Goal: Information Seeking & Learning: Learn about a topic

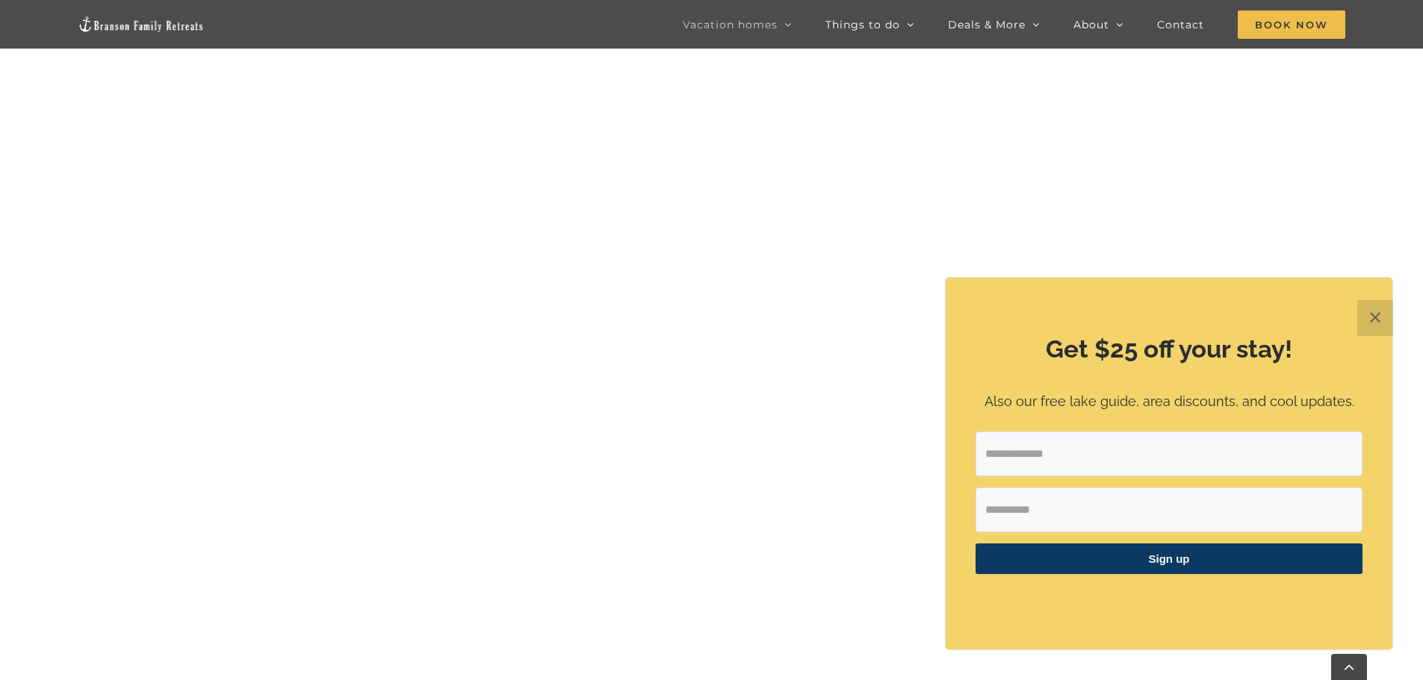
scroll to position [1045, 0]
click at [1374, 326] on button "✕" at bounding box center [1375, 318] width 36 height 36
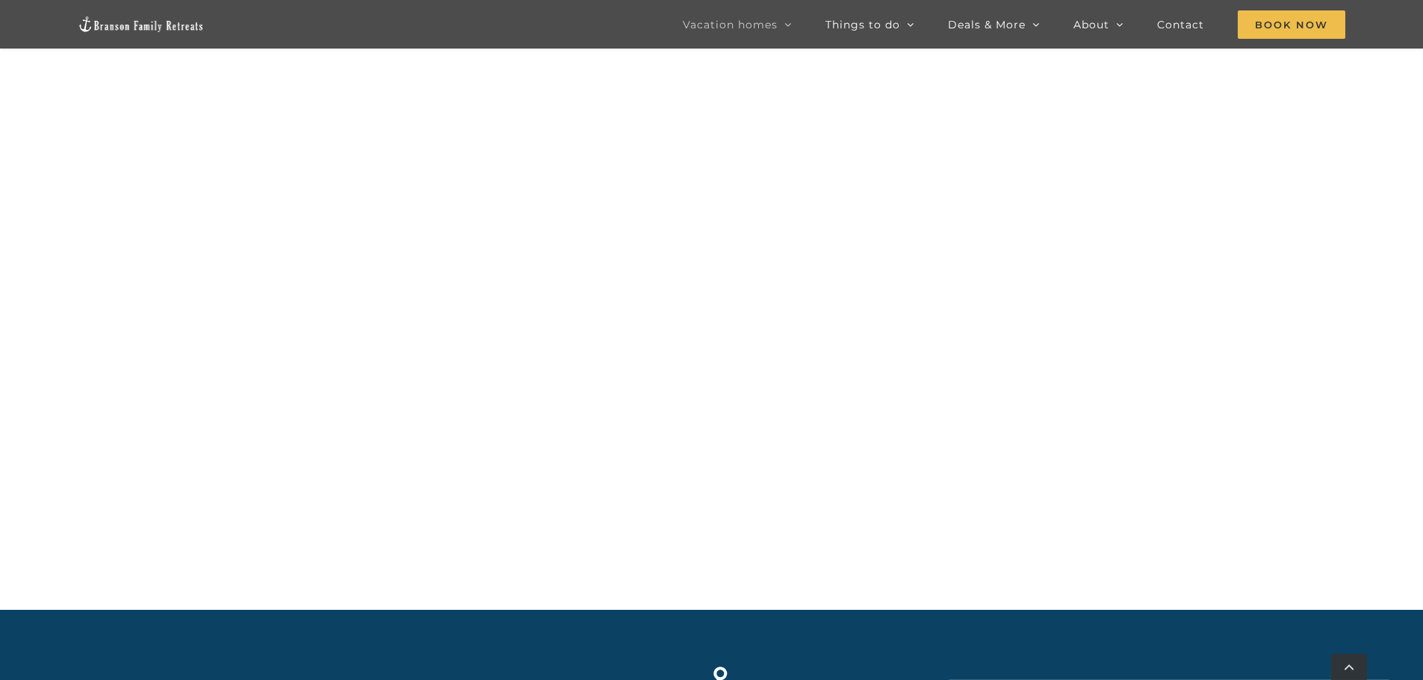
scroll to position [1867, 0]
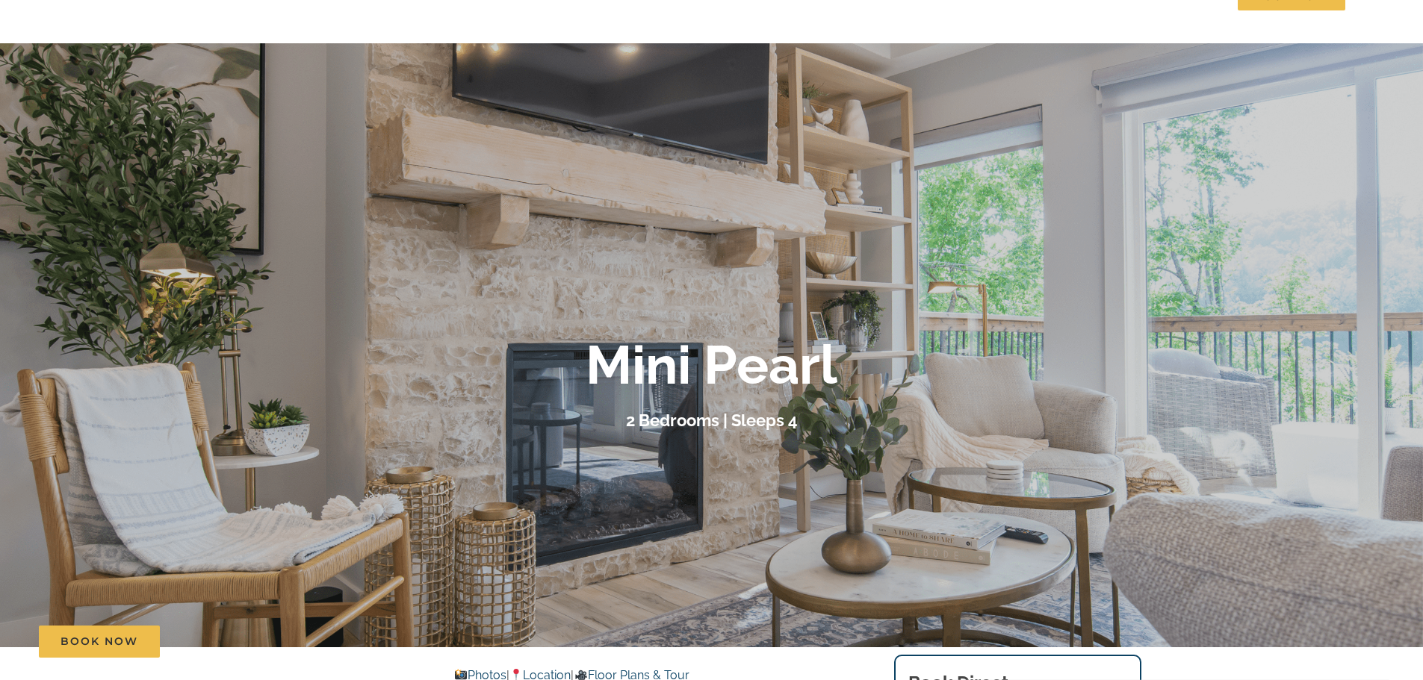
scroll to position [224, 0]
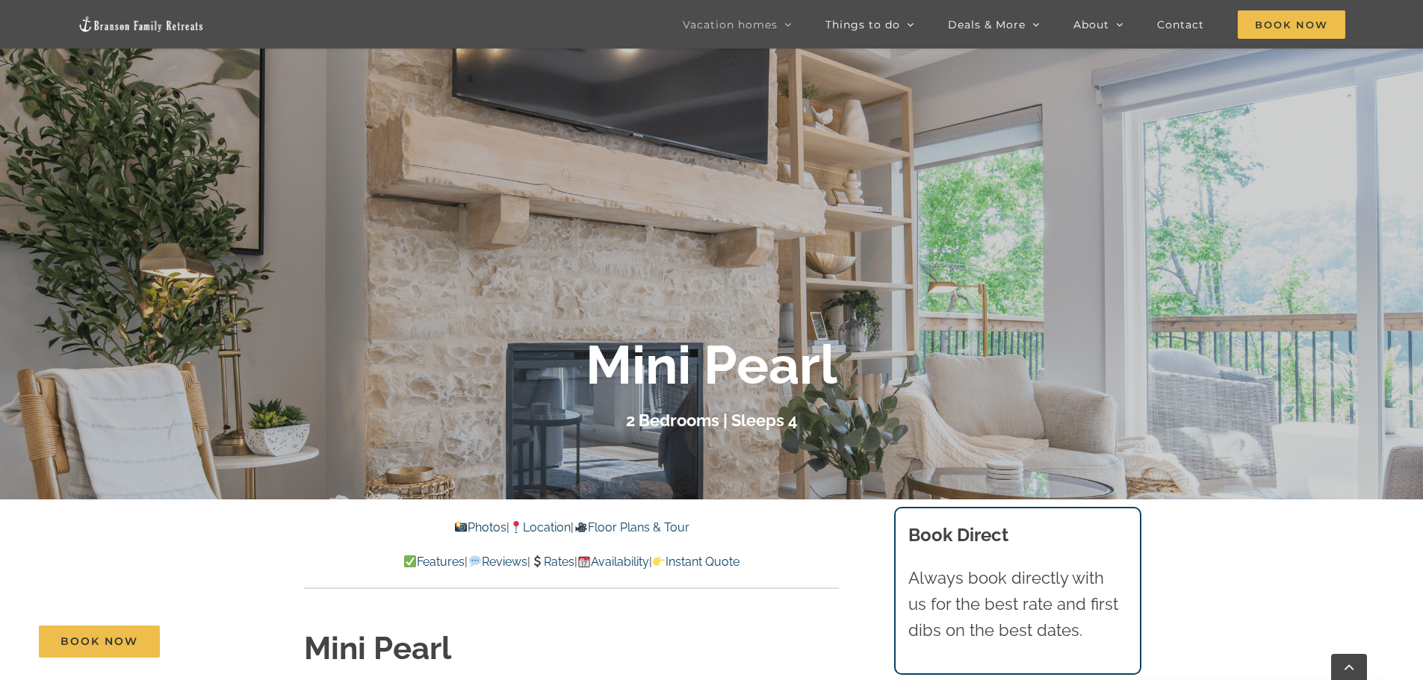
click at [472, 528] on link "Photos" at bounding box center [480, 527] width 52 height 14
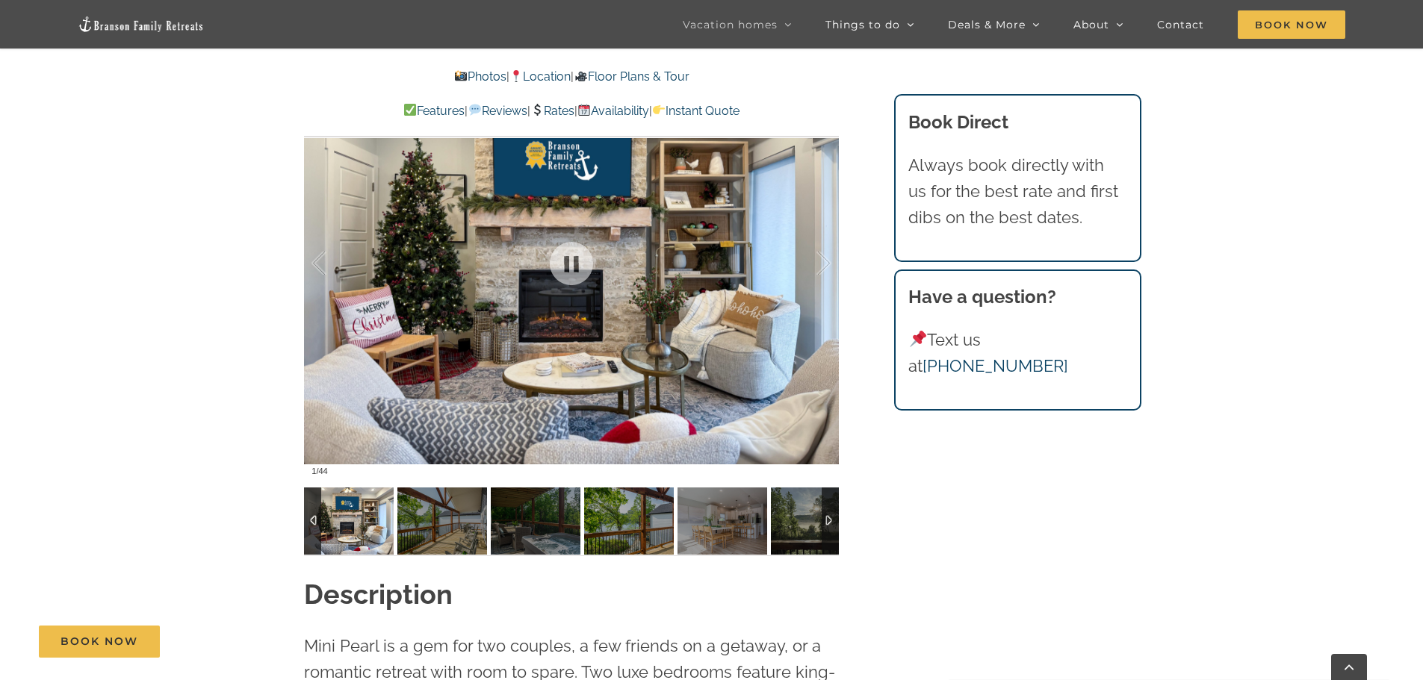
scroll to position [1230, 0]
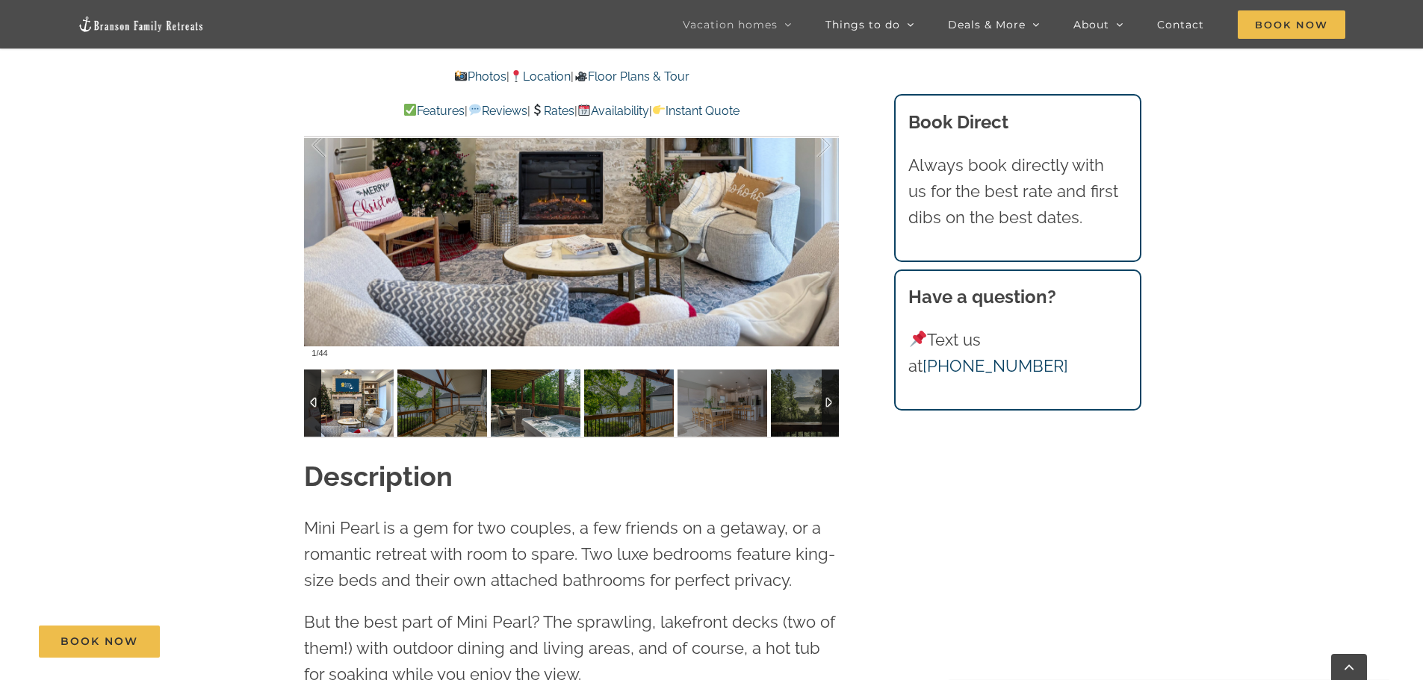
click at [494, 410] on img at bounding box center [536, 403] width 90 height 67
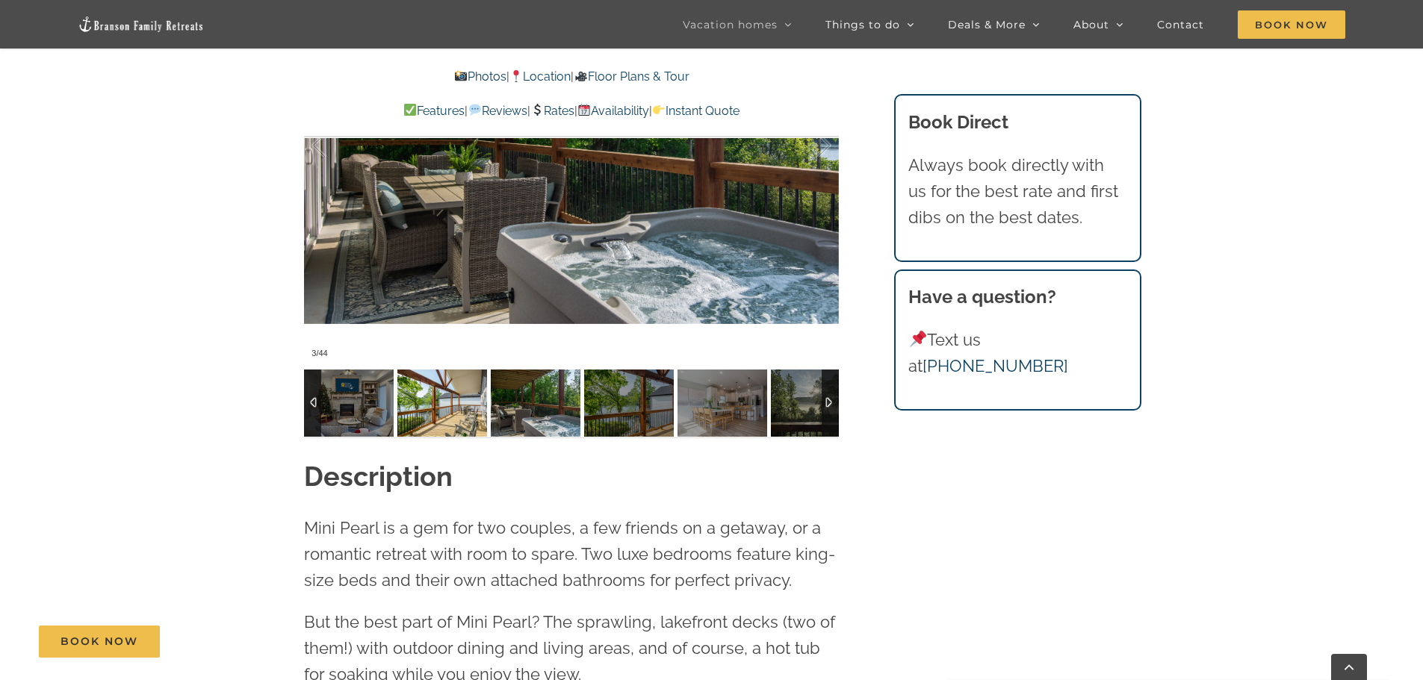
click at [447, 417] on img at bounding box center [442, 403] width 90 height 67
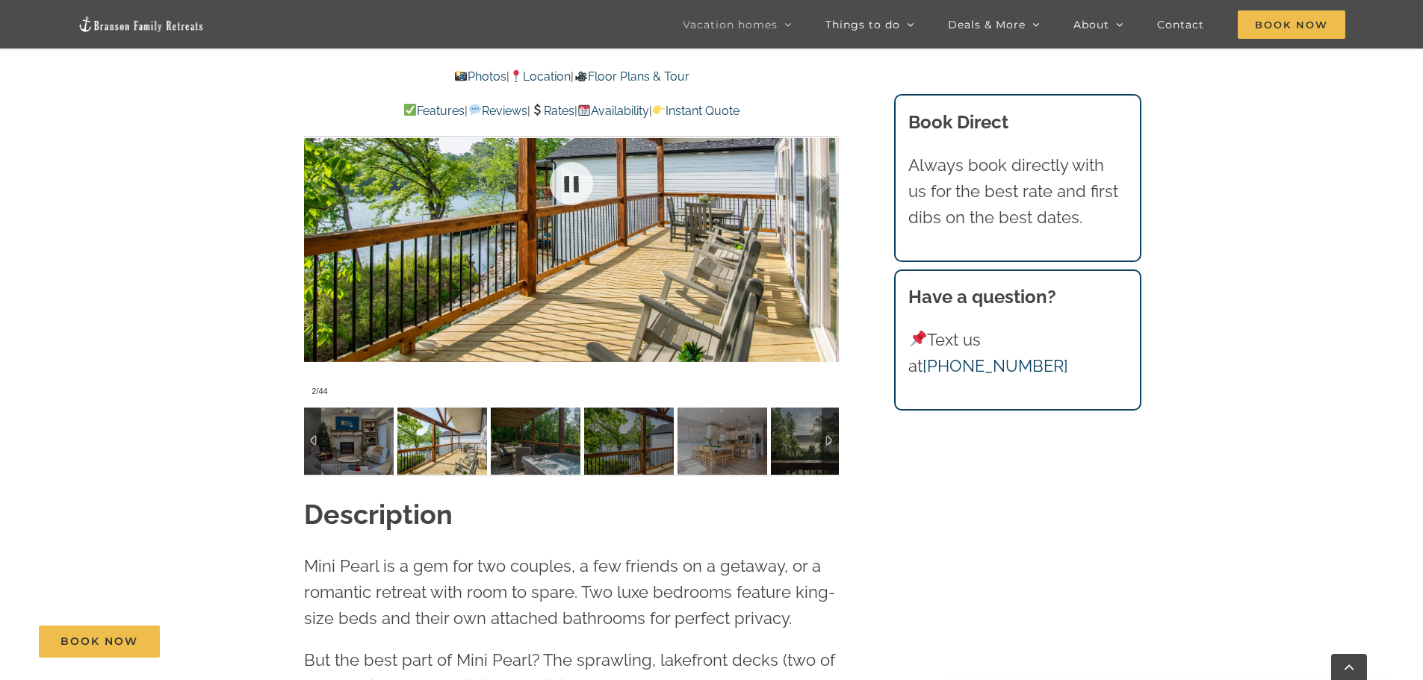
scroll to position [1155, 0]
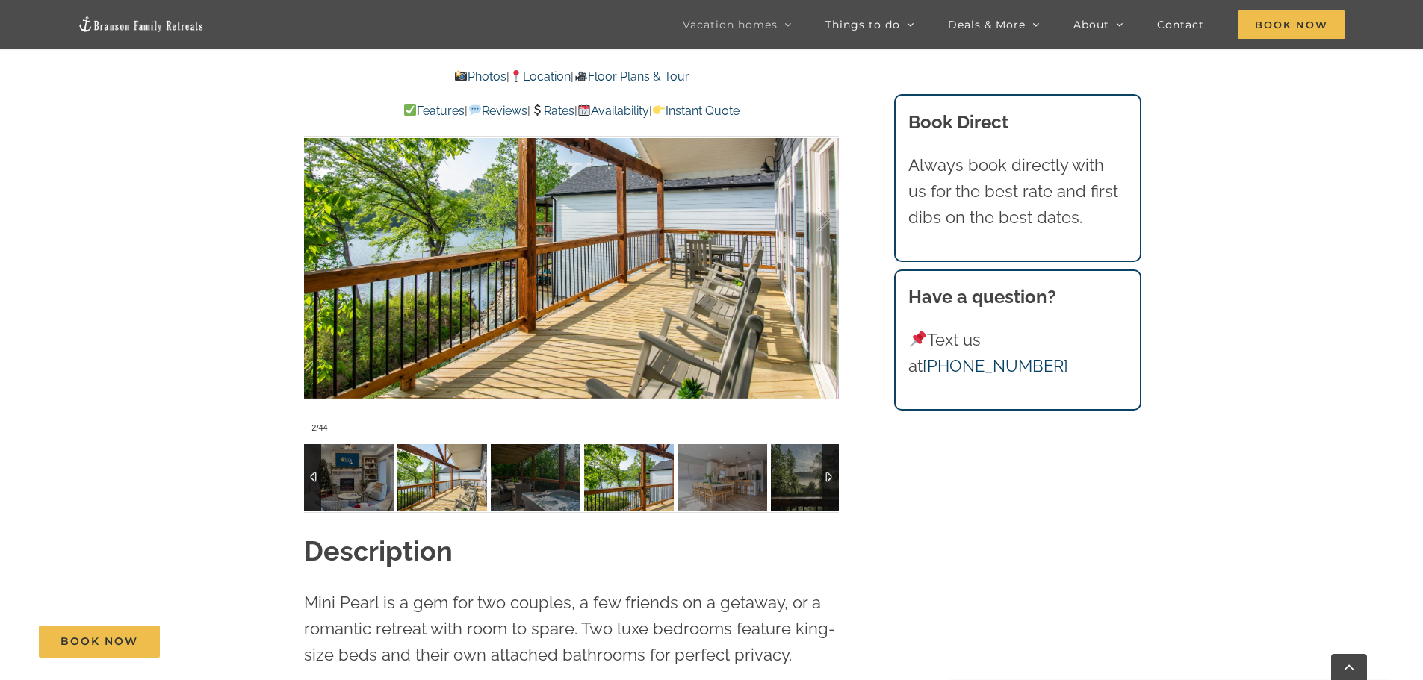
click at [615, 477] on img at bounding box center [629, 477] width 90 height 67
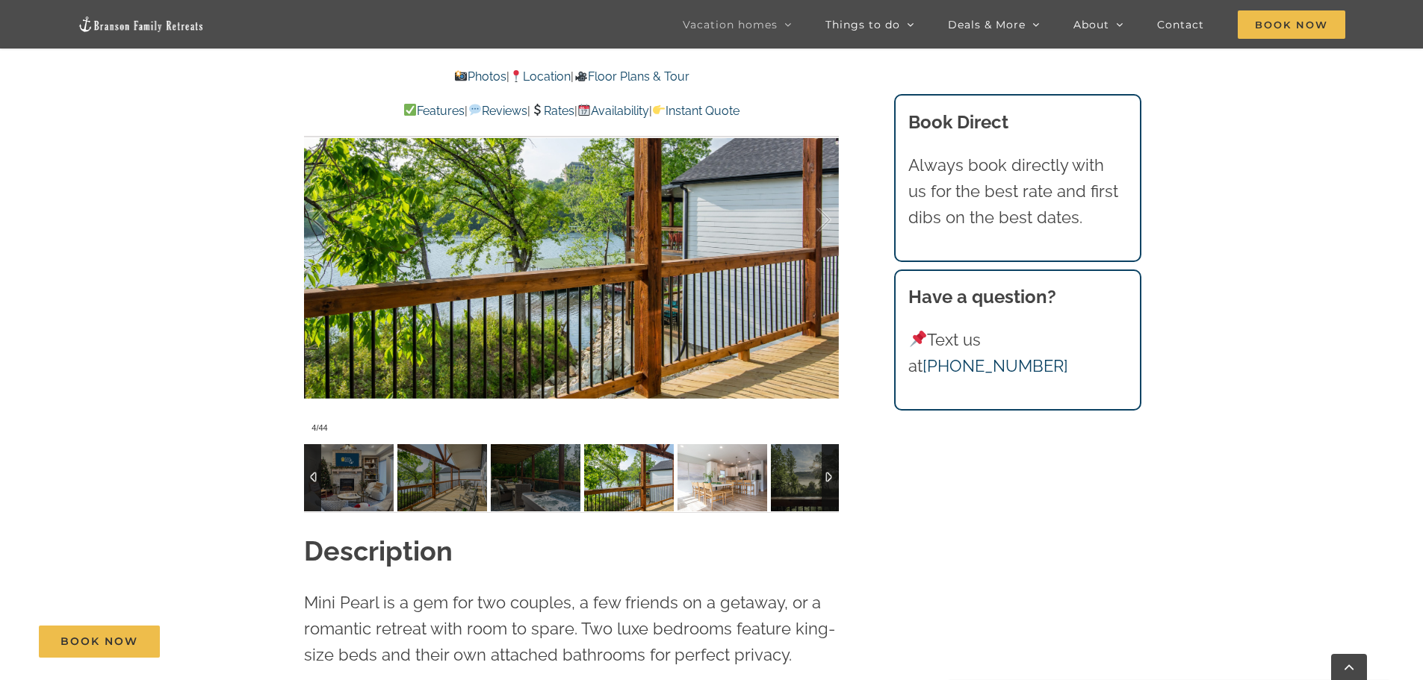
click at [713, 477] on img at bounding box center [722, 477] width 90 height 67
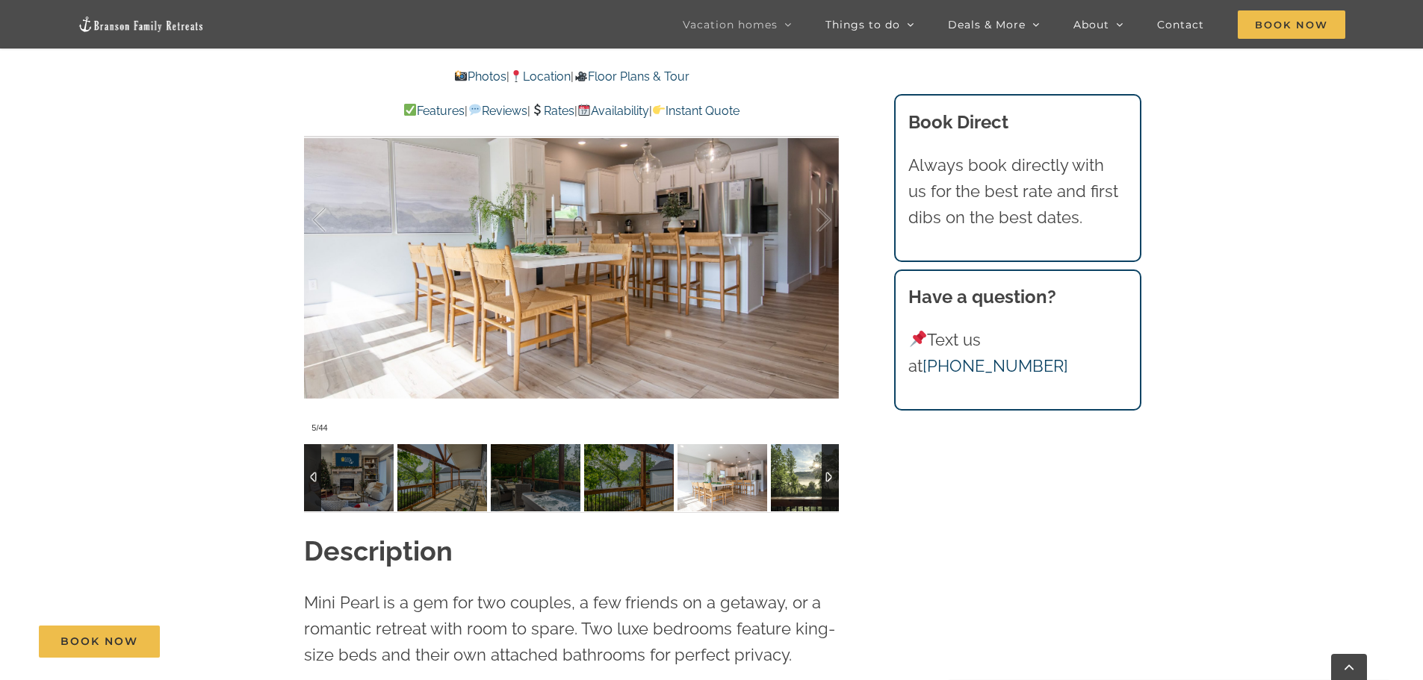
click at [790, 479] on img at bounding box center [816, 477] width 90 height 67
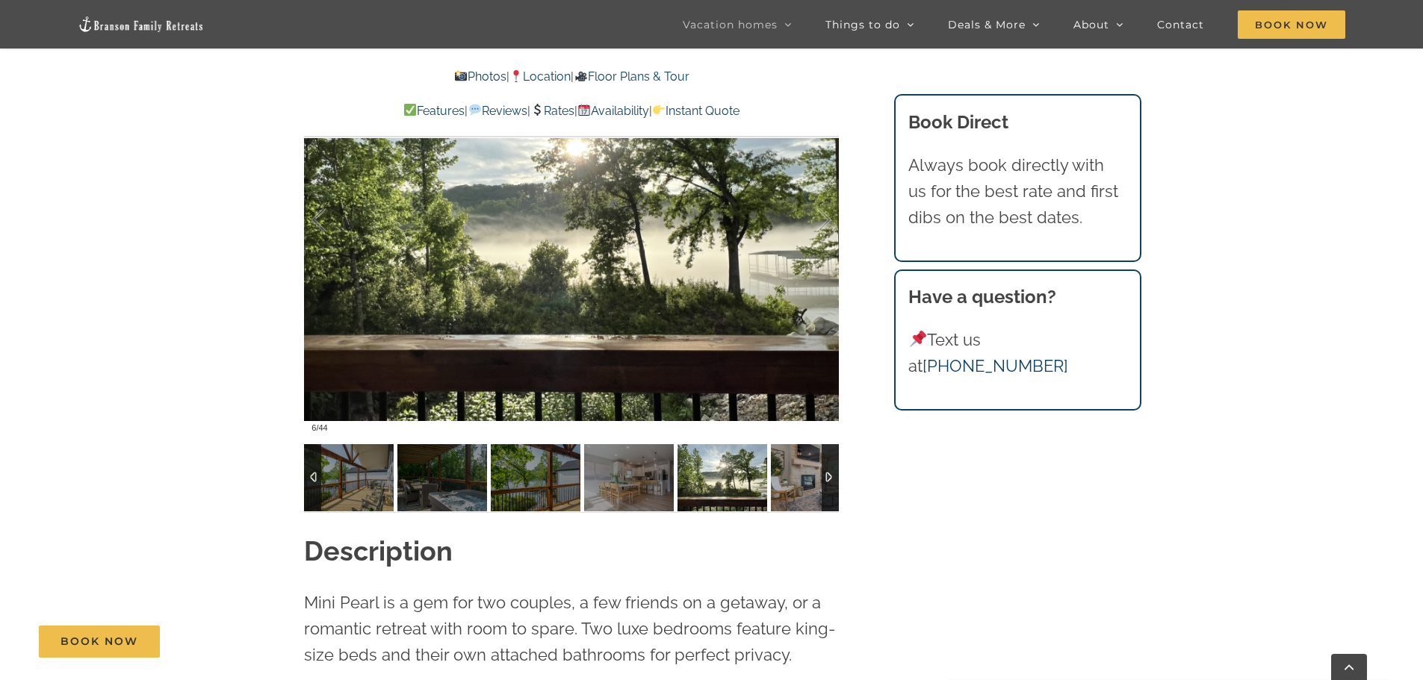
click at [835, 472] on div at bounding box center [829, 477] width 17 height 67
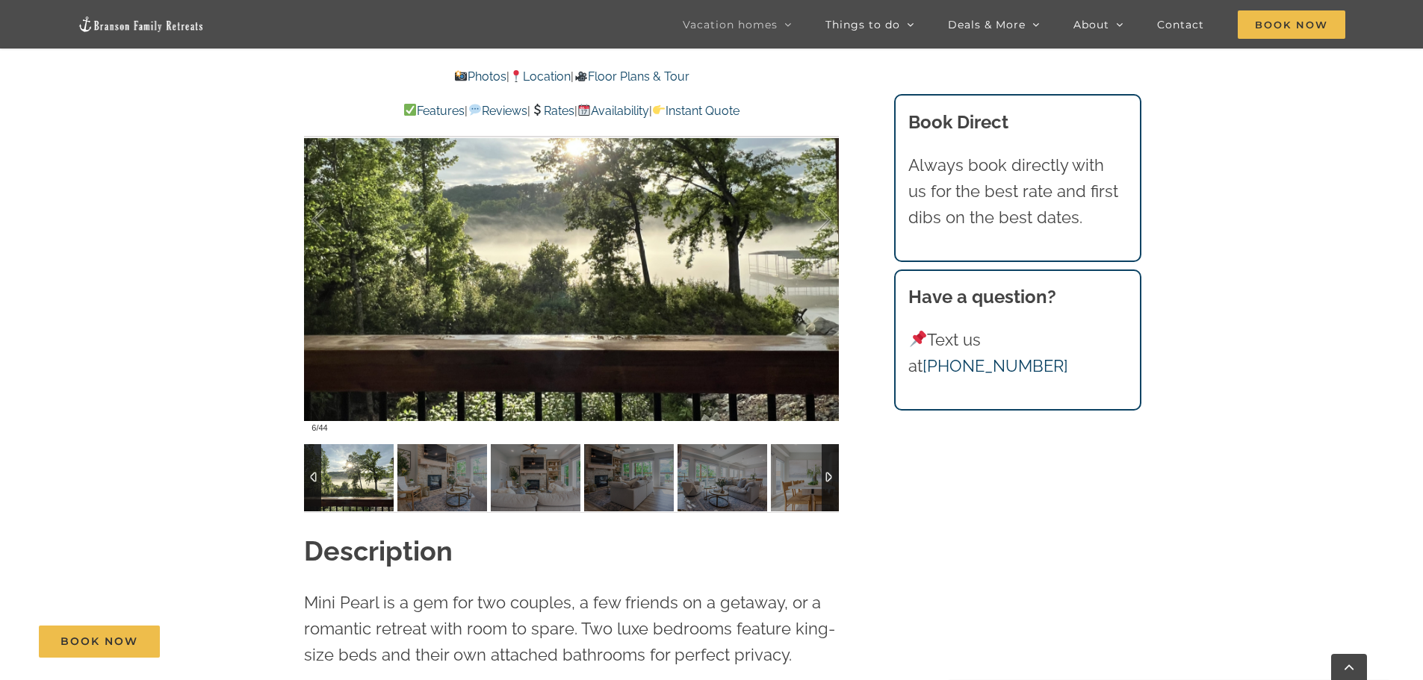
click at [835, 472] on div at bounding box center [829, 477] width 17 height 67
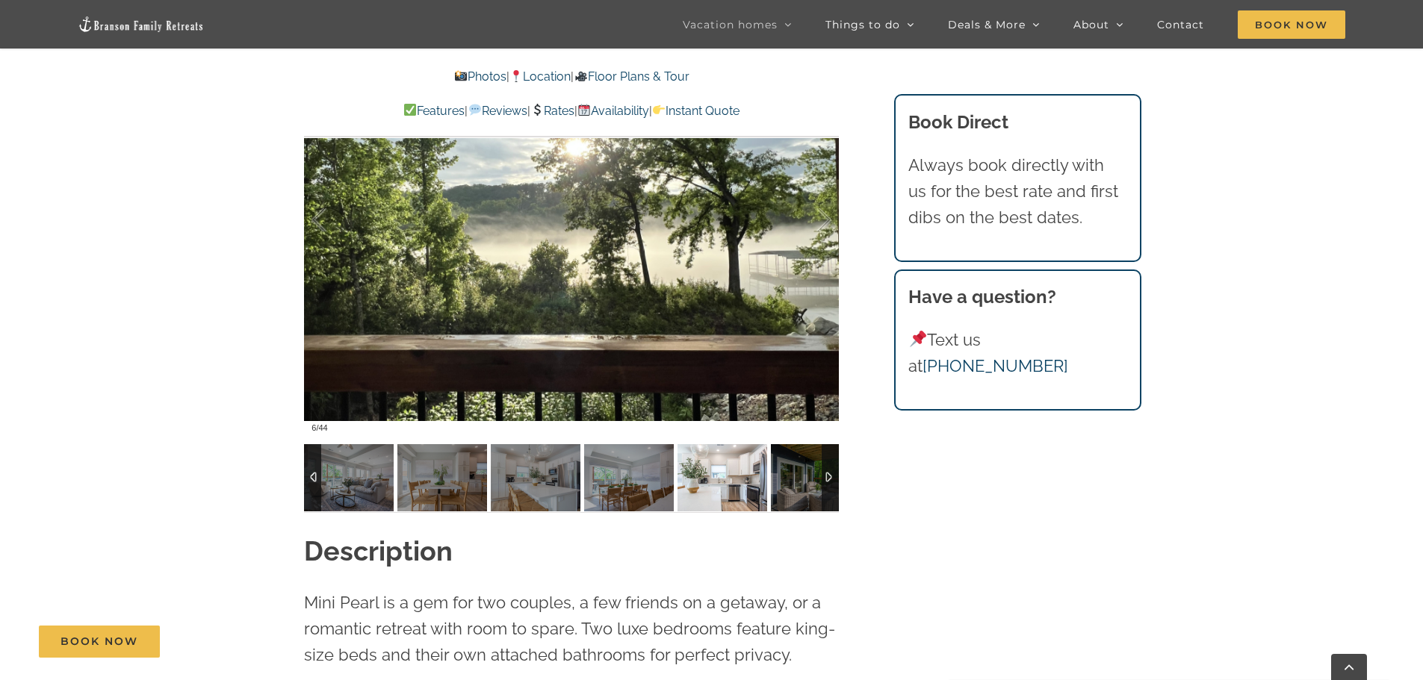
click at [724, 481] on img at bounding box center [722, 477] width 90 height 67
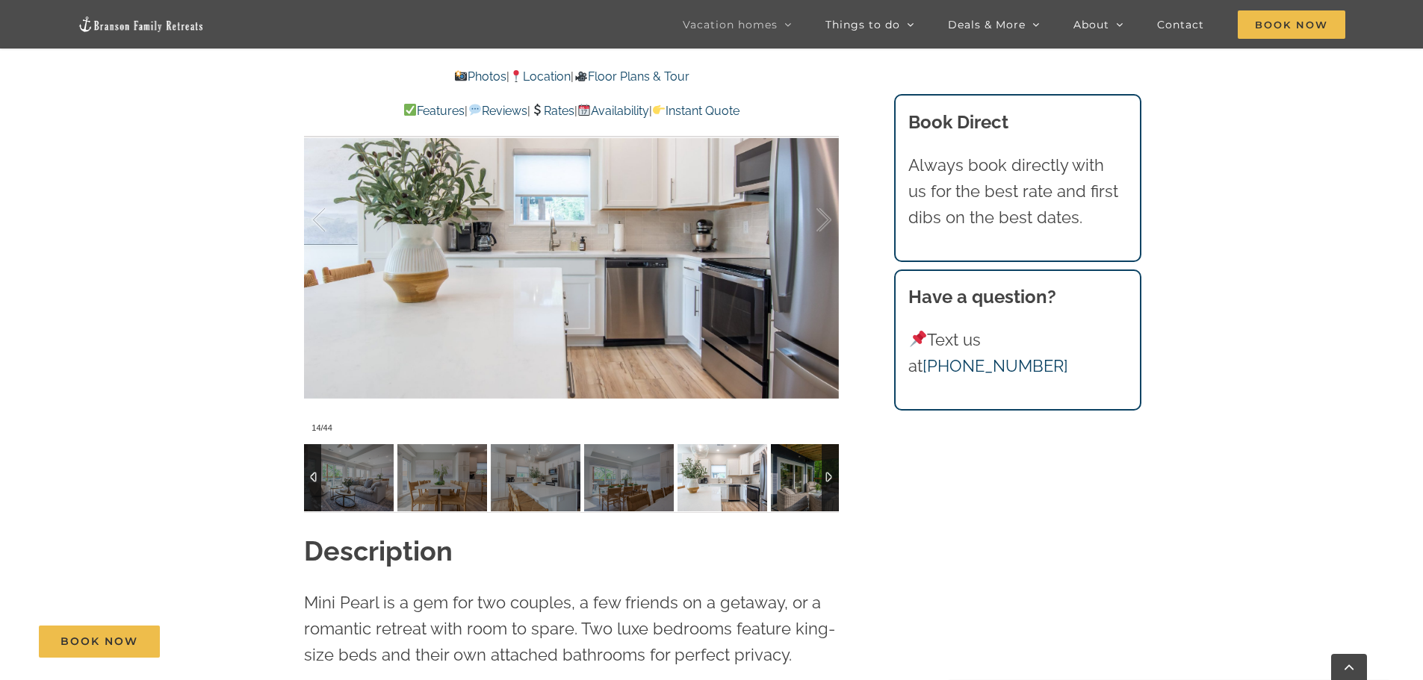
click at [830, 469] on div at bounding box center [829, 477] width 17 height 67
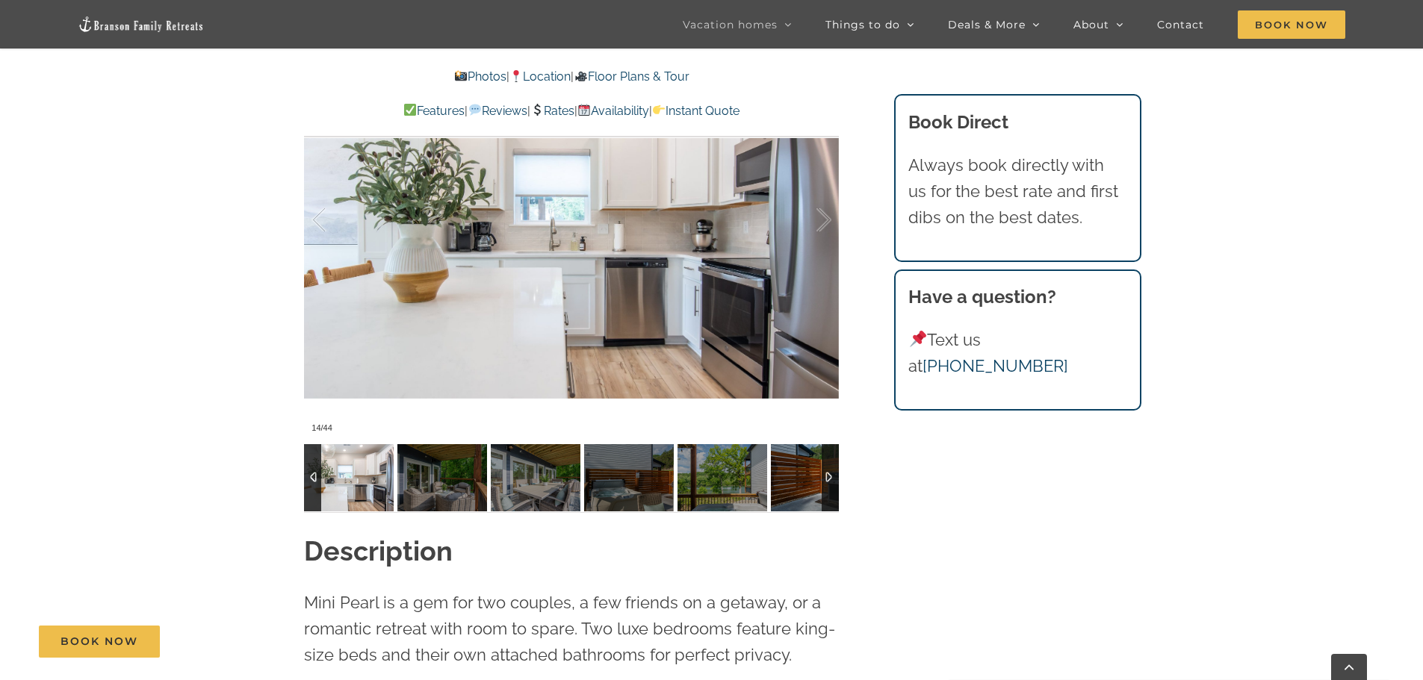
click at [824, 471] on div at bounding box center [829, 477] width 17 height 67
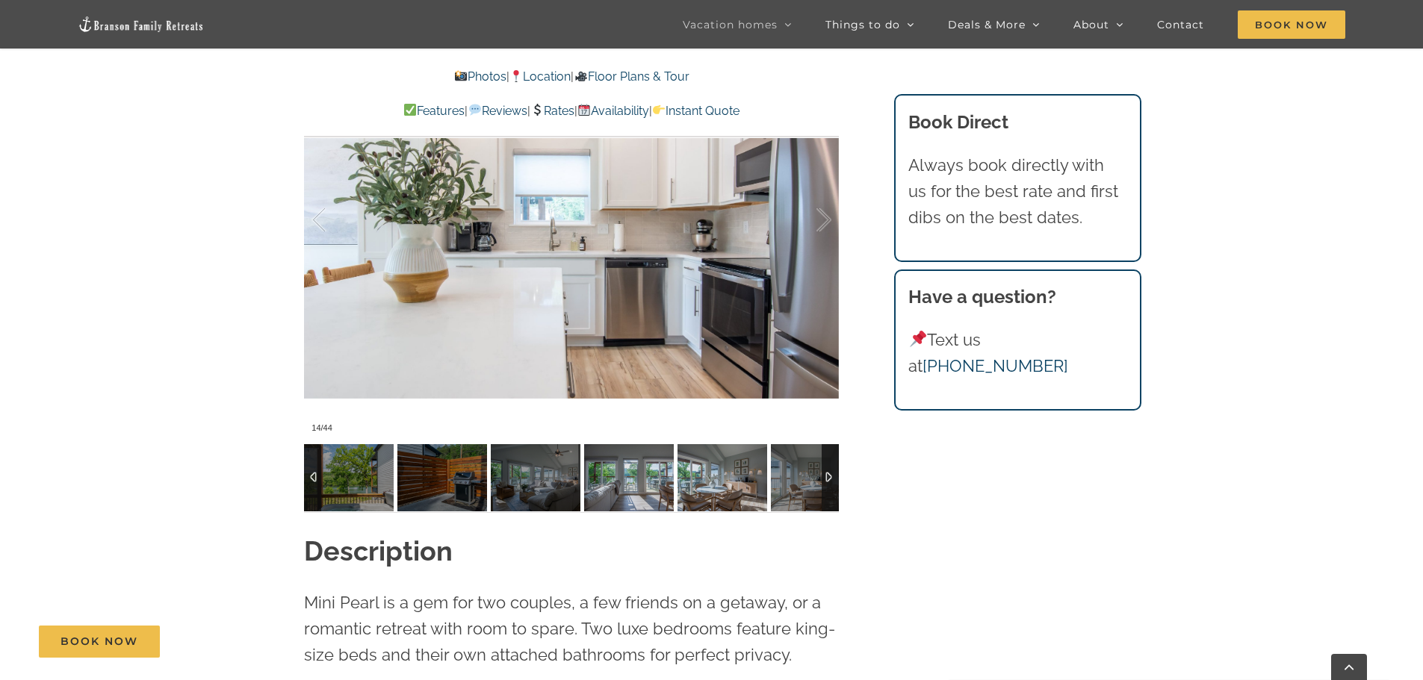
click at [730, 481] on img at bounding box center [722, 477] width 90 height 67
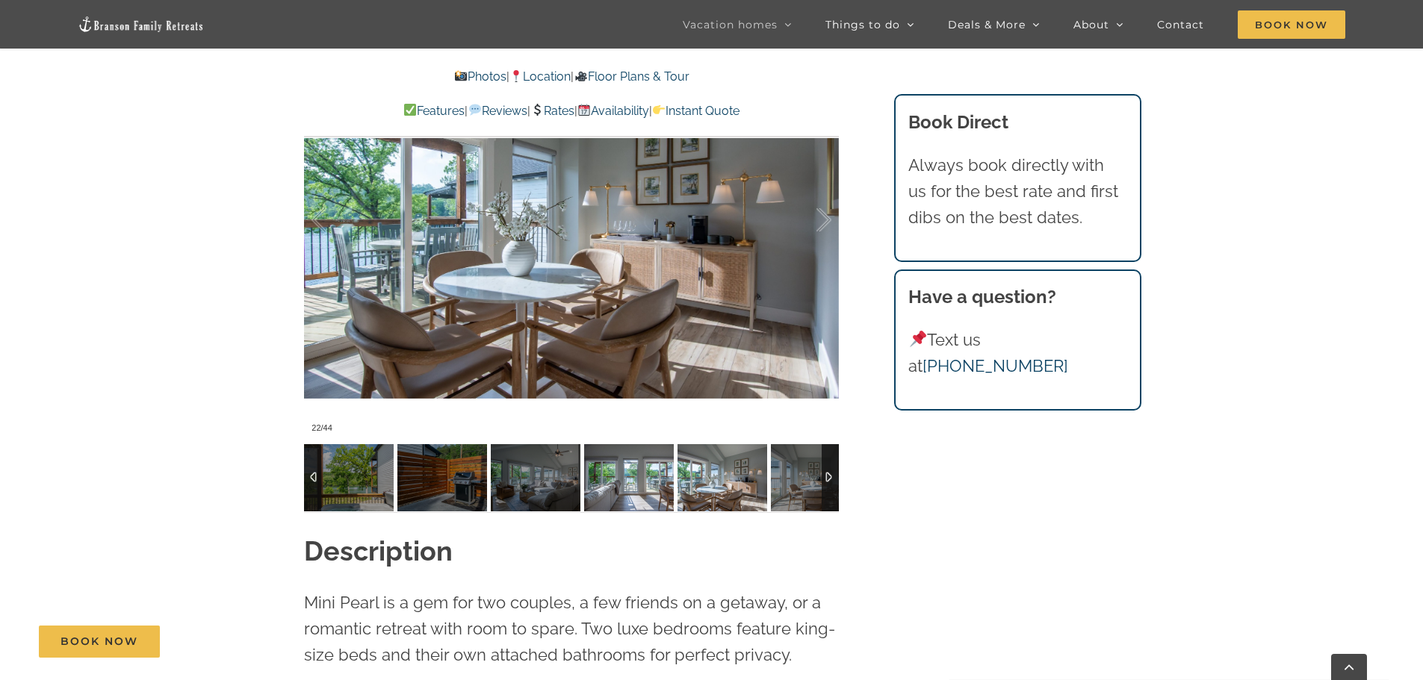
click at [638, 481] on img at bounding box center [629, 477] width 90 height 67
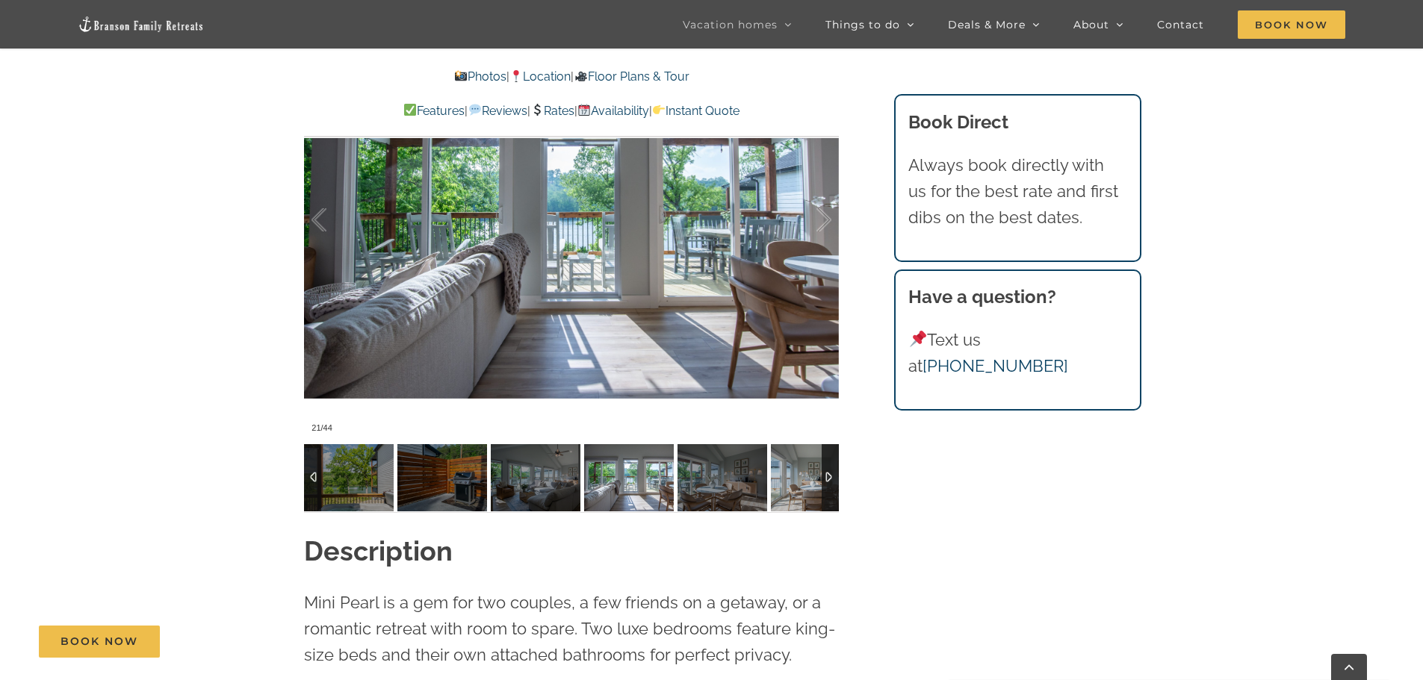
click at [830, 465] on div at bounding box center [829, 477] width 17 height 67
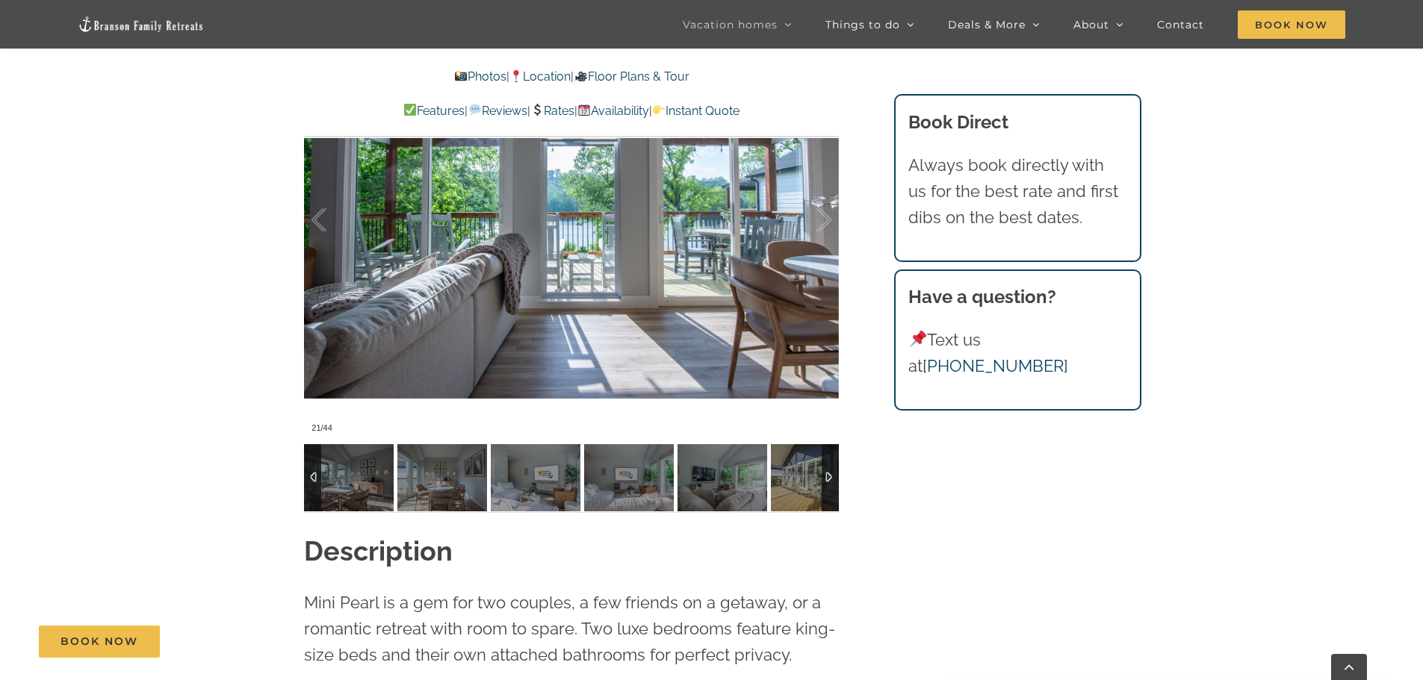
click at [830, 465] on div at bounding box center [829, 477] width 17 height 67
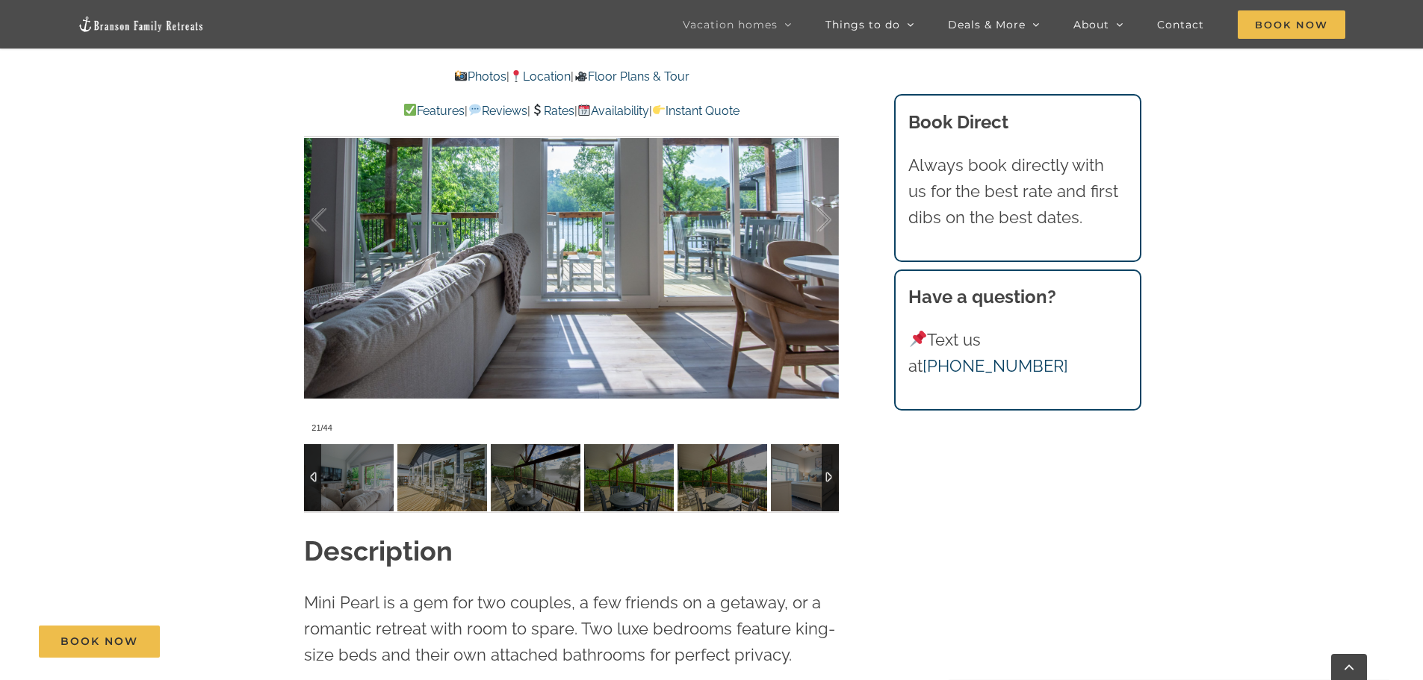
click at [830, 465] on div at bounding box center [829, 477] width 17 height 67
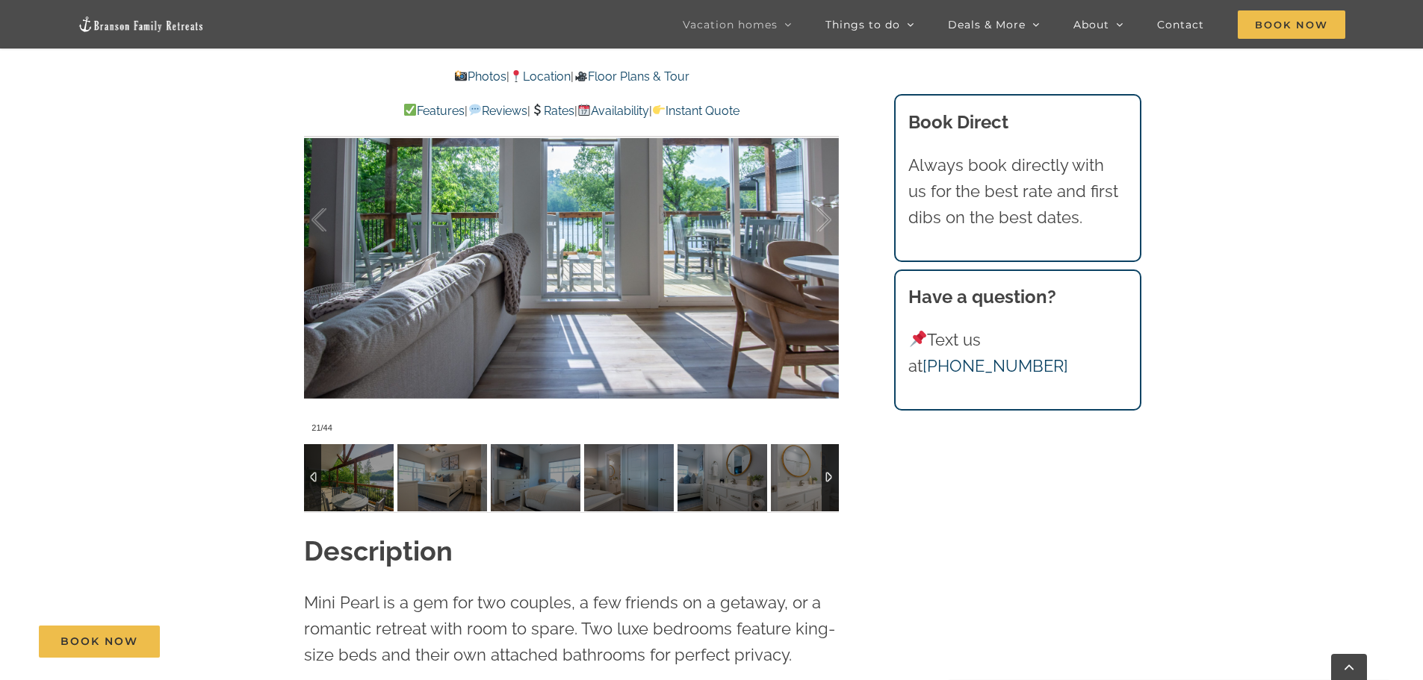
click at [830, 465] on div at bounding box center [829, 477] width 17 height 67
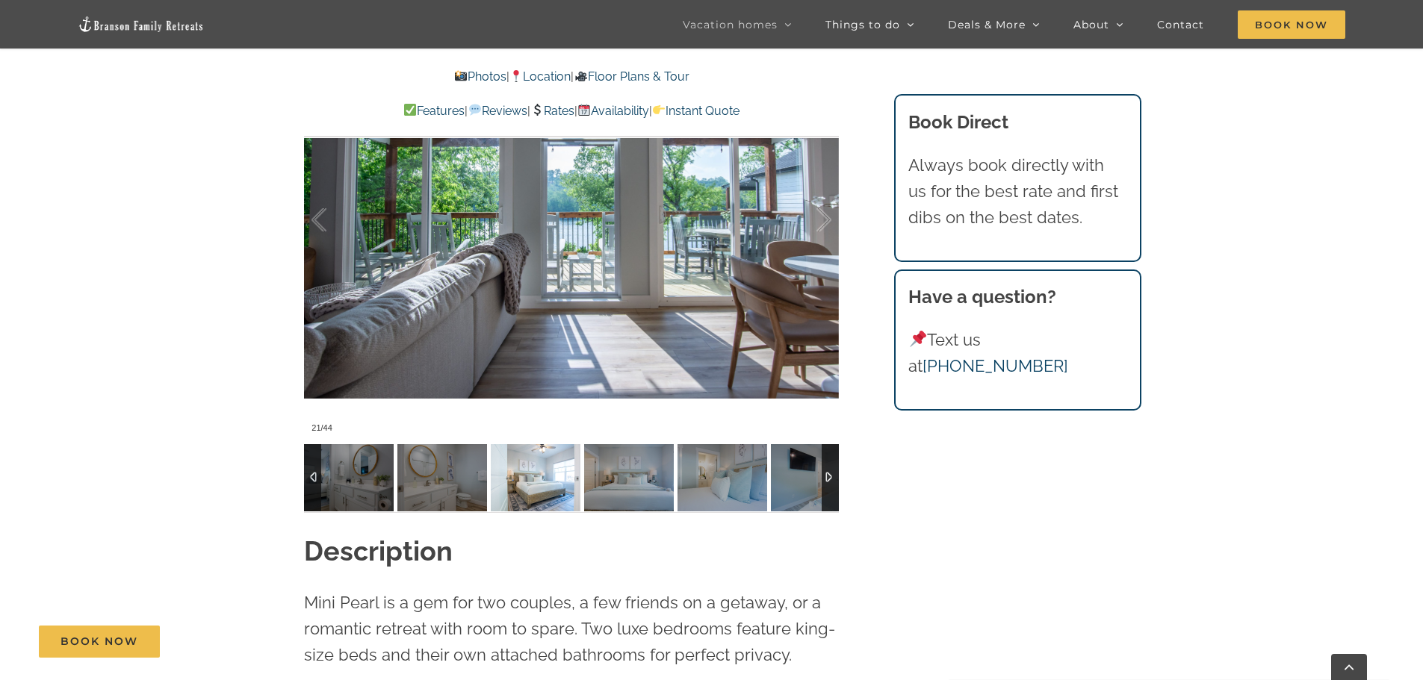
click at [521, 467] on img at bounding box center [536, 477] width 90 height 67
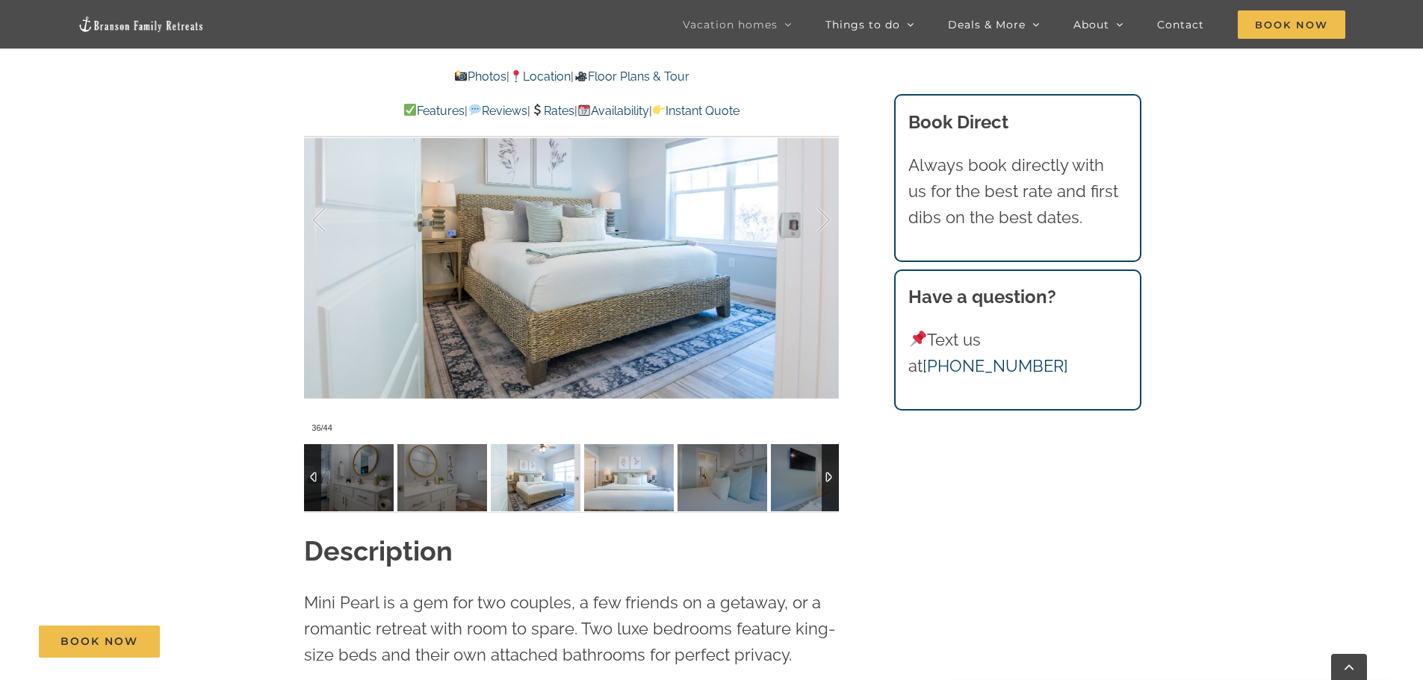
click at [623, 489] on img at bounding box center [629, 477] width 90 height 67
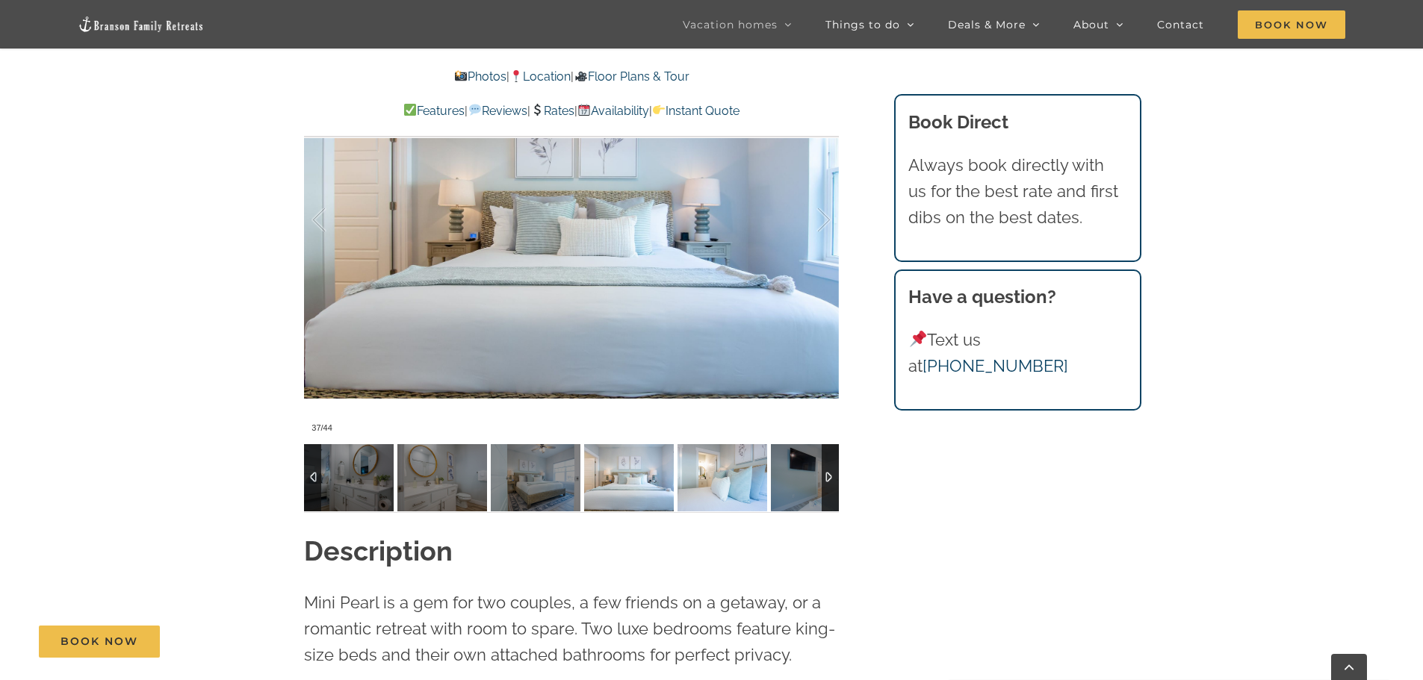
click at [690, 482] on img at bounding box center [722, 477] width 90 height 67
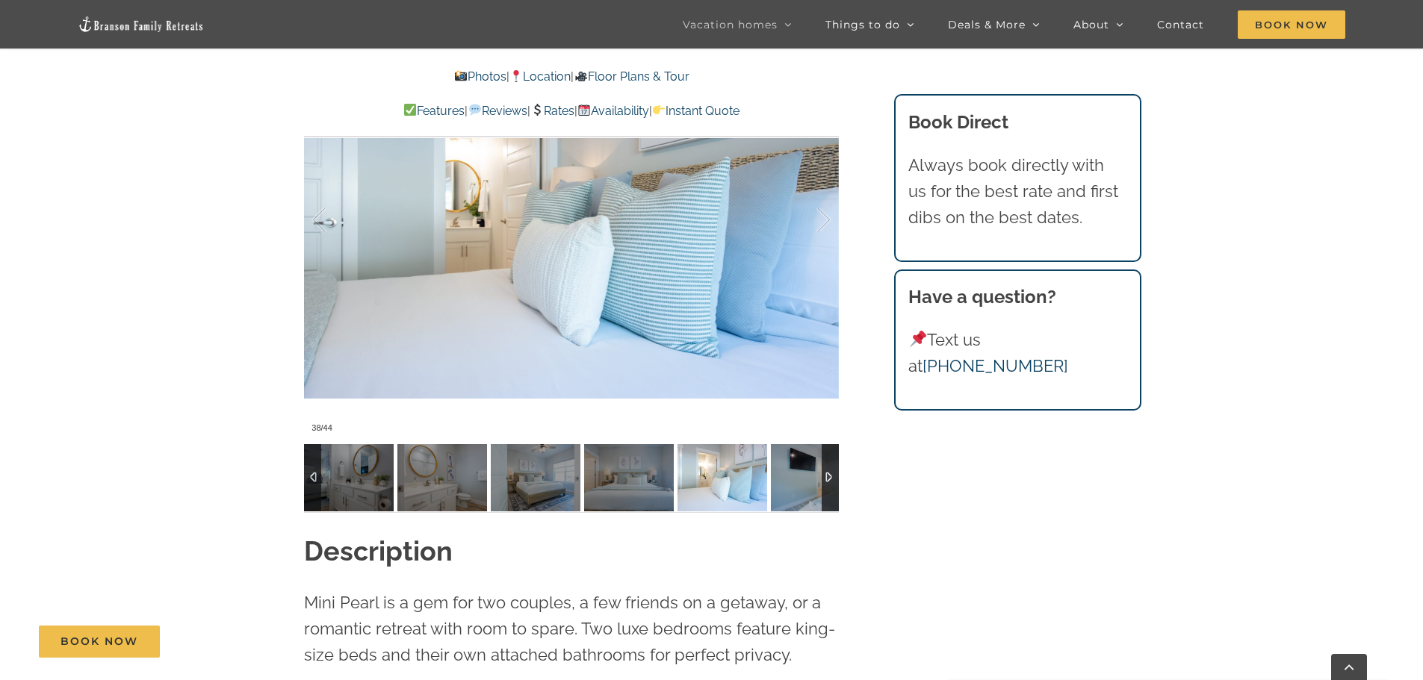
click at [721, 485] on img at bounding box center [722, 477] width 90 height 67
click at [833, 474] on div at bounding box center [829, 477] width 17 height 67
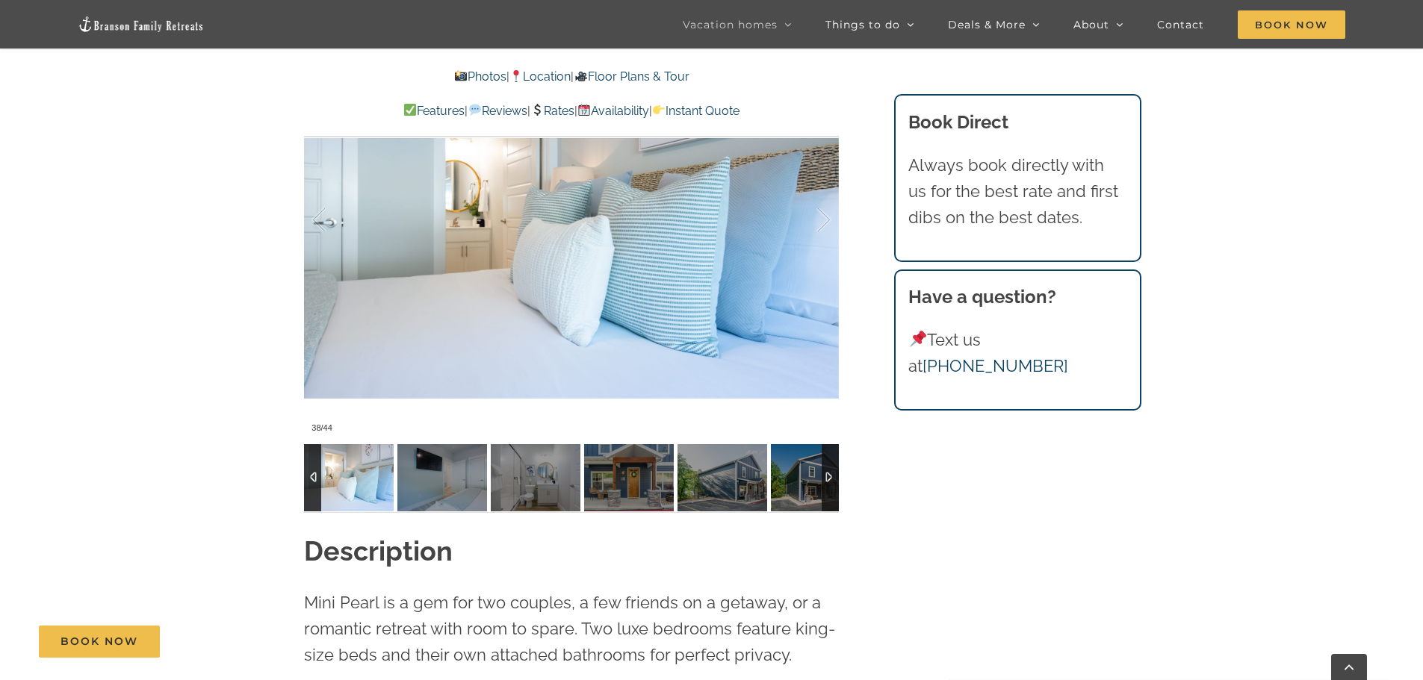
click at [833, 474] on div at bounding box center [829, 477] width 17 height 67
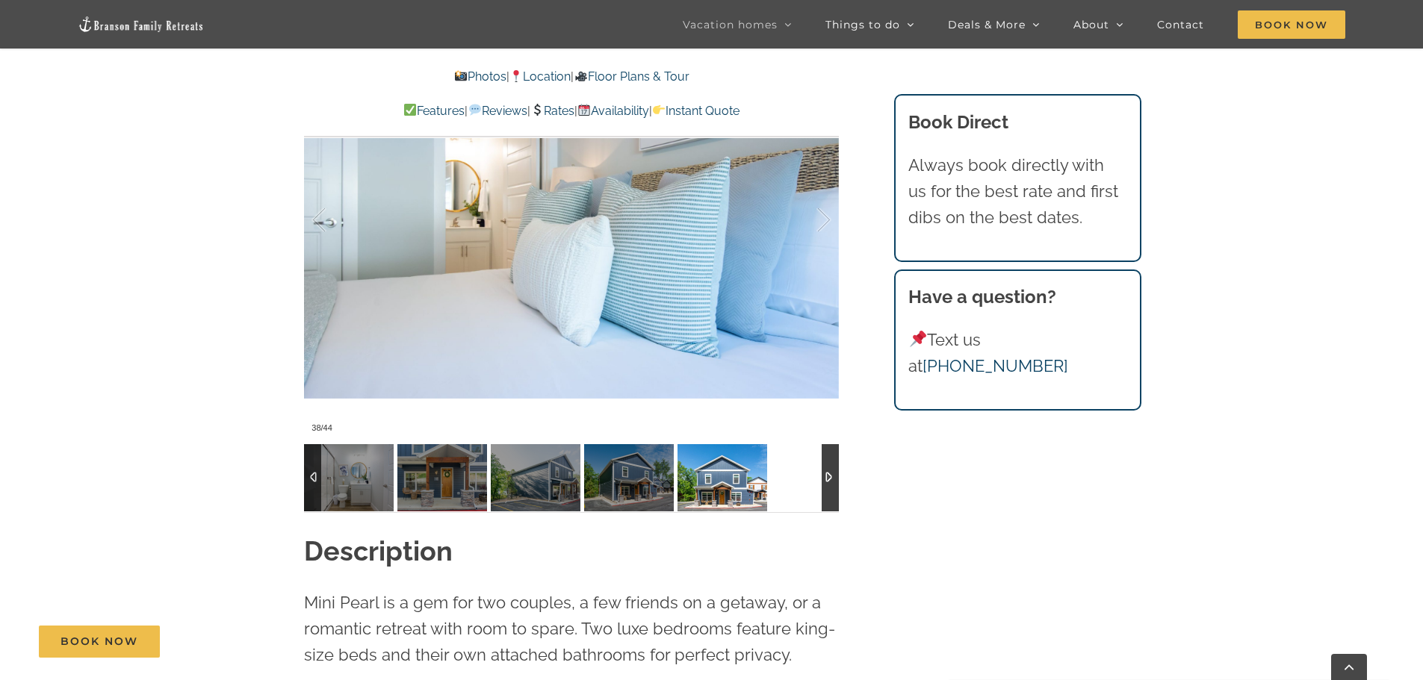
click at [681, 485] on img at bounding box center [722, 477] width 90 height 67
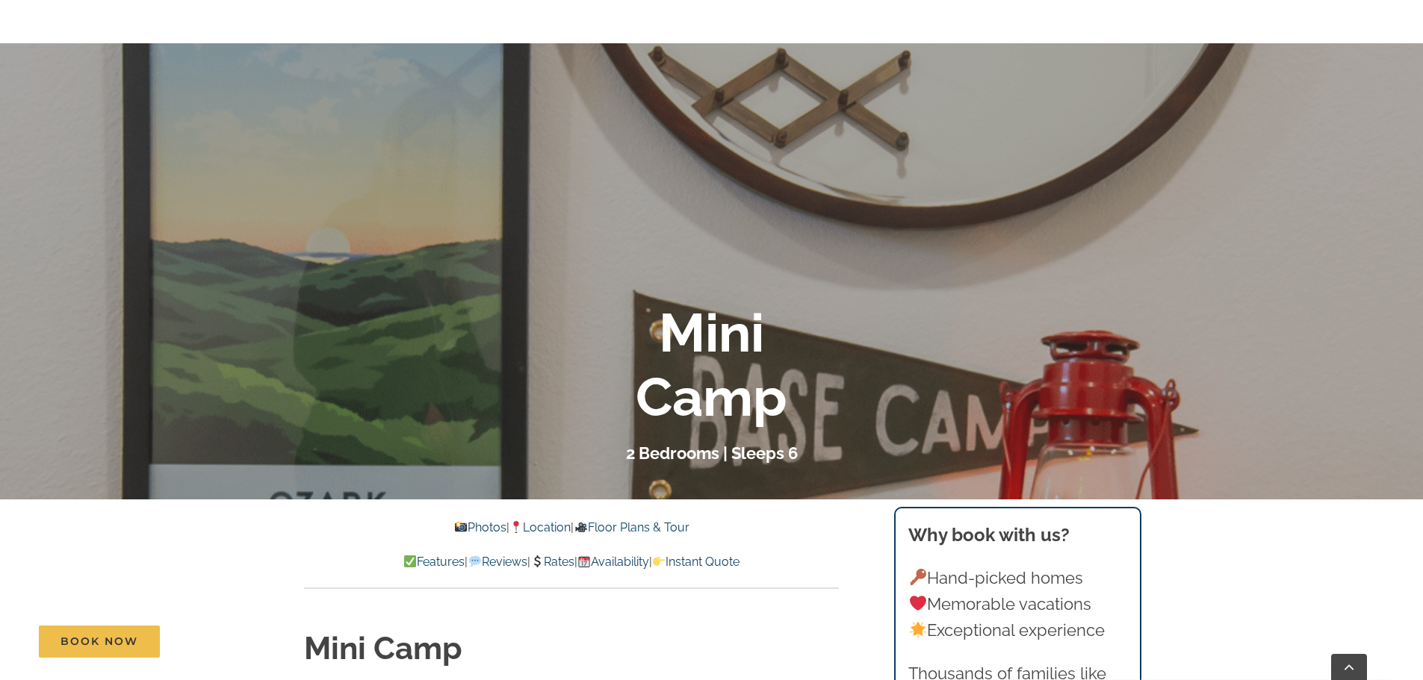
click at [471, 525] on link "Photos" at bounding box center [480, 527] width 52 height 14
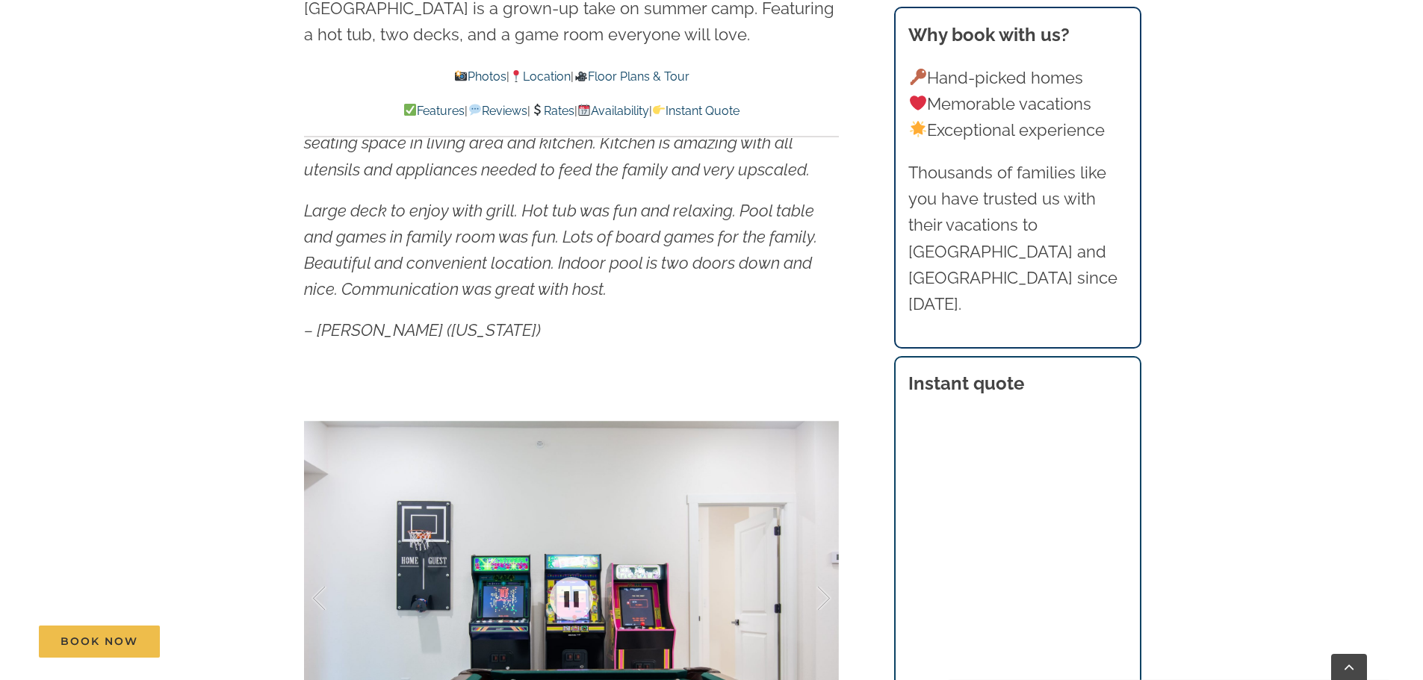
scroll to position [1187, 0]
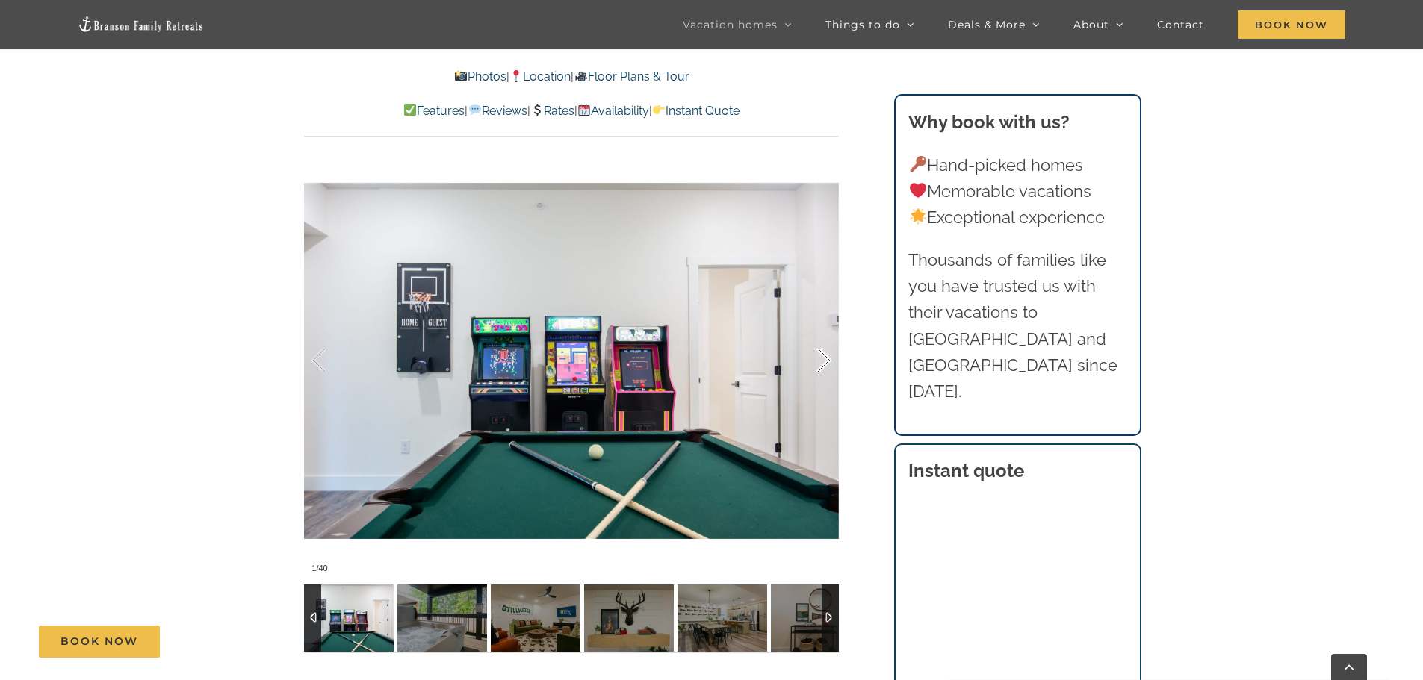
click at [823, 356] on div at bounding box center [808, 360] width 46 height 93
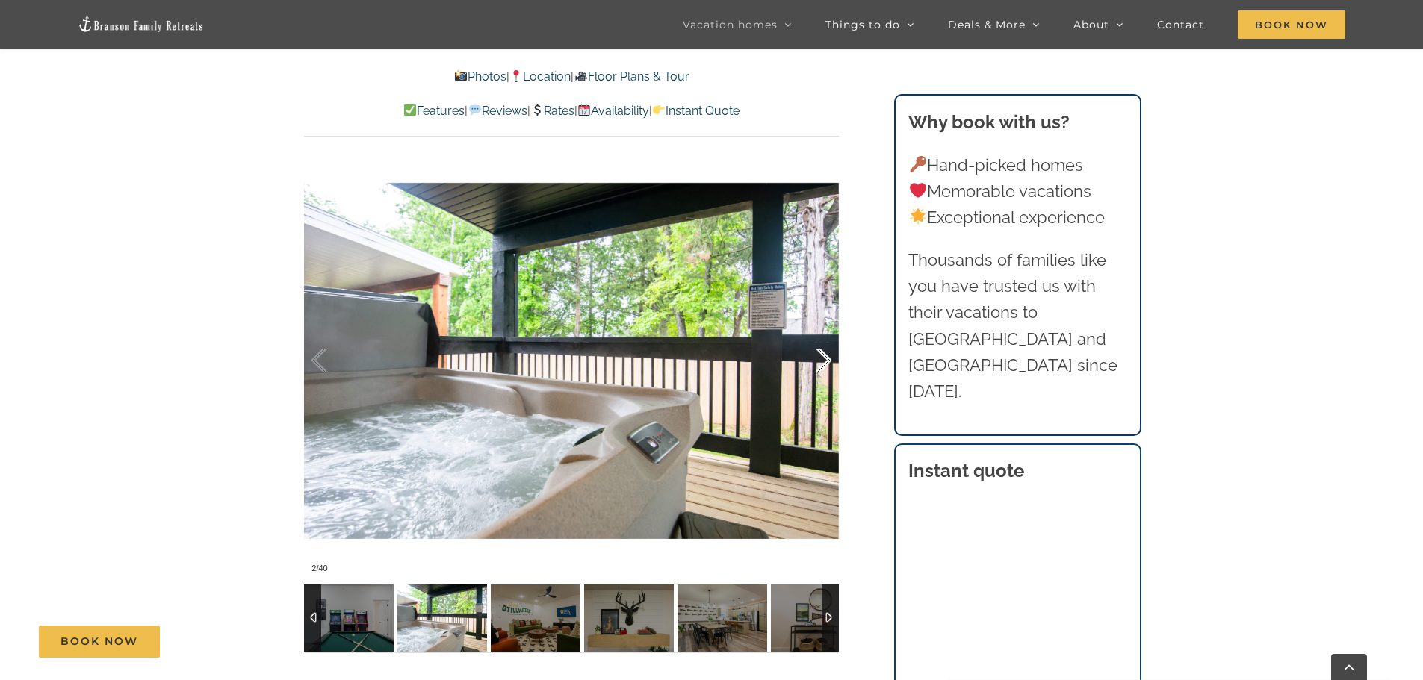
click at [823, 356] on div at bounding box center [808, 360] width 46 height 93
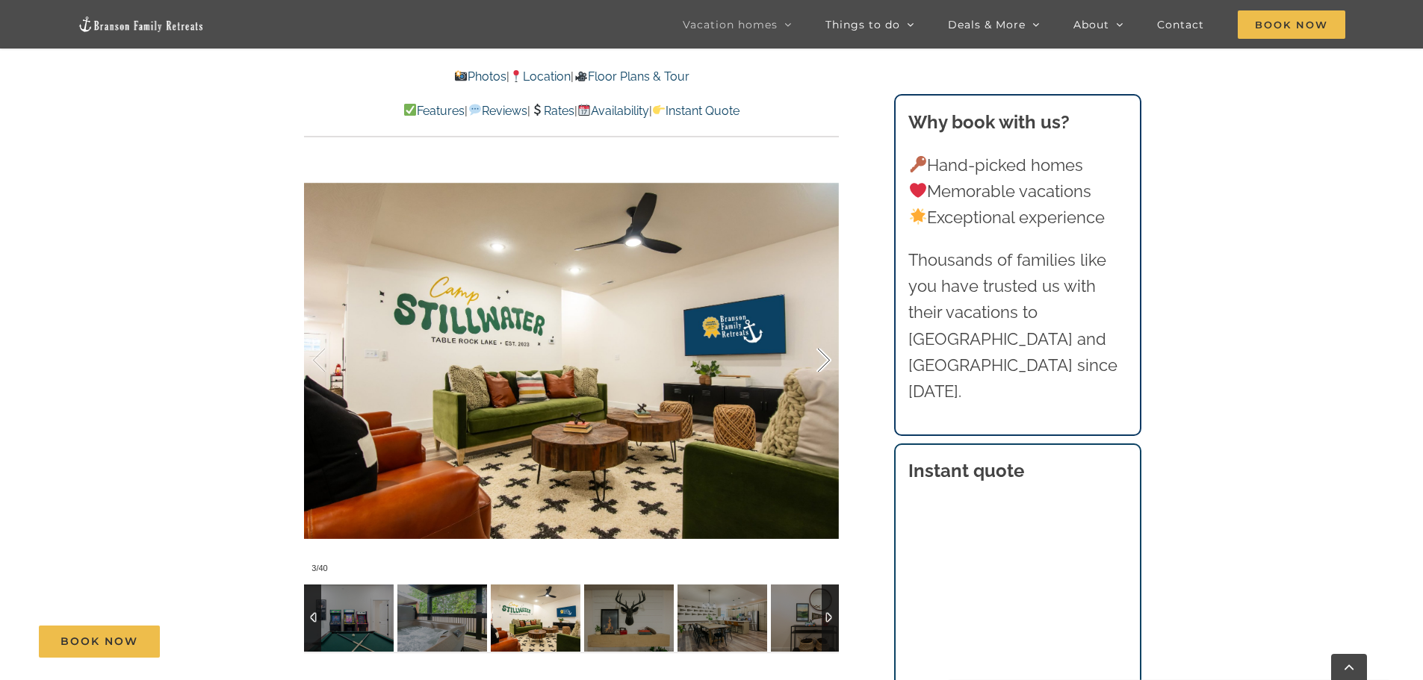
click at [823, 356] on div at bounding box center [808, 360] width 46 height 93
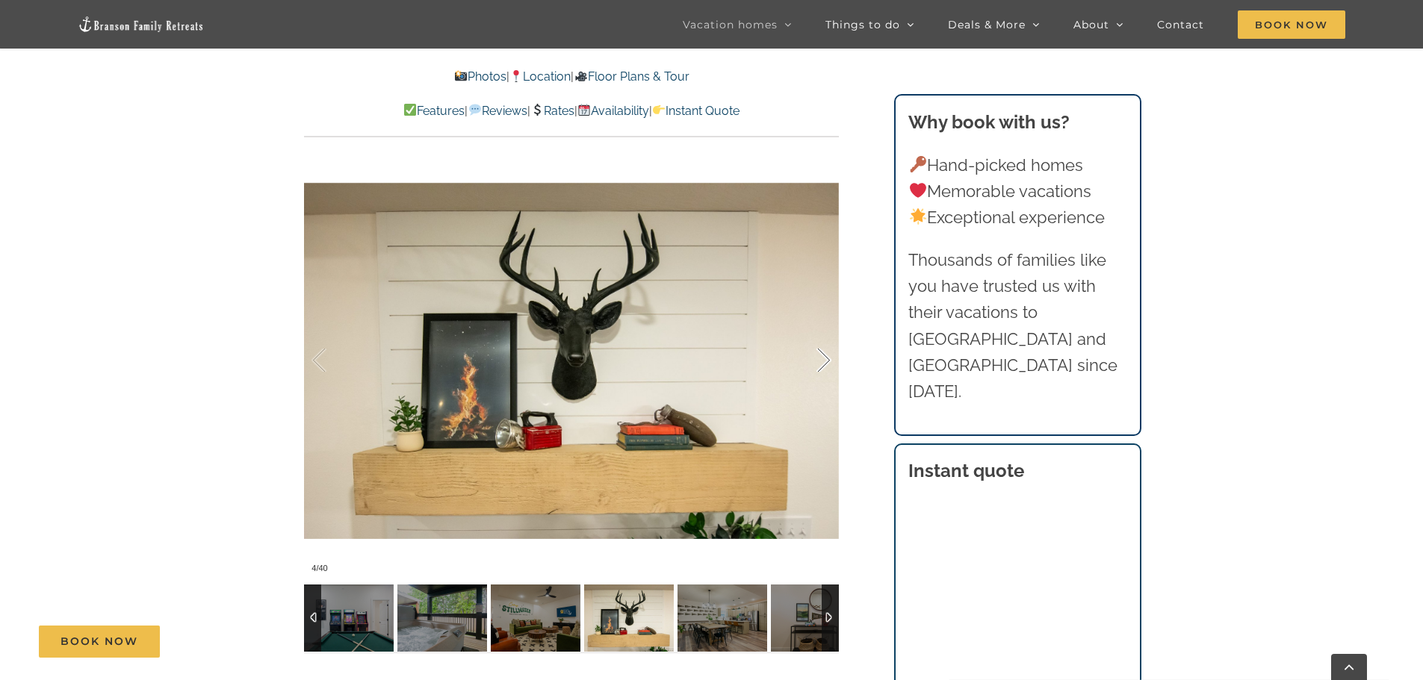
click at [823, 356] on div at bounding box center [808, 360] width 46 height 93
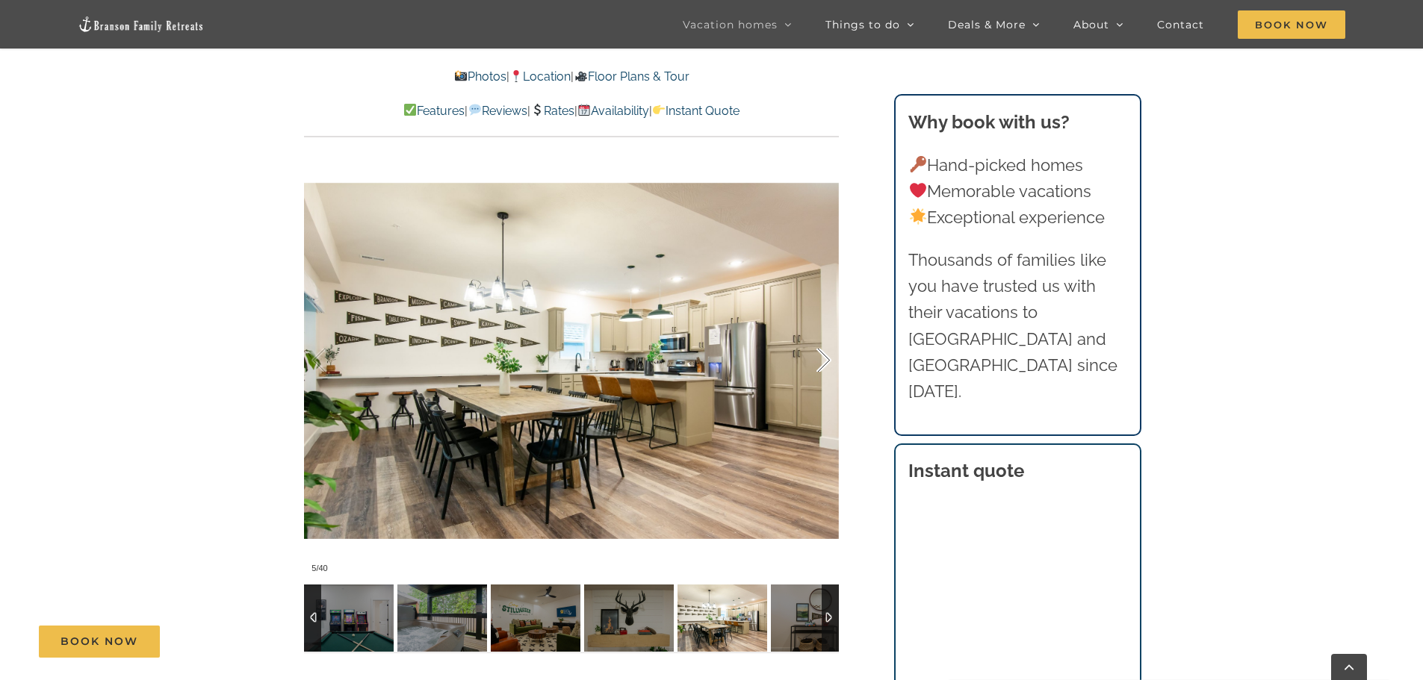
click at [823, 356] on div at bounding box center [808, 360] width 46 height 93
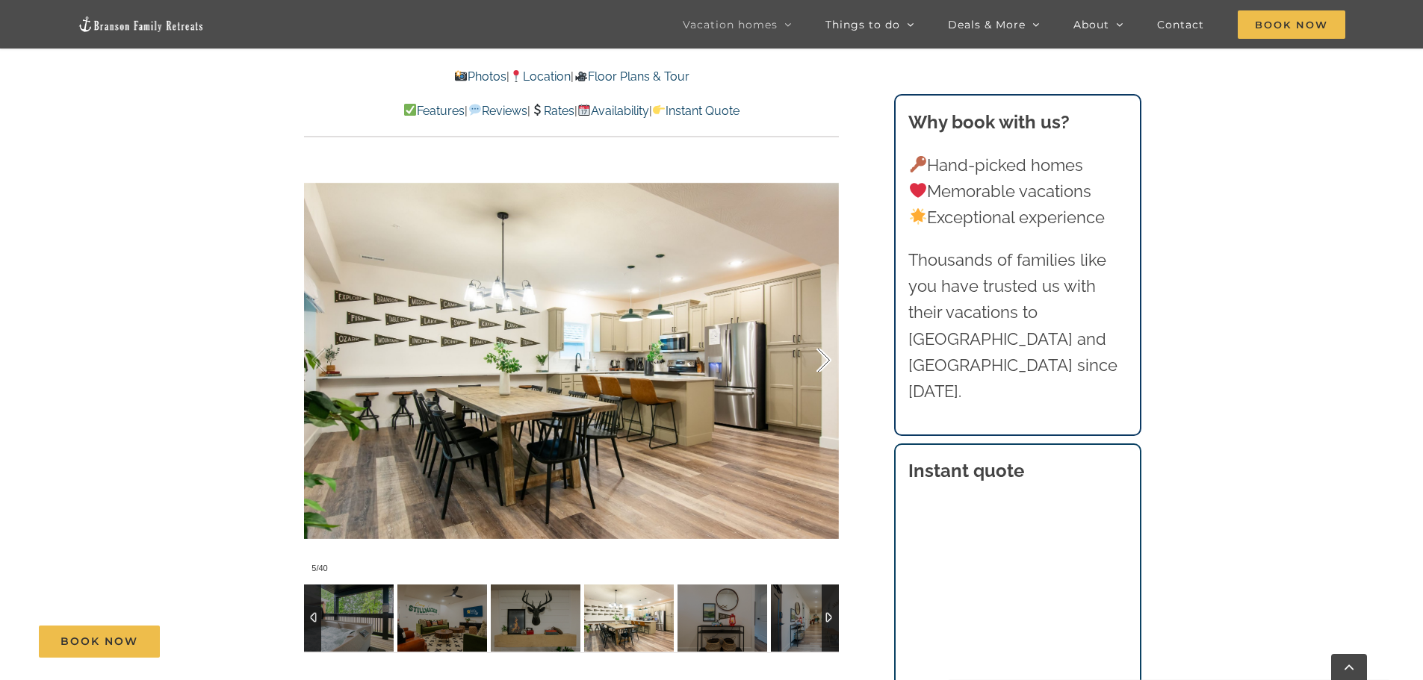
click at [823, 356] on div at bounding box center [808, 360] width 46 height 93
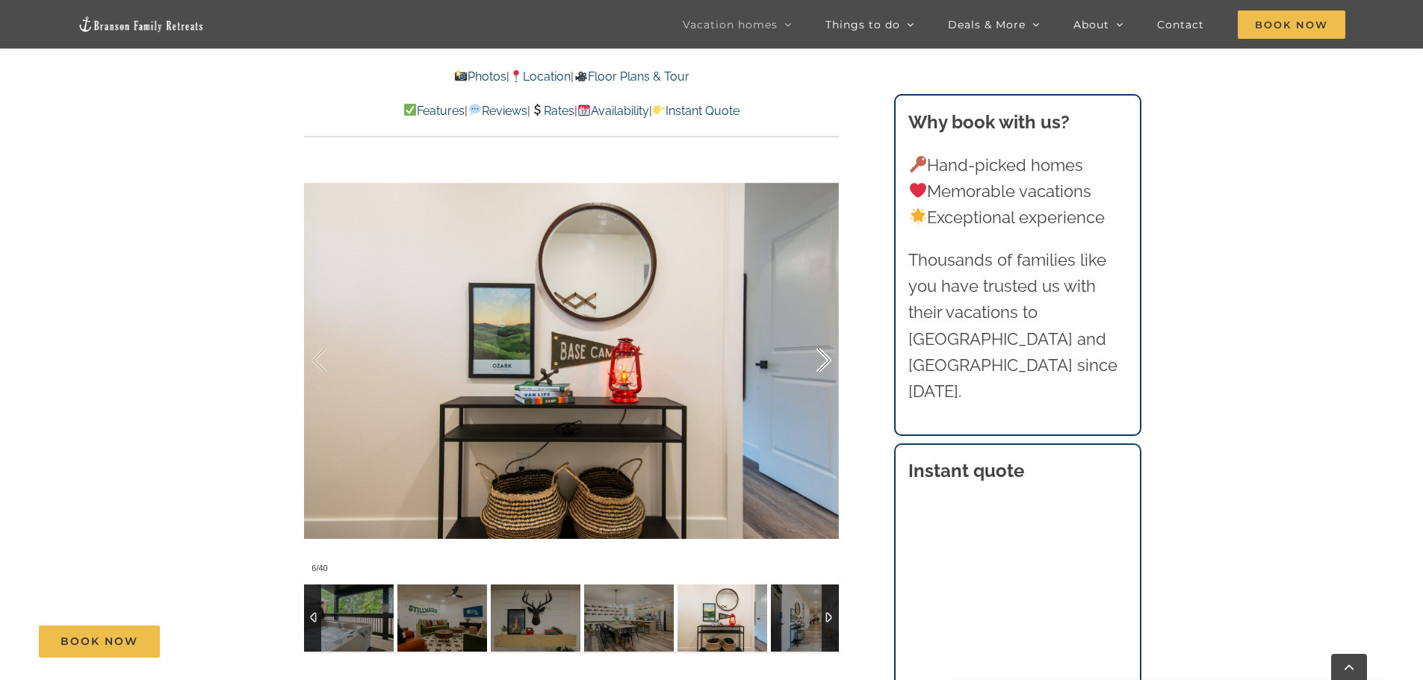
click at [823, 356] on div at bounding box center [808, 360] width 46 height 93
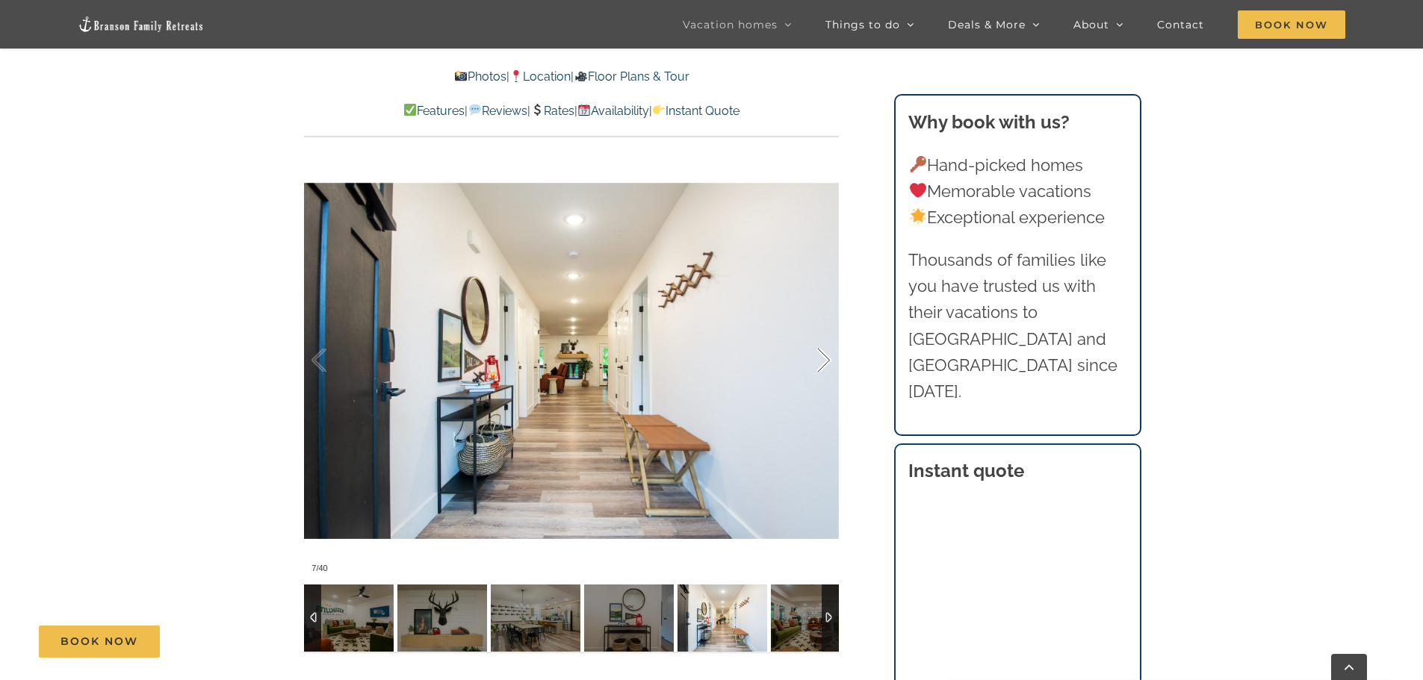
click at [823, 356] on div at bounding box center [808, 360] width 46 height 93
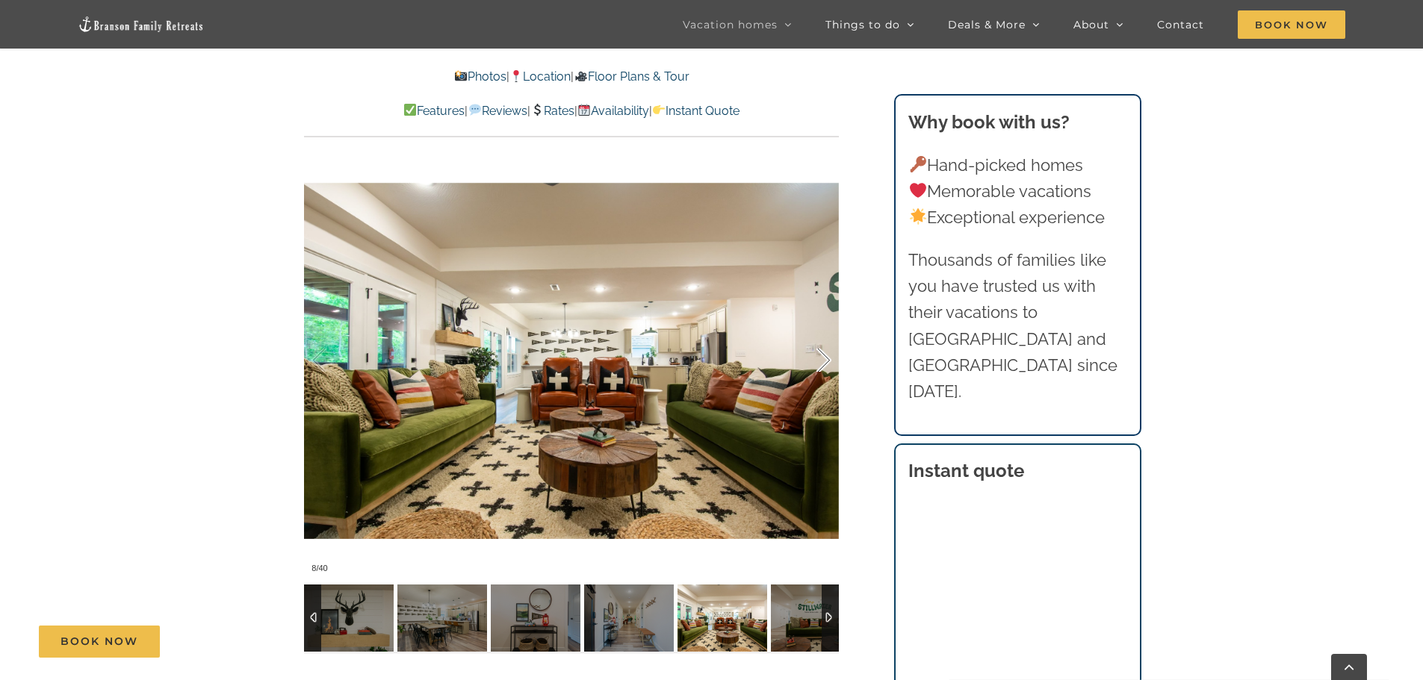
click at [823, 356] on div at bounding box center [808, 360] width 46 height 93
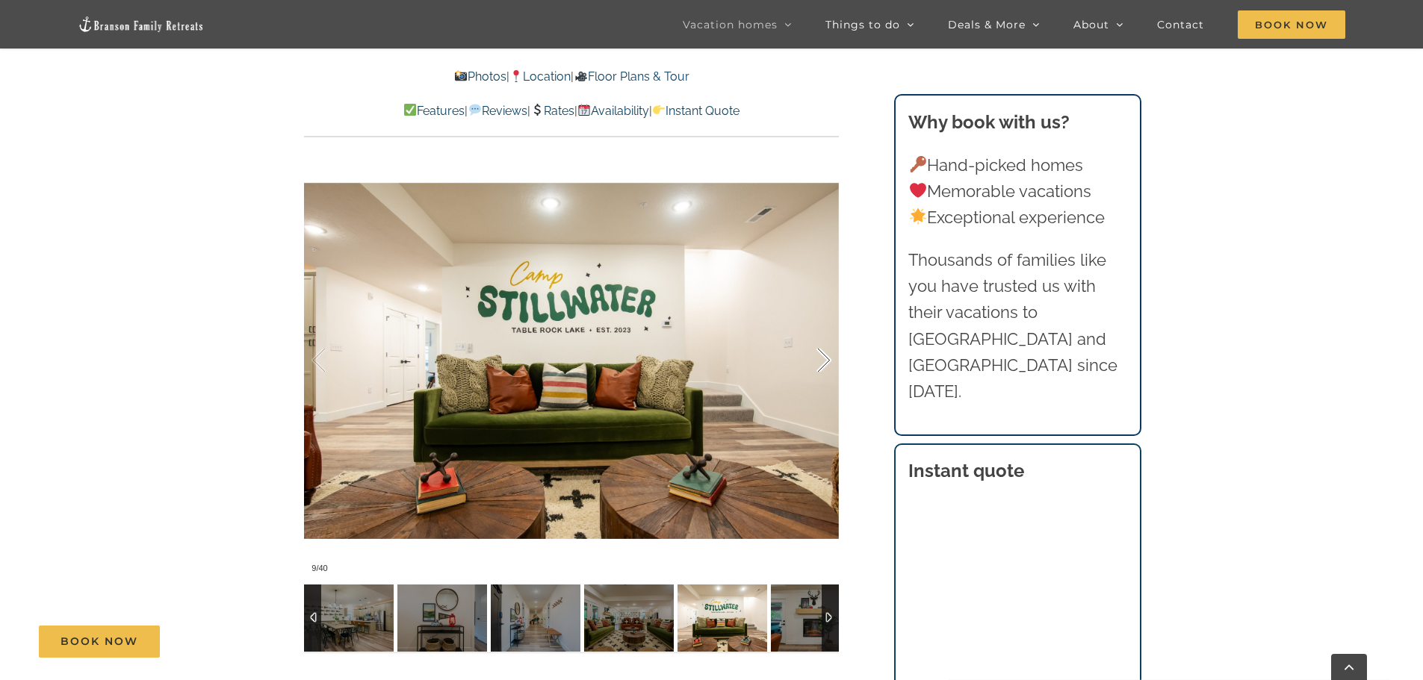
click at [823, 356] on div at bounding box center [808, 360] width 46 height 93
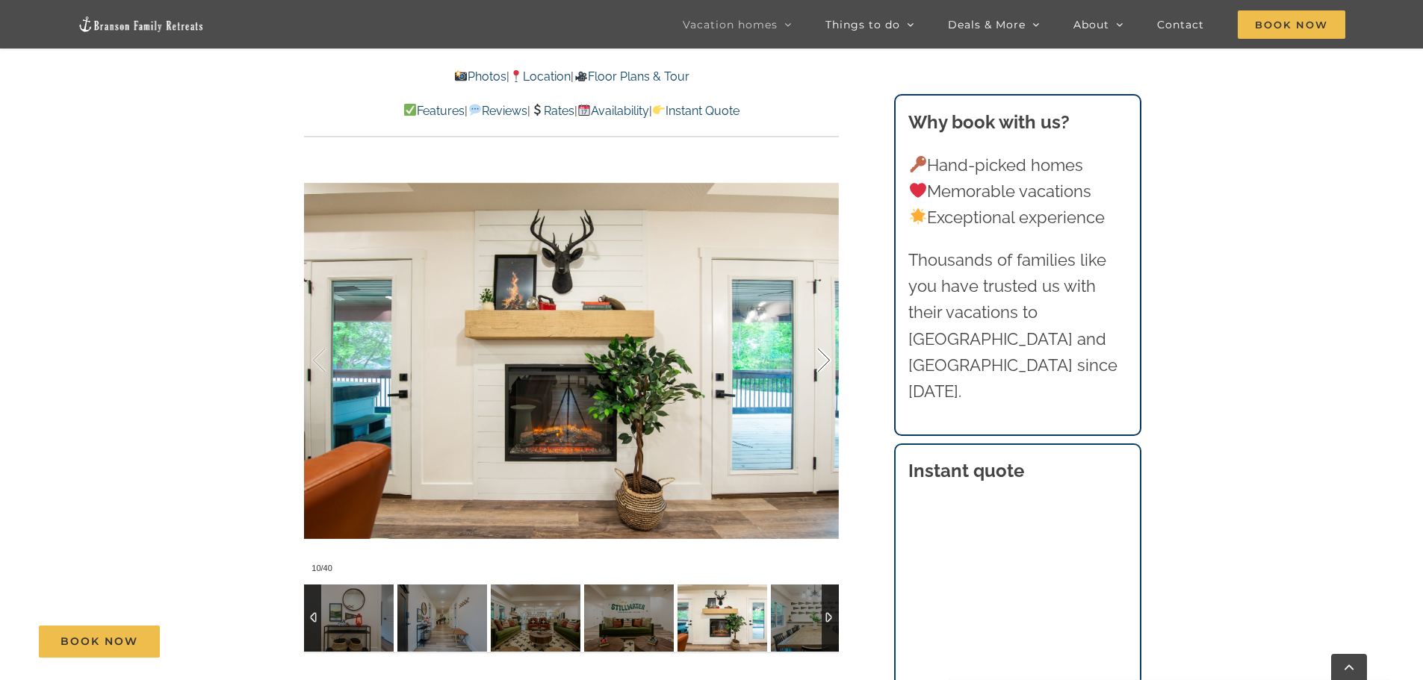
click at [823, 356] on div at bounding box center [808, 360] width 46 height 93
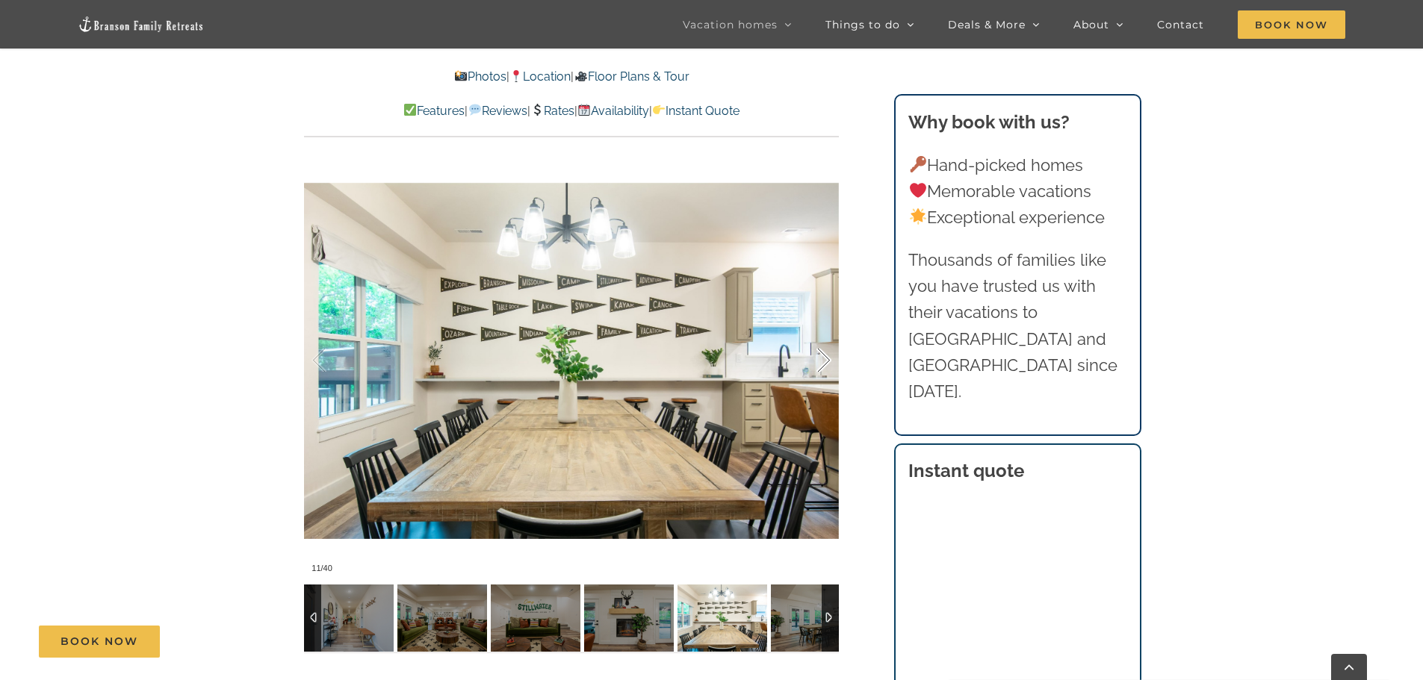
click at [823, 356] on div at bounding box center [808, 360] width 46 height 93
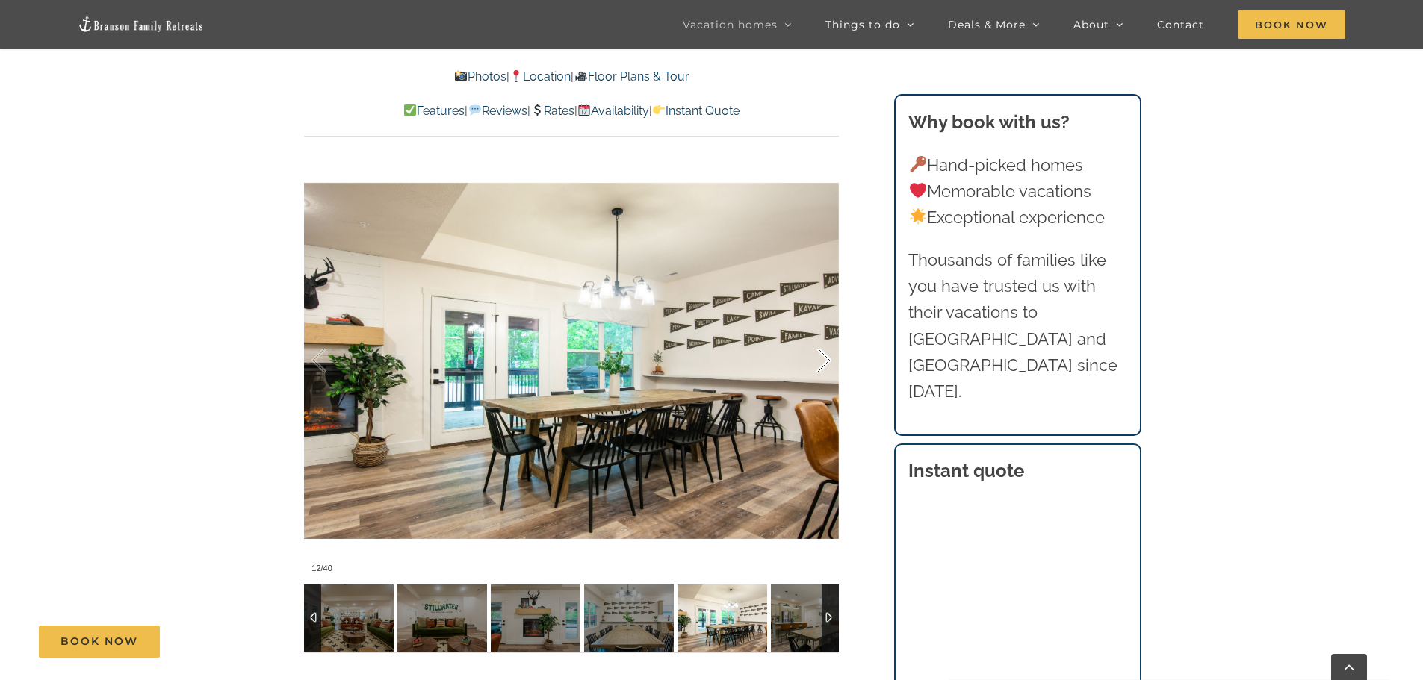
click at [823, 356] on div at bounding box center [808, 360] width 46 height 93
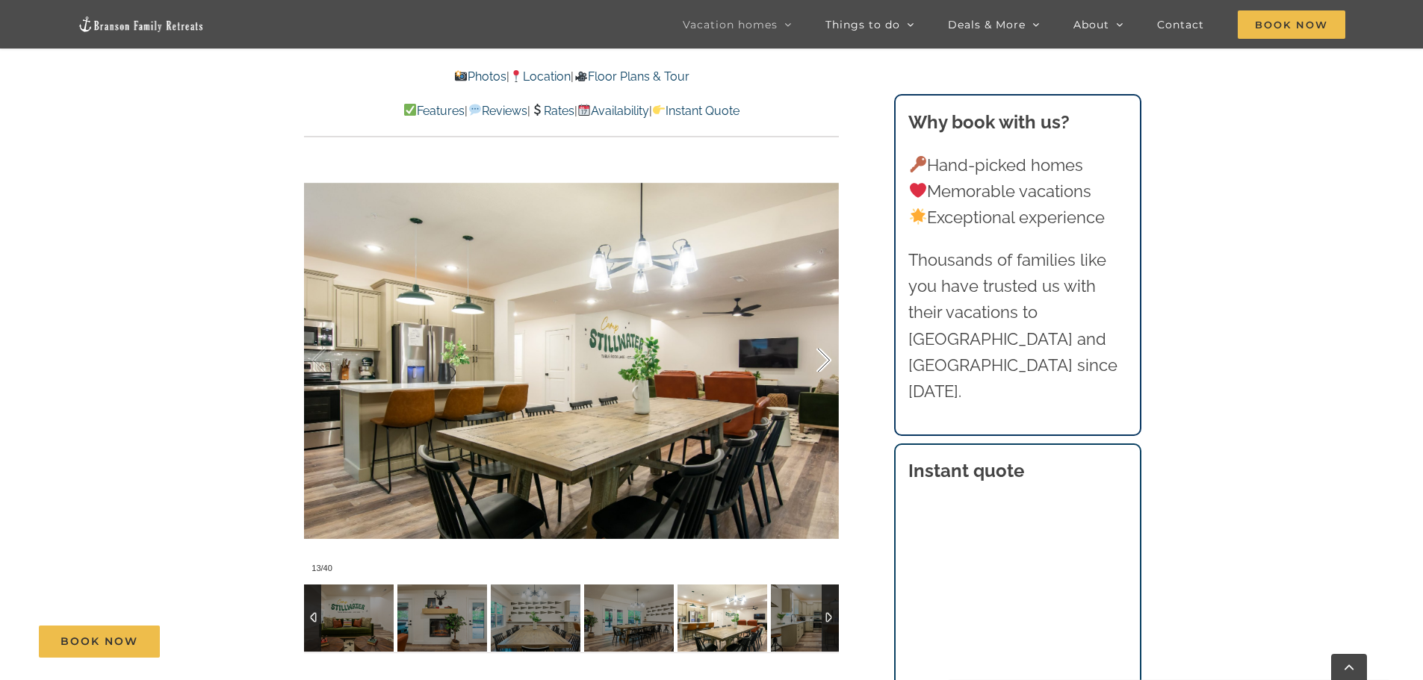
click at [823, 356] on div at bounding box center [808, 360] width 46 height 93
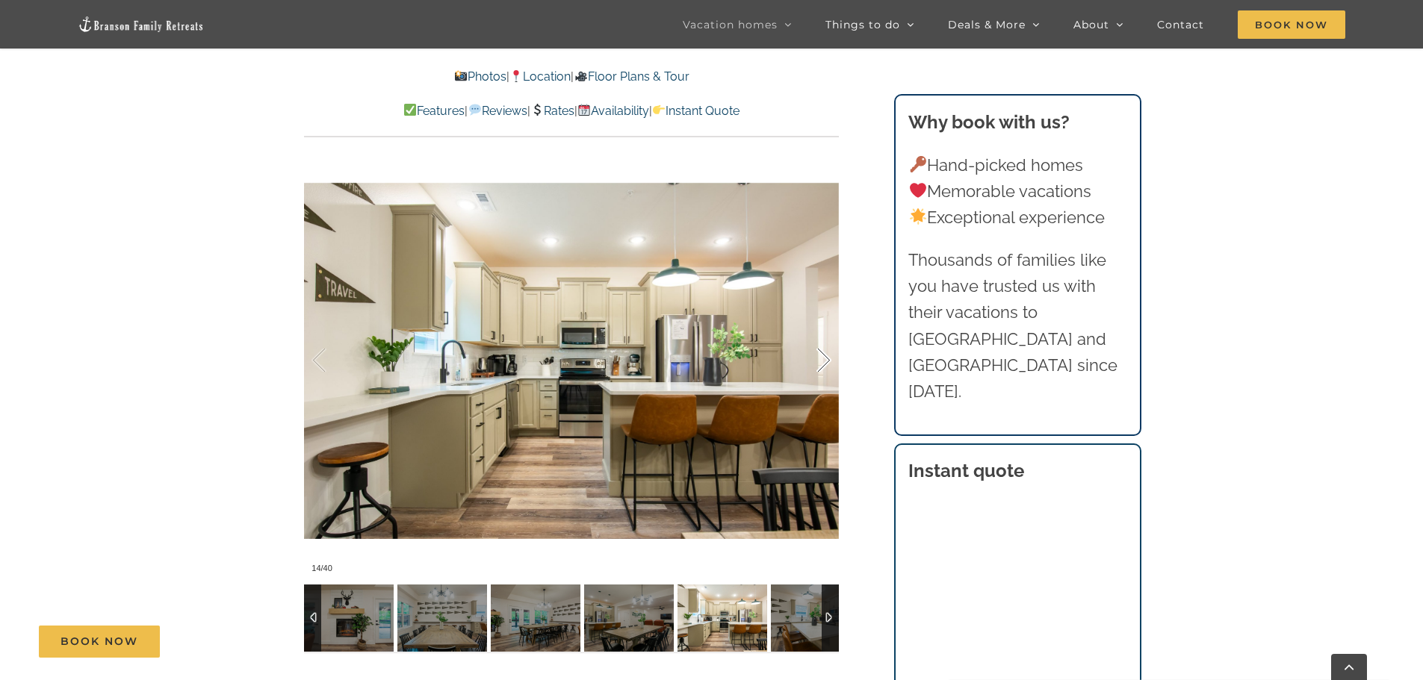
click at [823, 356] on div at bounding box center [808, 360] width 46 height 93
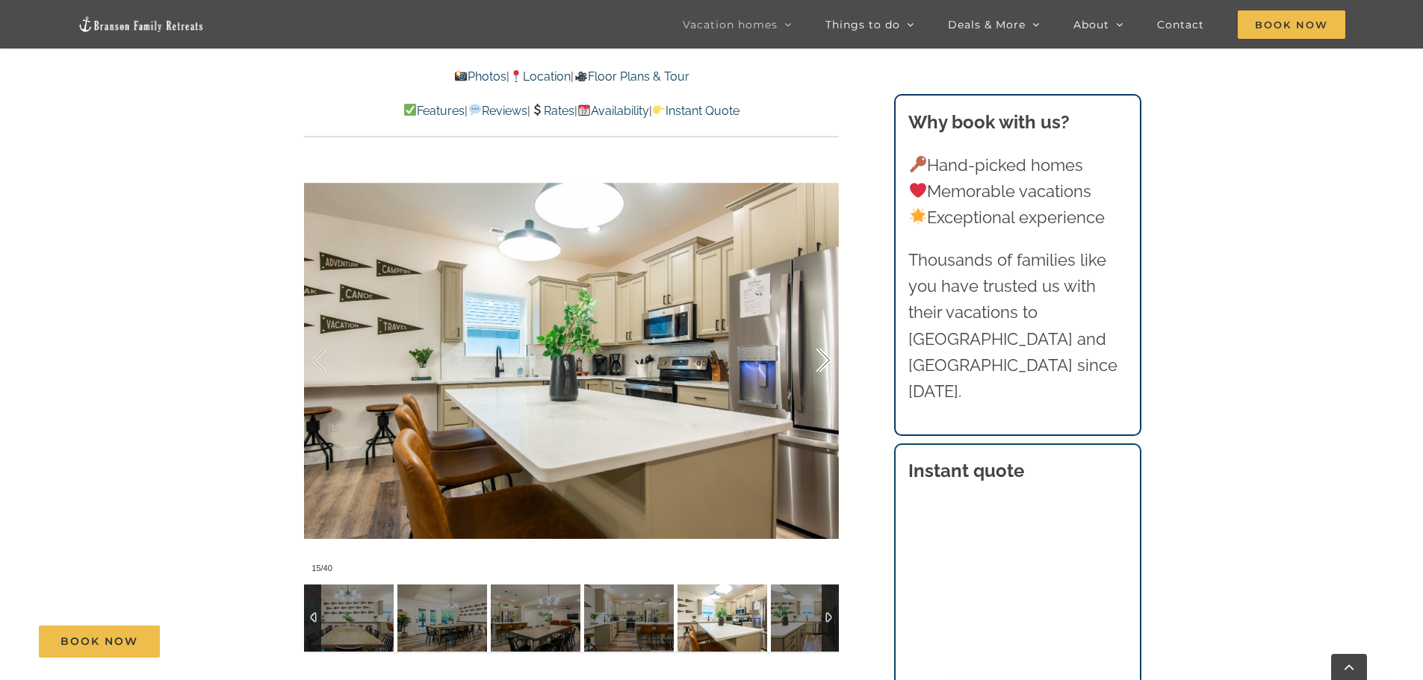
click at [823, 356] on div at bounding box center [808, 360] width 46 height 93
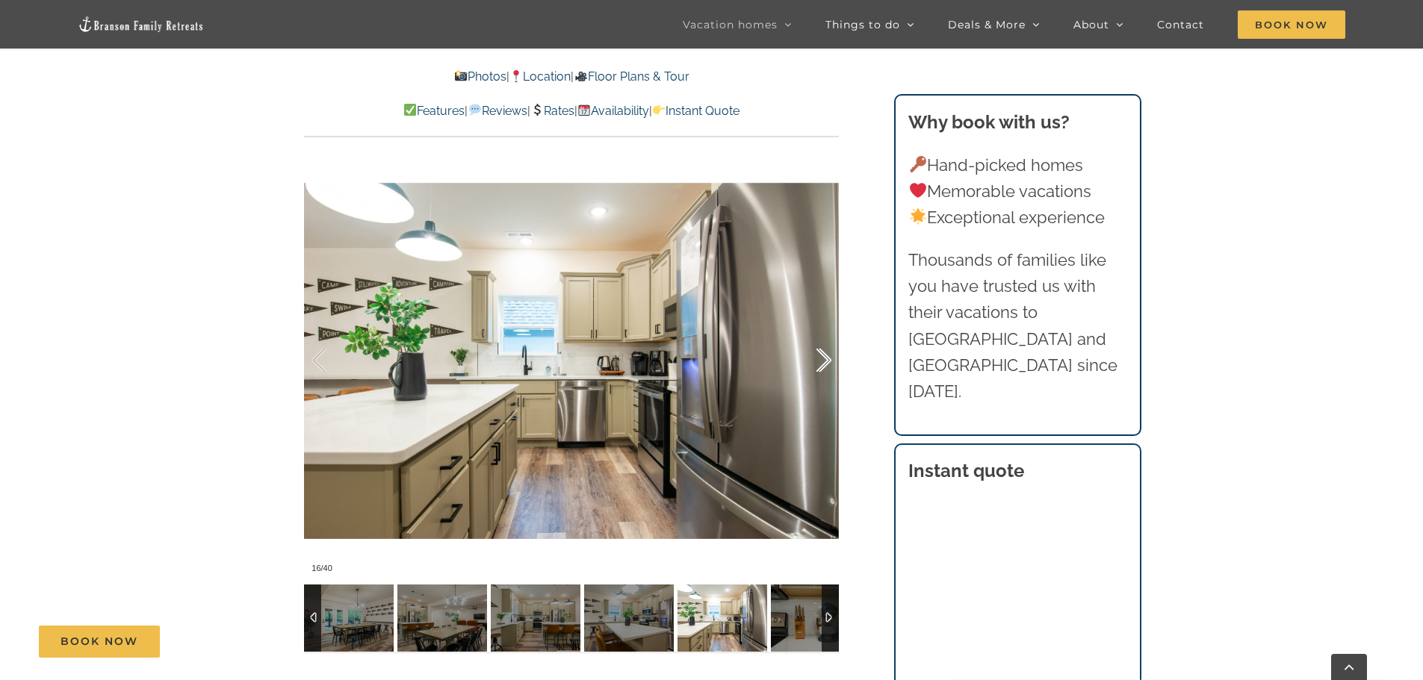
click at [823, 356] on div at bounding box center [808, 360] width 46 height 93
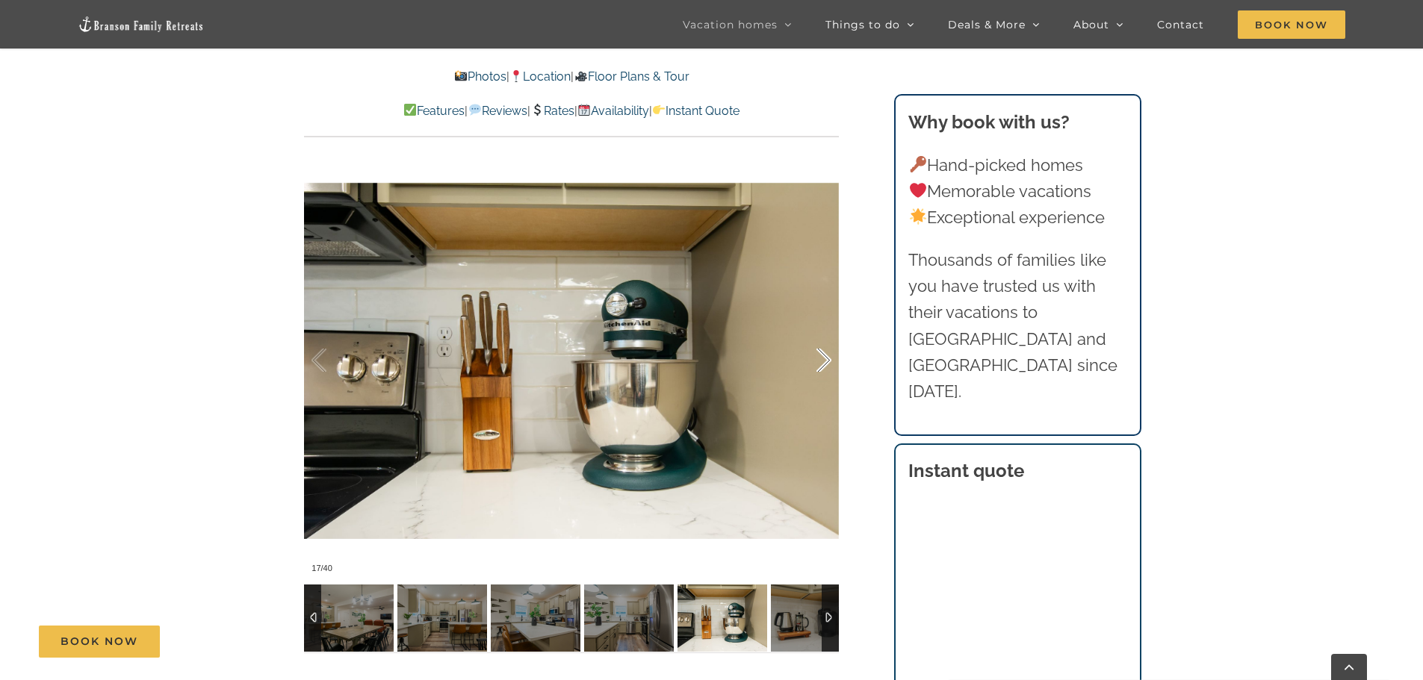
click at [823, 356] on div at bounding box center [808, 360] width 46 height 93
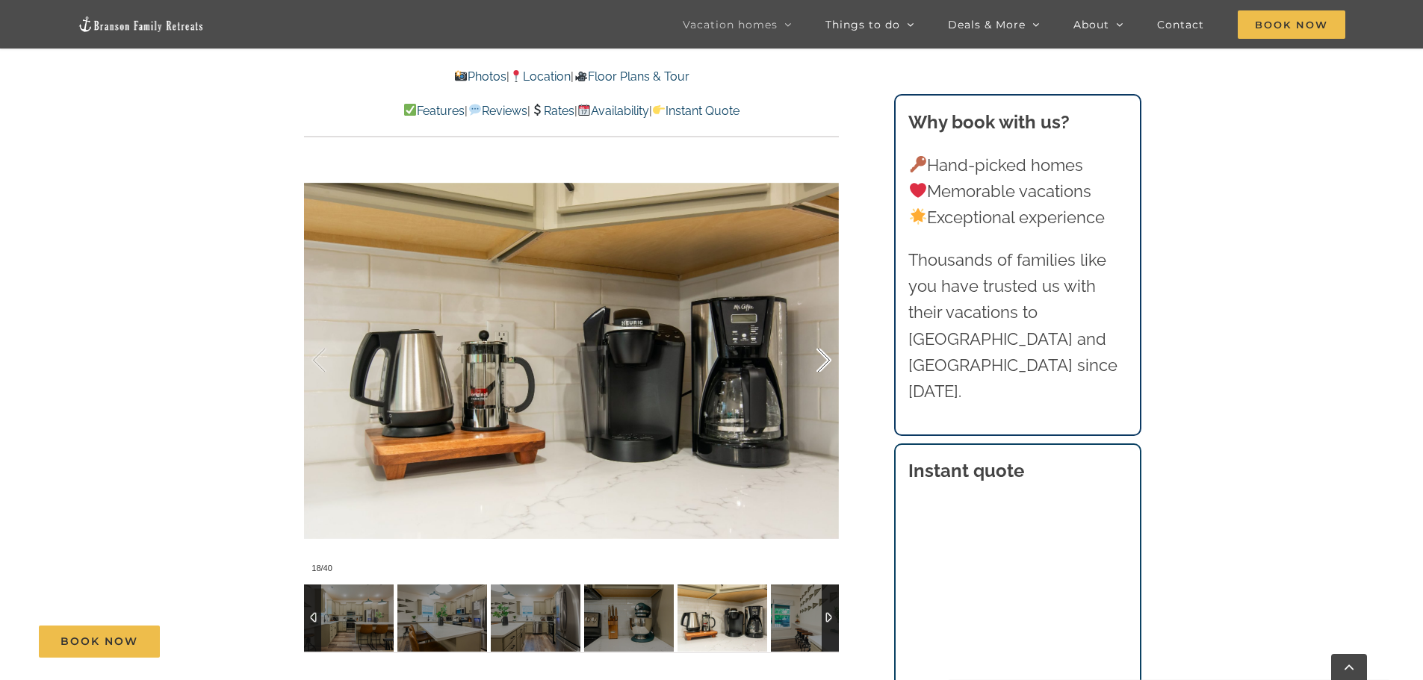
click at [823, 356] on div at bounding box center [808, 360] width 46 height 93
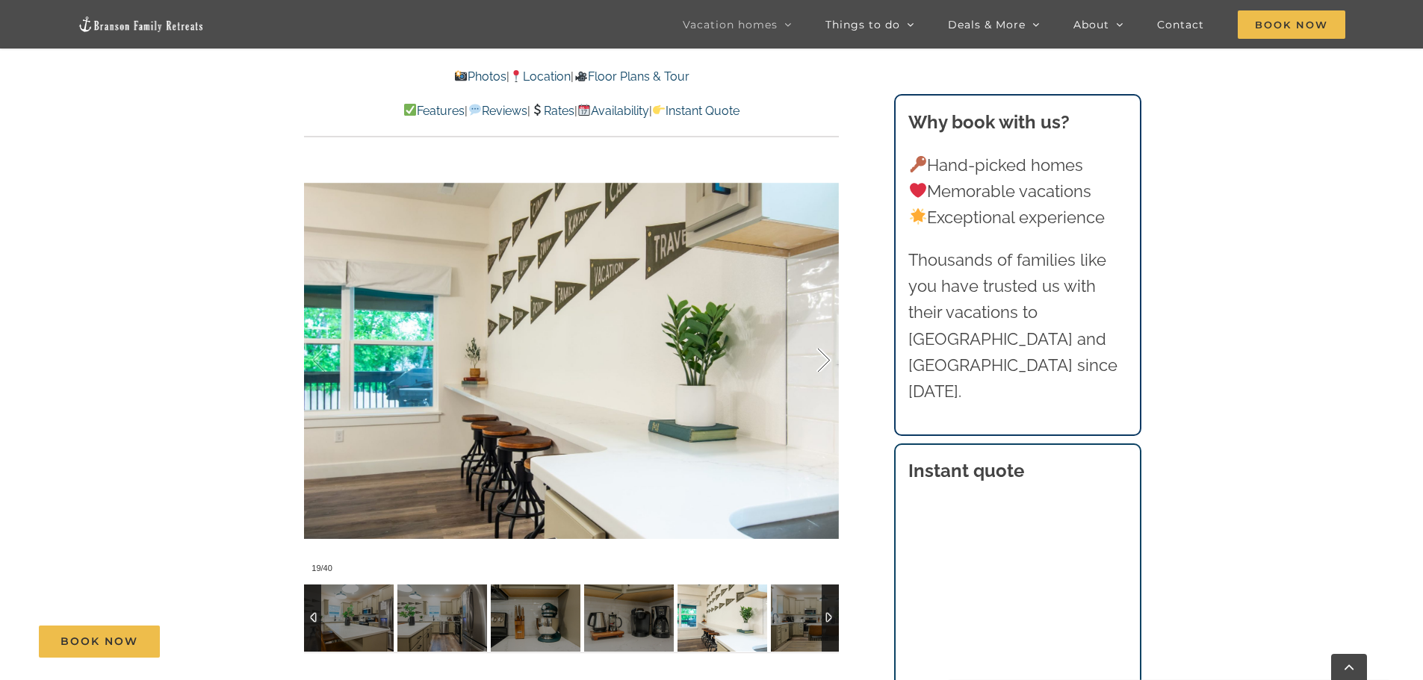
click at [823, 356] on div at bounding box center [808, 360] width 46 height 93
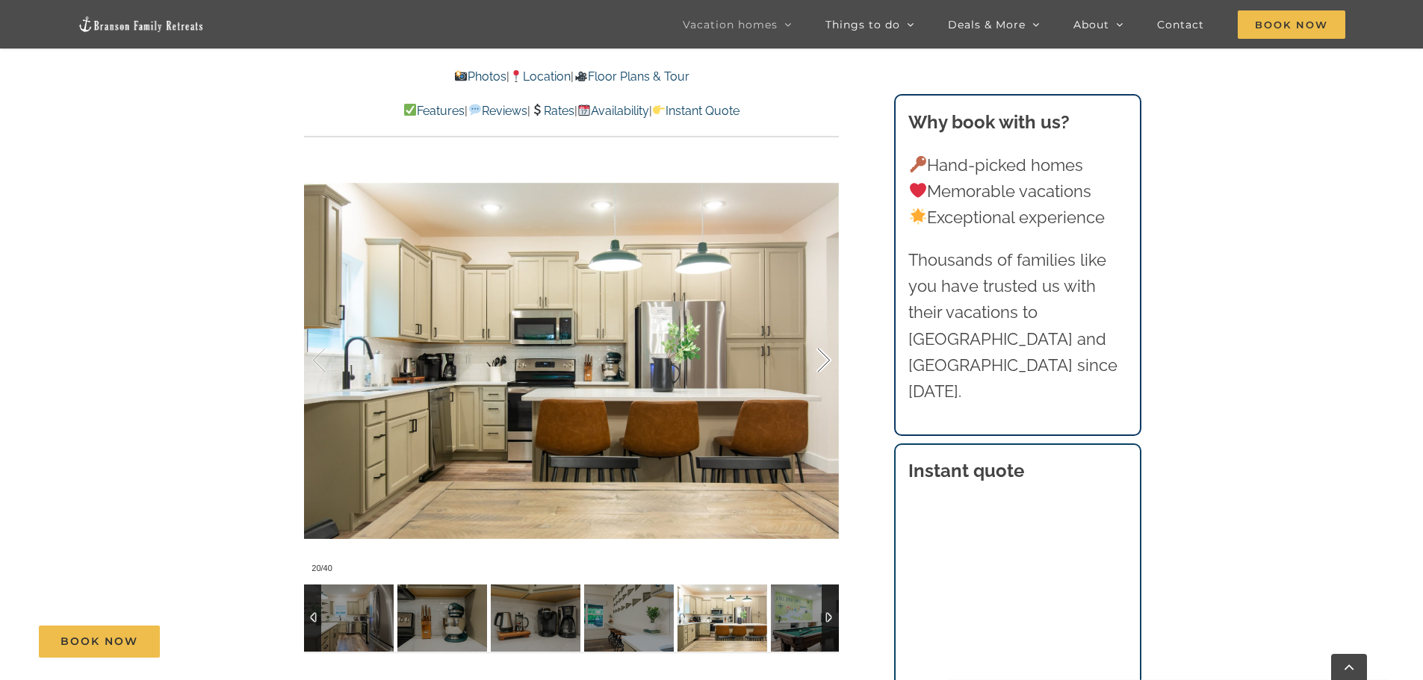
click at [823, 356] on div at bounding box center [808, 360] width 46 height 93
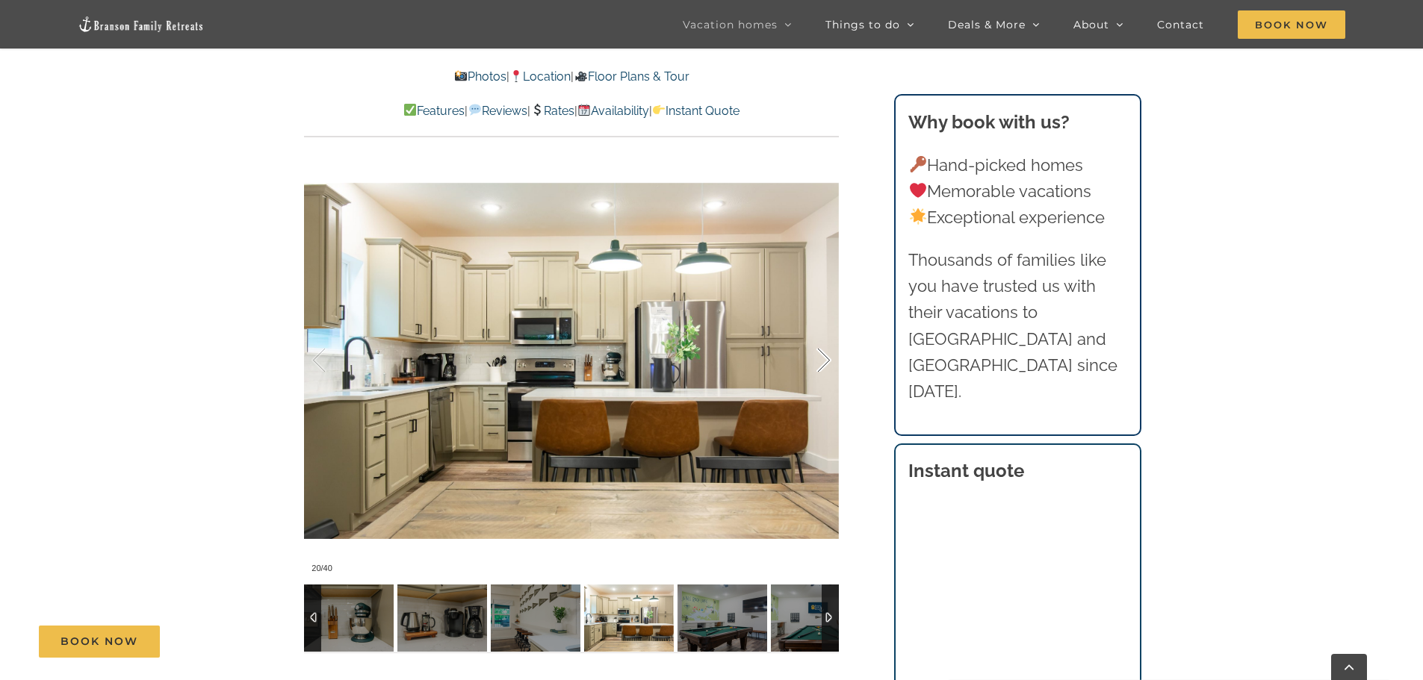
click at [823, 356] on div at bounding box center [808, 360] width 46 height 93
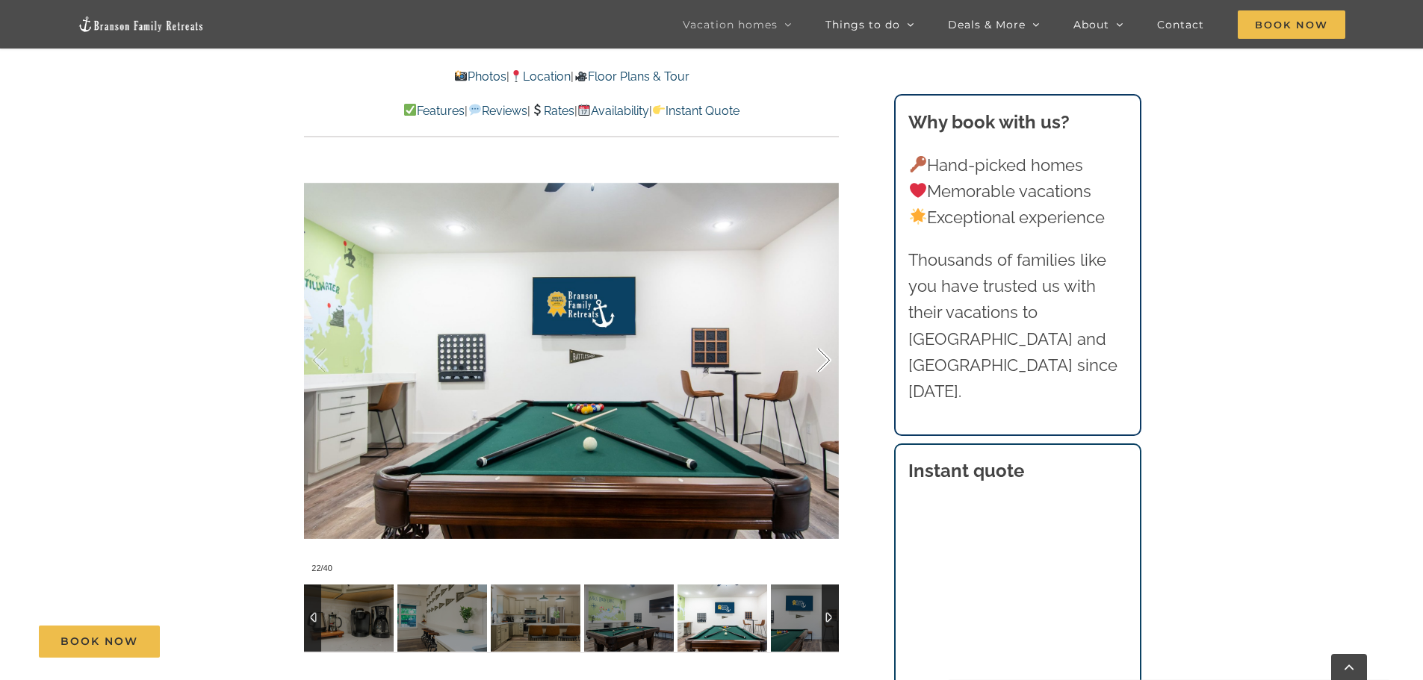
click at [823, 356] on div at bounding box center [808, 360] width 46 height 93
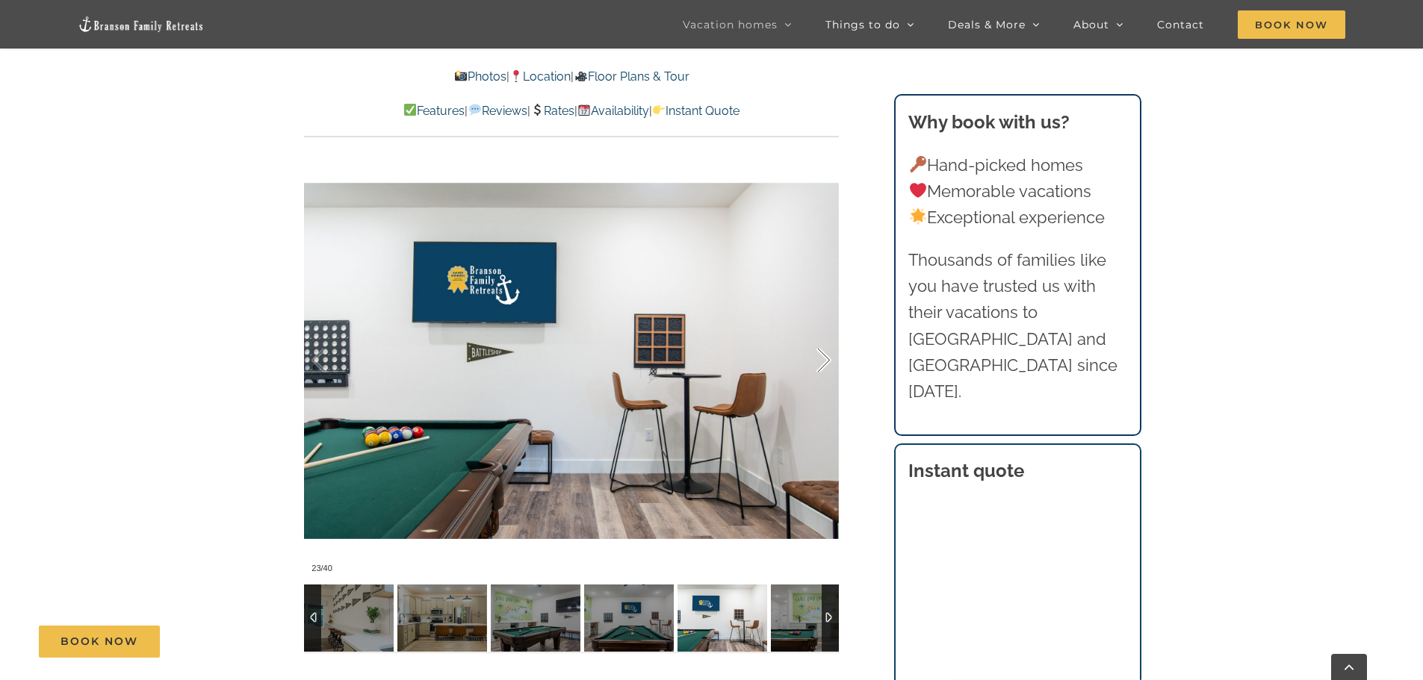
click at [823, 356] on div at bounding box center [808, 360] width 46 height 93
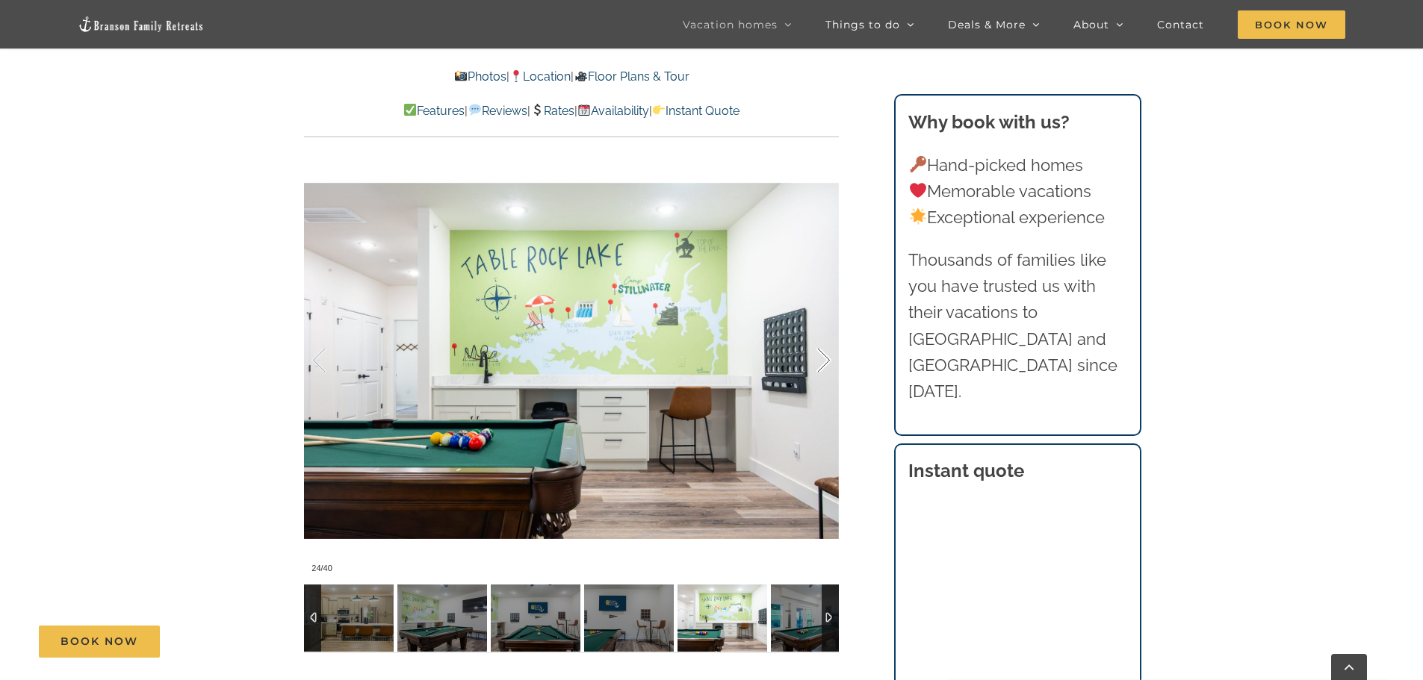
click at [823, 356] on div at bounding box center [808, 360] width 46 height 93
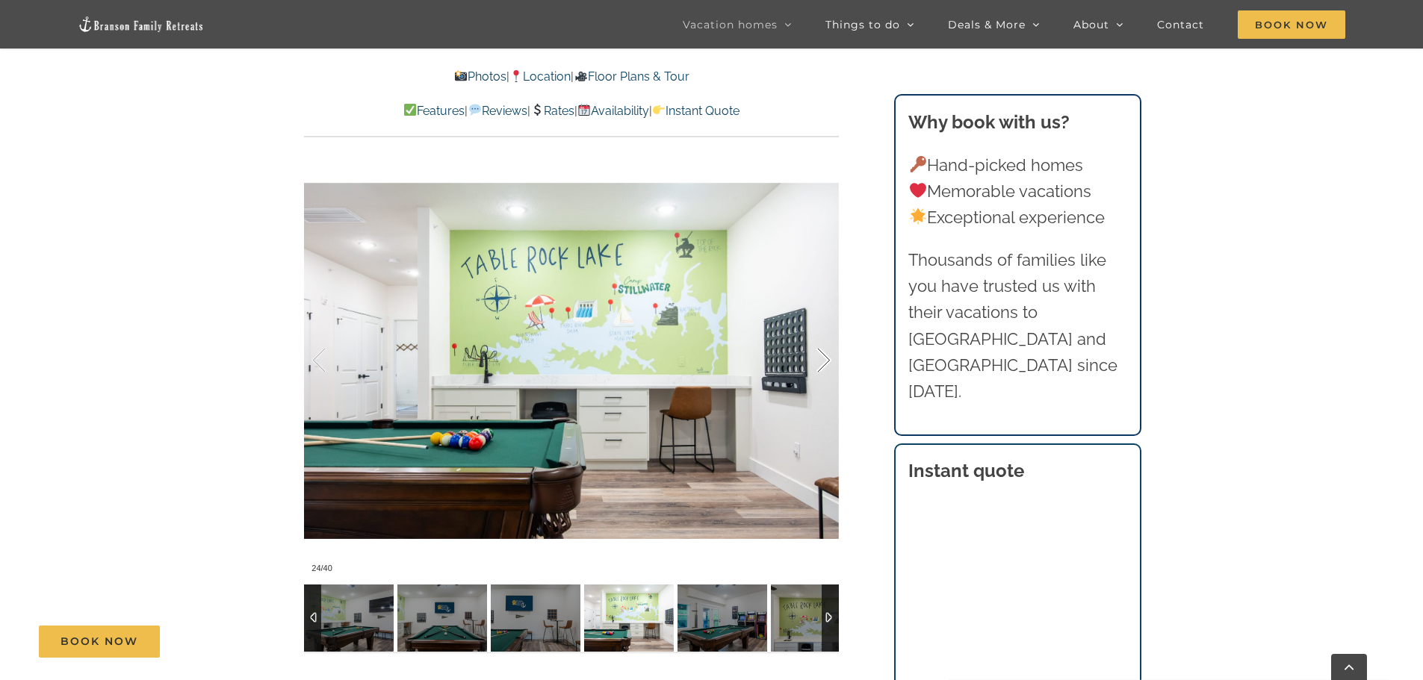
click at [823, 356] on div at bounding box center [808, 360] width 46 height 93
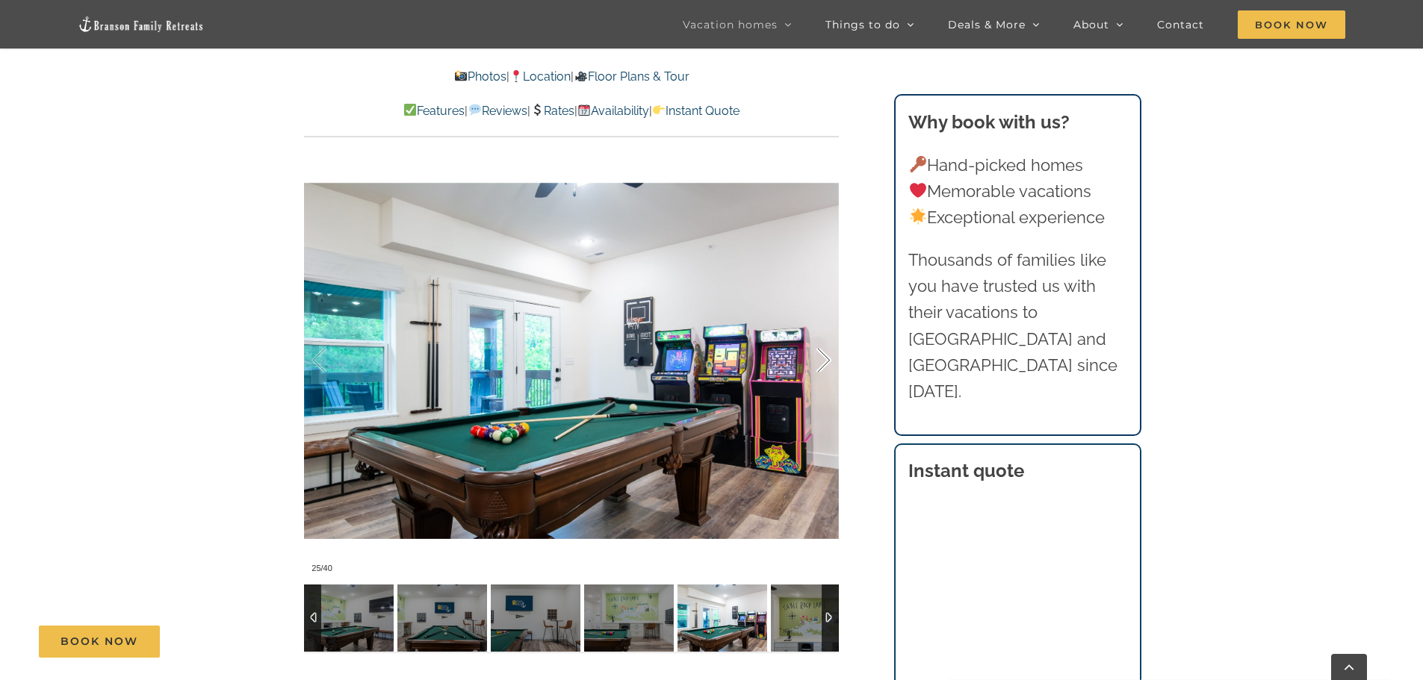
click at [823, 356] on div at bounding box center [808, 360] width 46 height 93
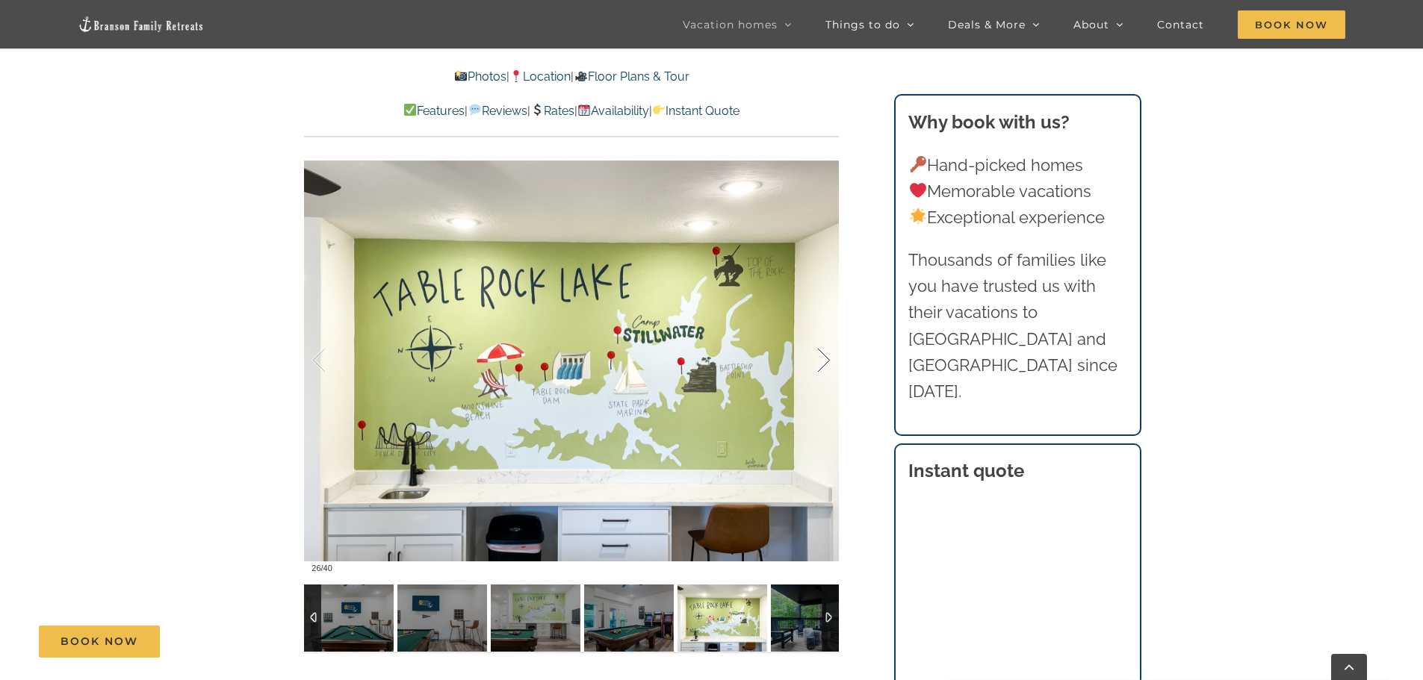
click at [823, 356] on div at bounding box center [808, 360] width 46 height 93
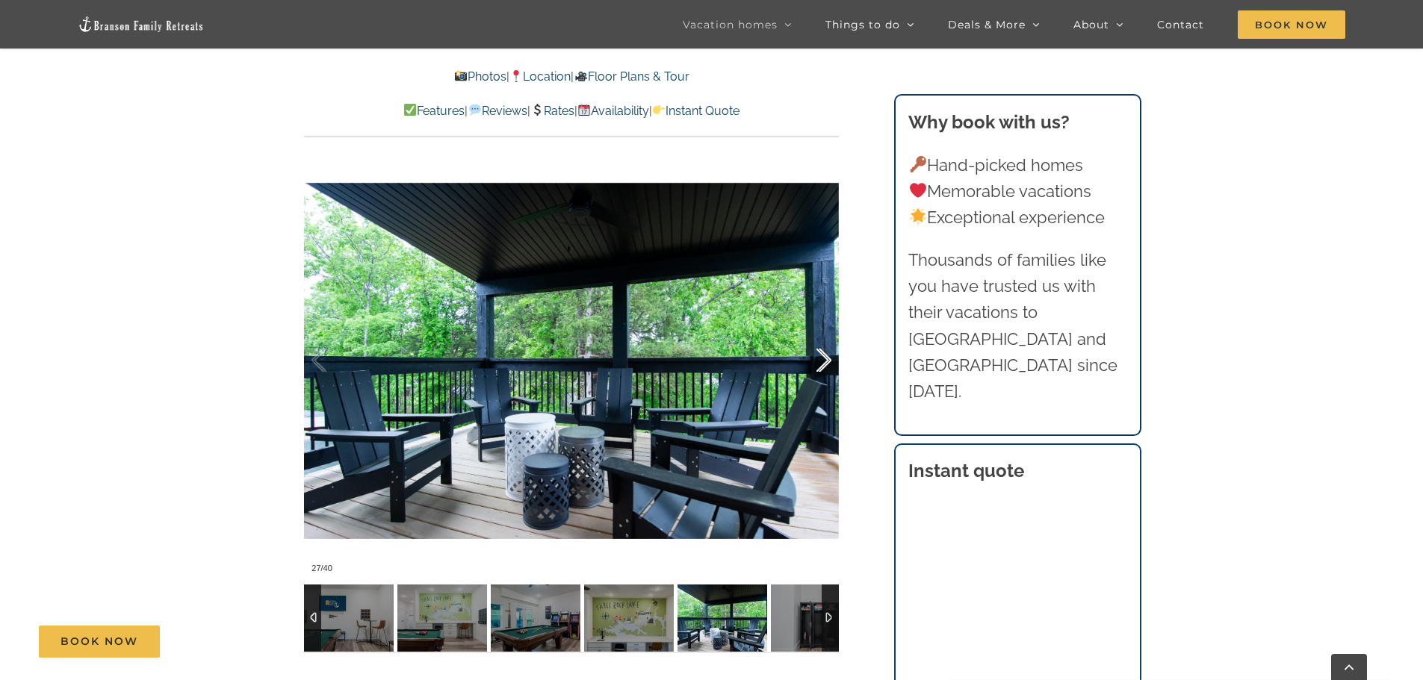
click at [823, 356] on div at bounding box center [808, 360] width 46 height 93
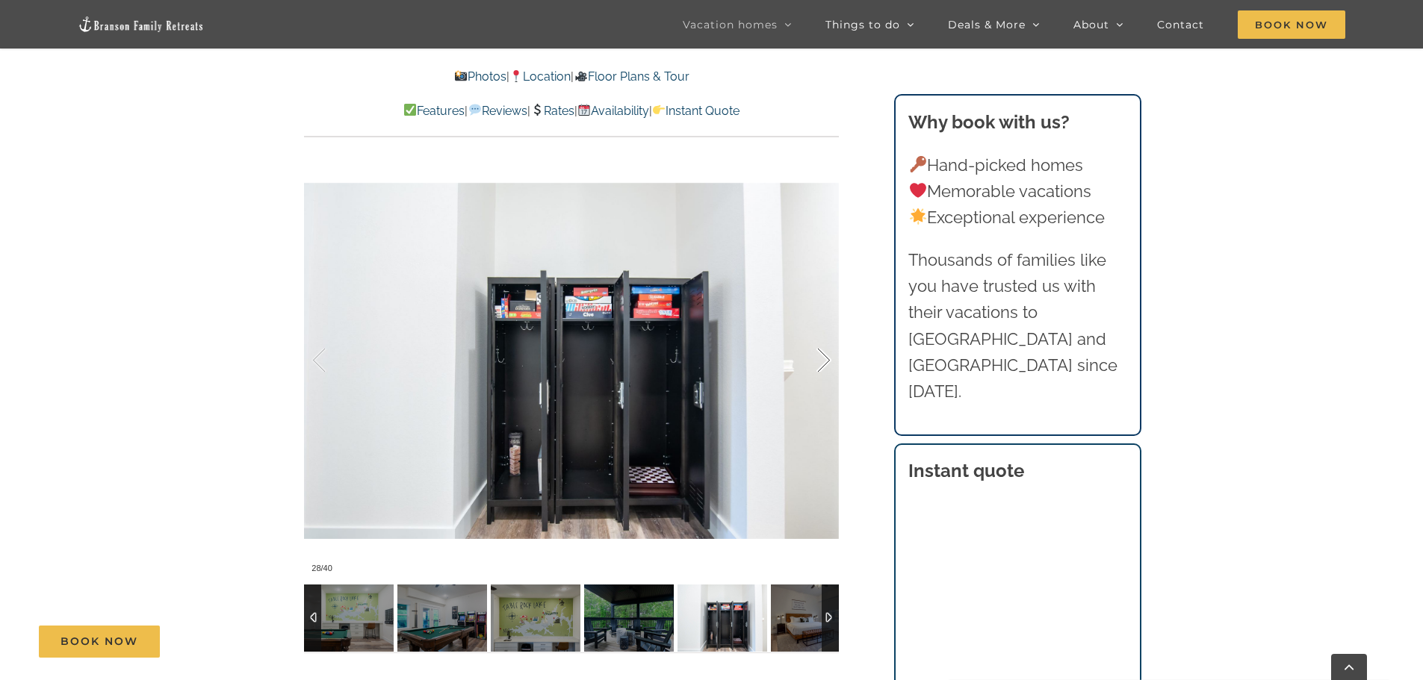
click at [823, 356] on div at bounding box center [808, 360] width 46 height 93
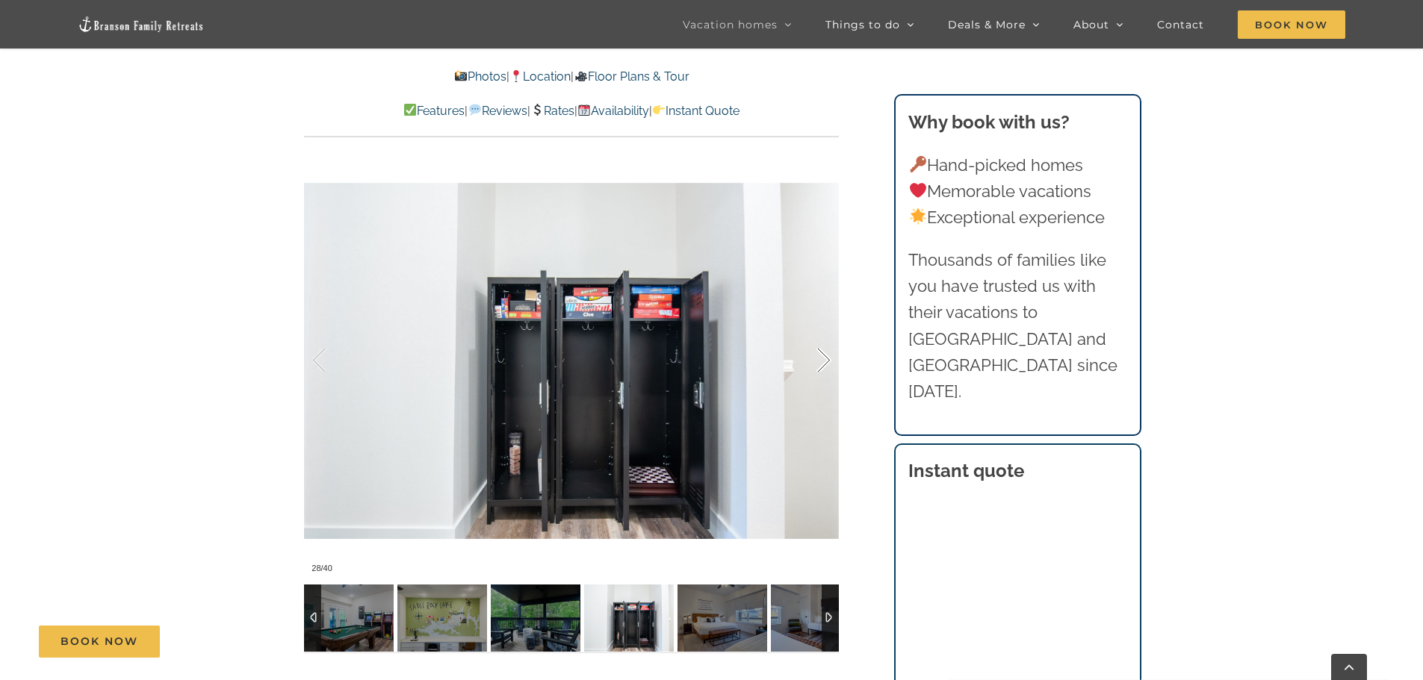
click at [823, 356] on div at bounding box center [808, 360] width 46 height 93
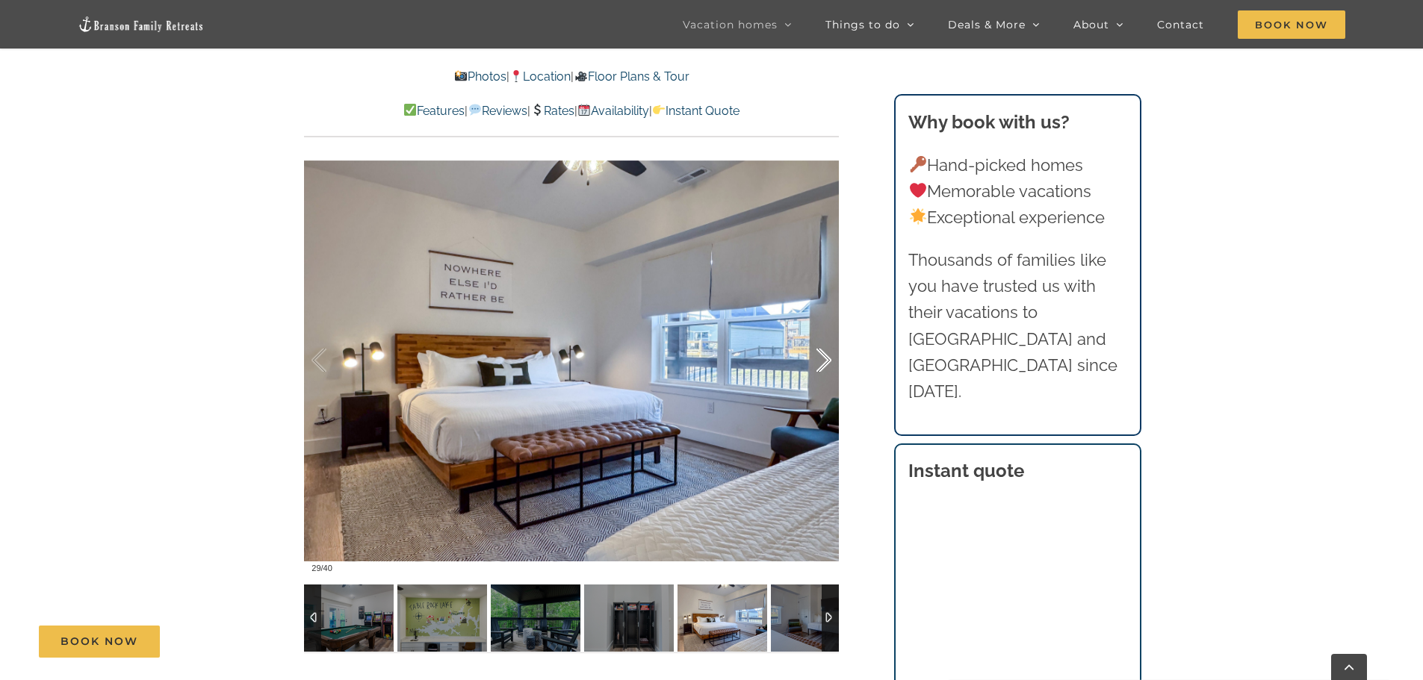
click at [823, 356] on div at bounding box center [808, 360] width 46 height 93
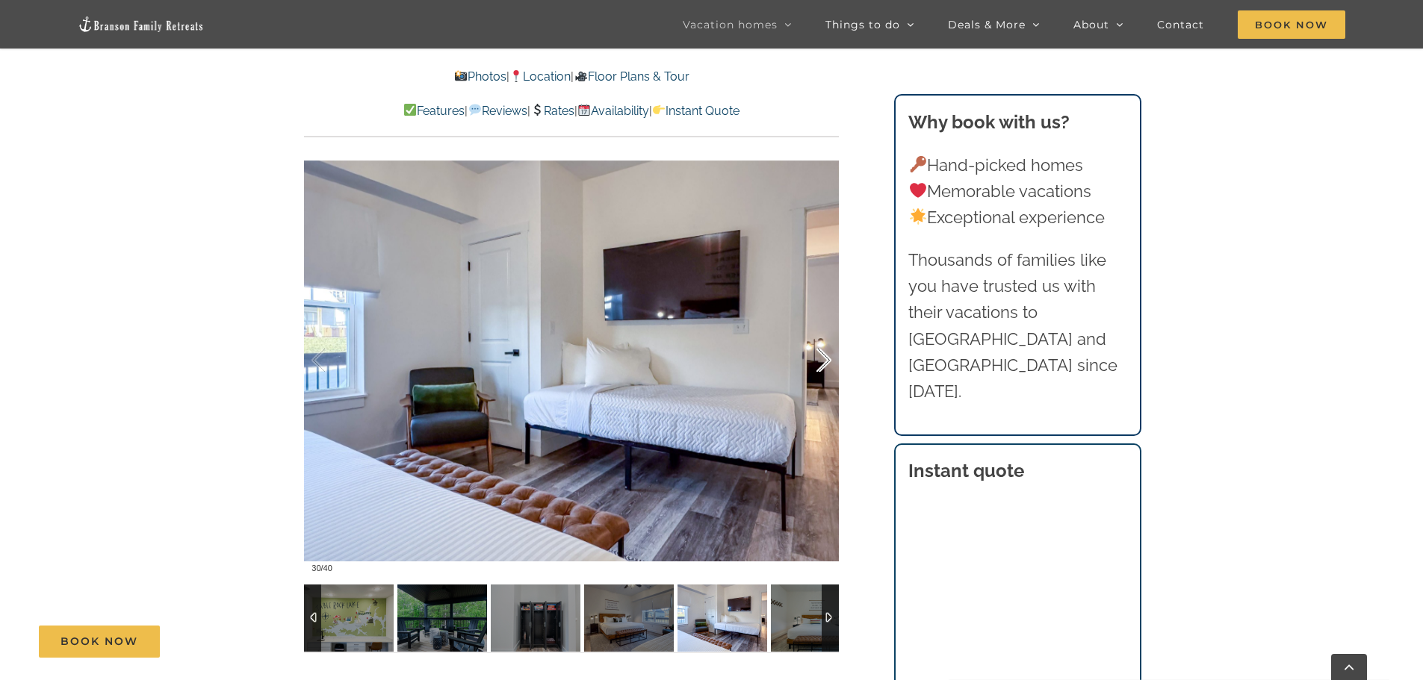
click at [823, 356] on div at bounding box center [808, 360] width 46 height 93
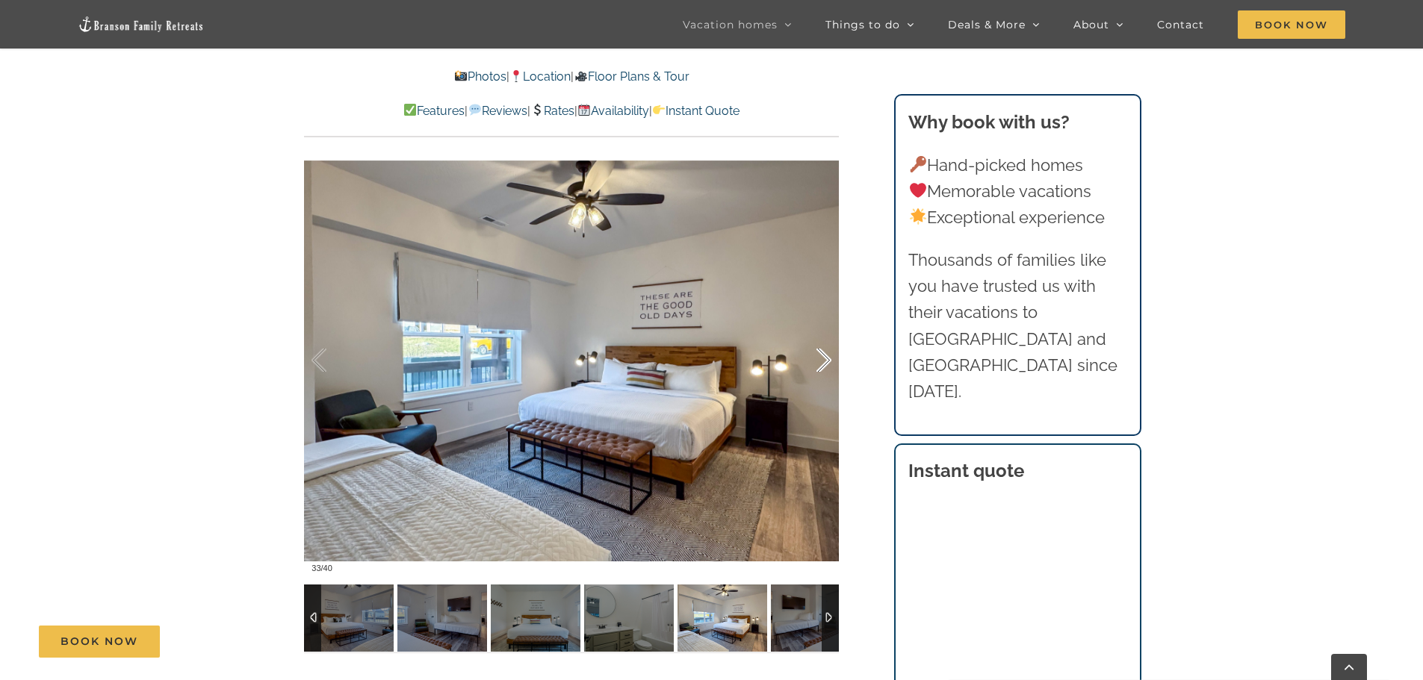
click at [823, 356] on div at bounding box center [808, 360] width 46 height 93
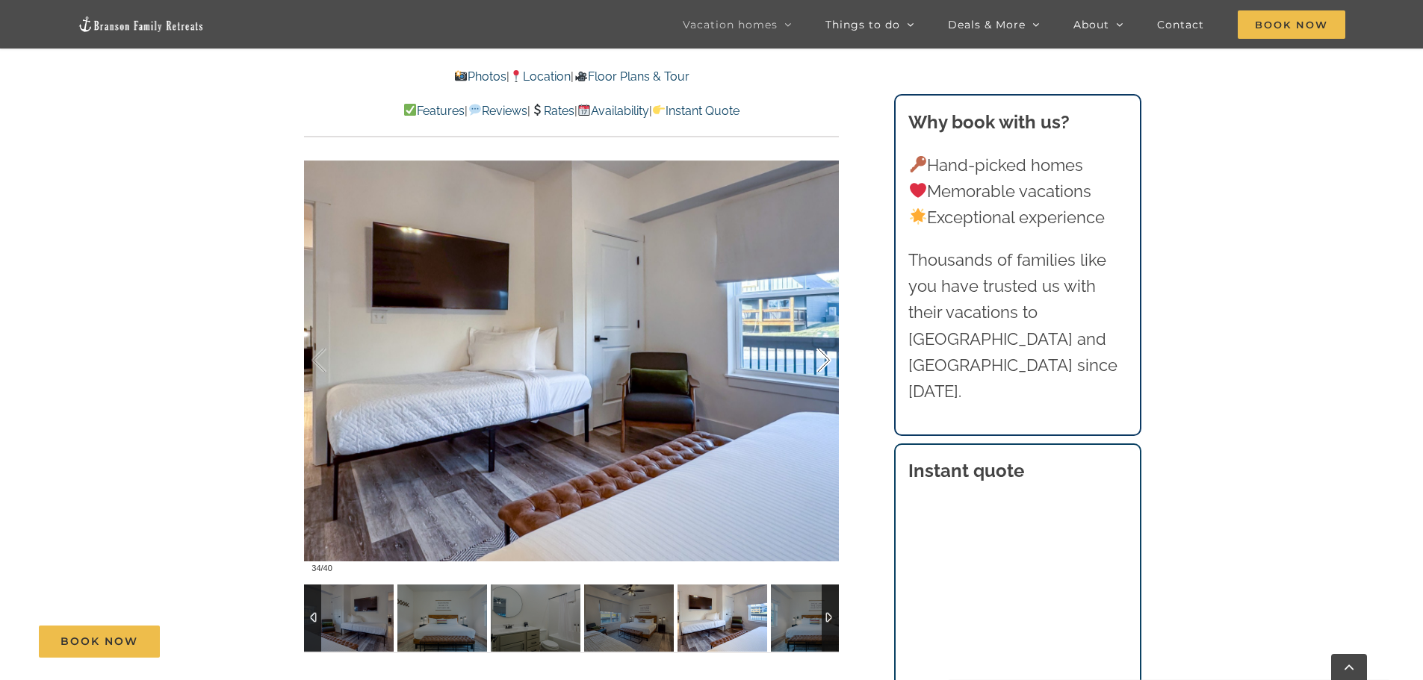
click at [823, 356] on div at bounding box center [808, 360] width 46 height 93
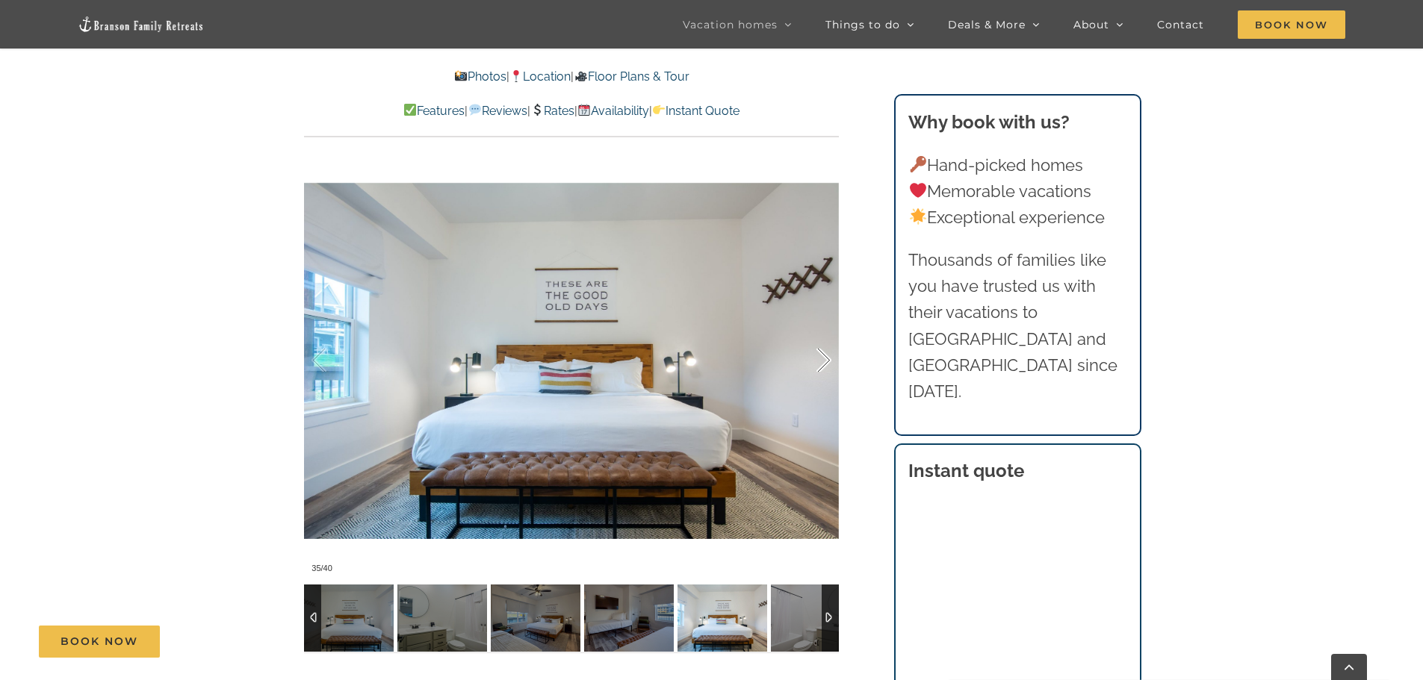
click at [823, 356] on div at bounding box center [808, 360] width 46 height 93
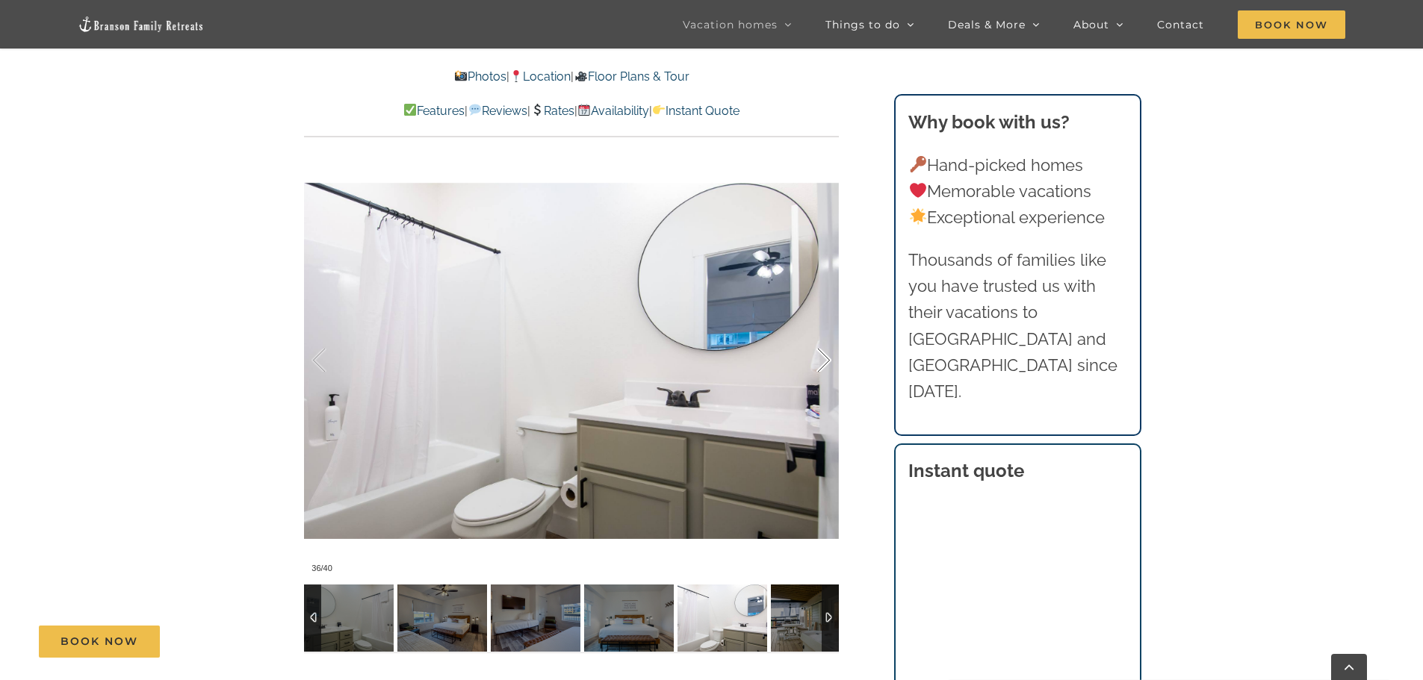
click at [823, 356] on div at bounding box center [808, 360] width 46 height 93
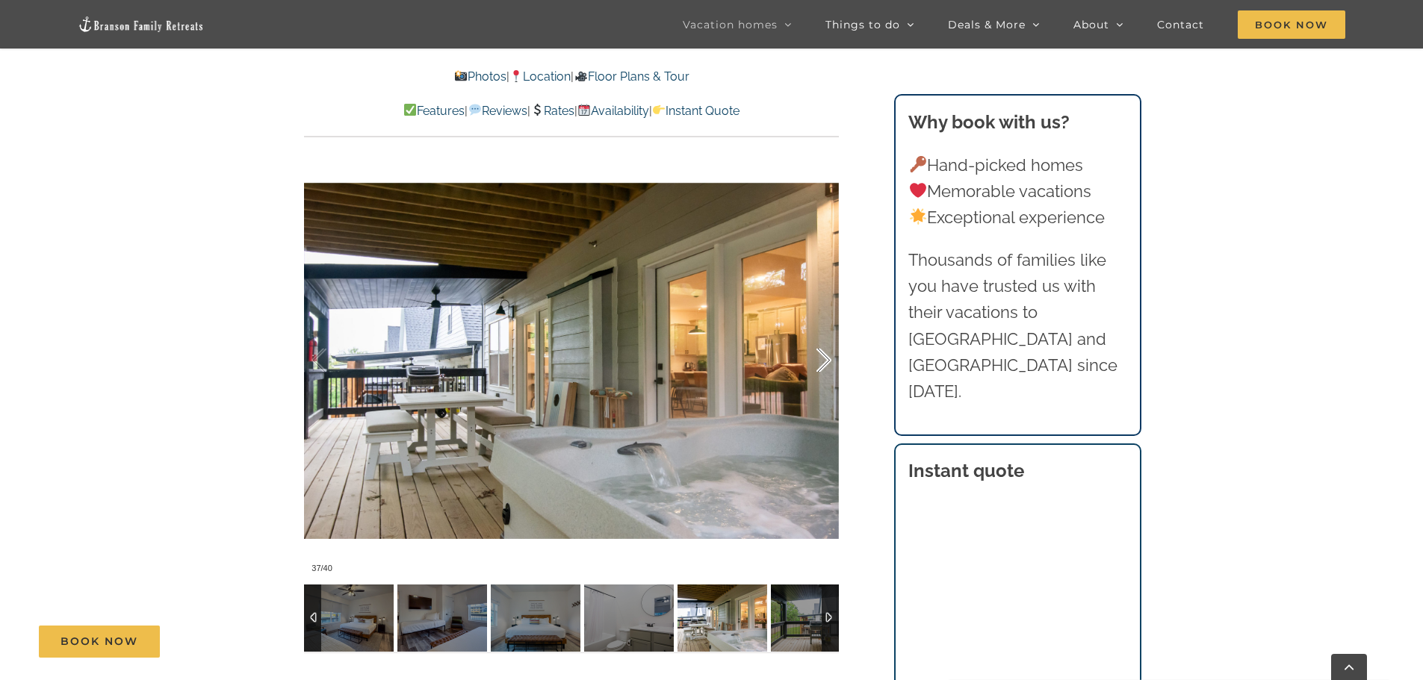
click at [823, 356] on div at bounding box center [808, 360] width 46 height 93
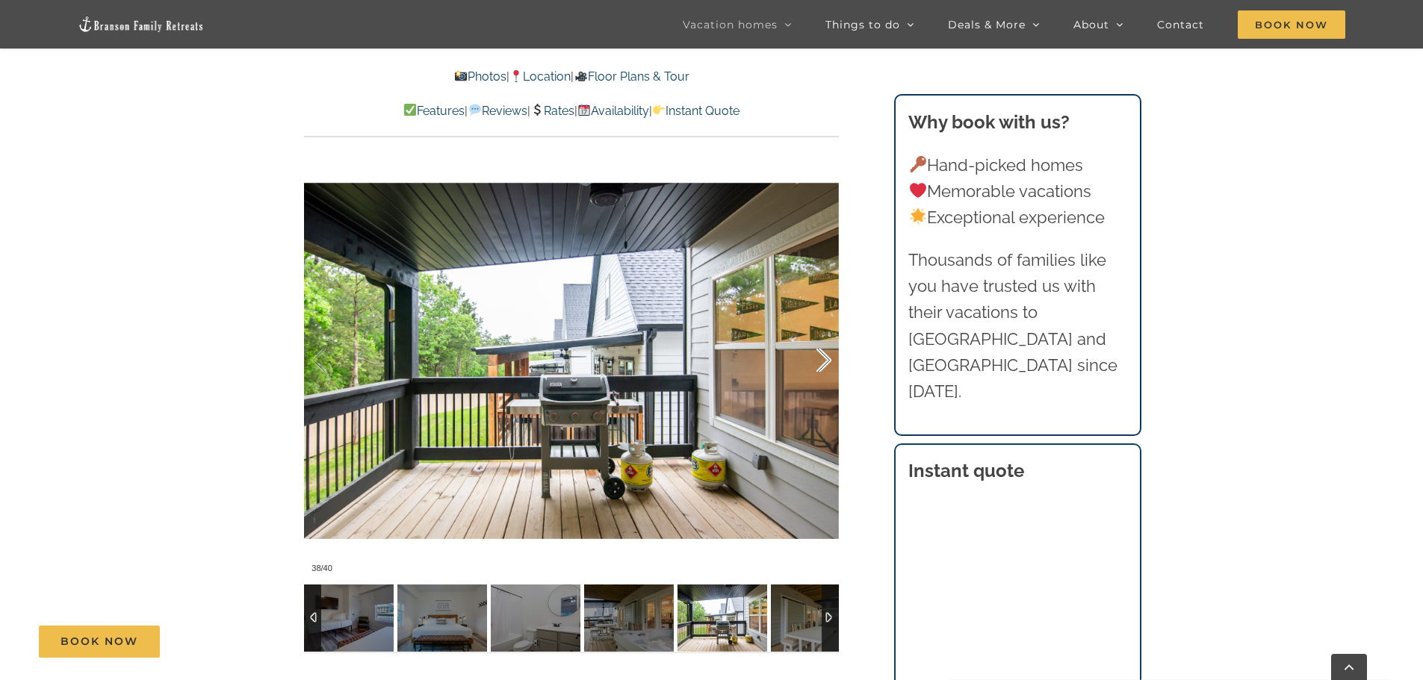
click at [823, 356] on div at bounding box center [808, 360] width 46 height 93
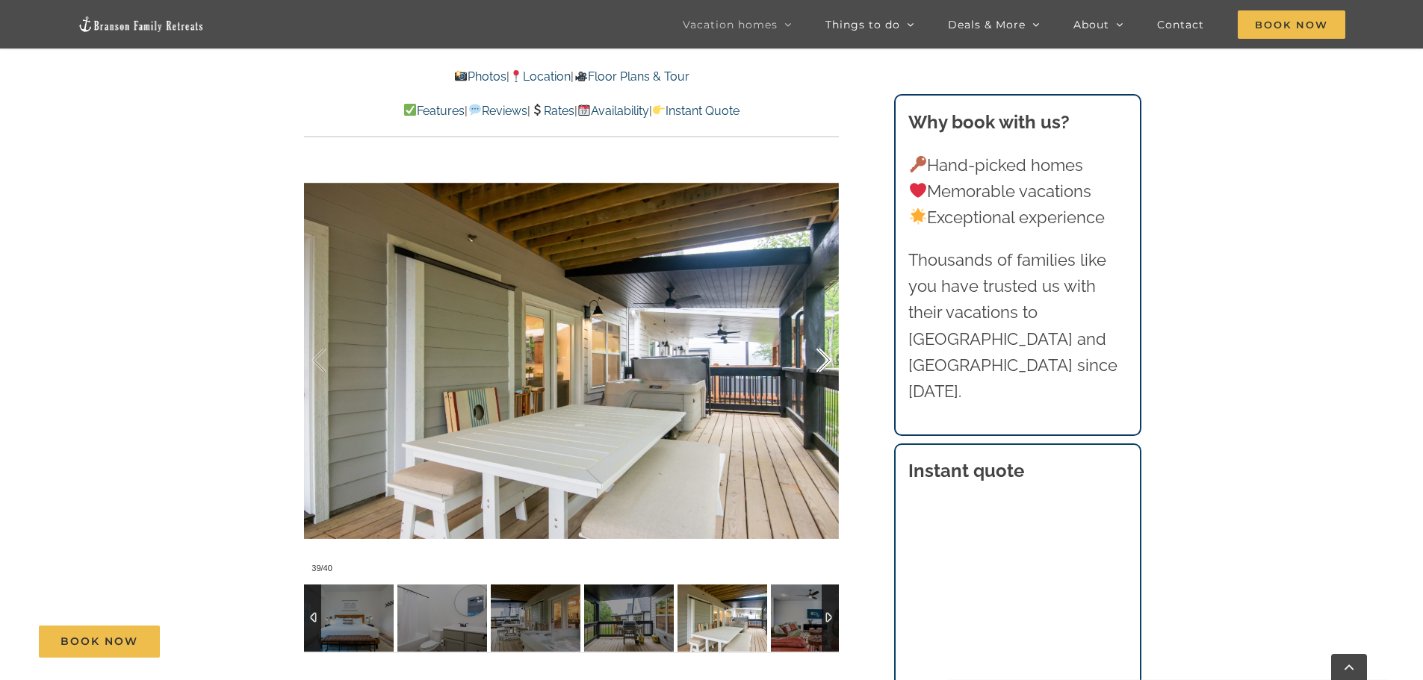
click at [823, 356] on div at bounding box center [808, 360] width 46 height 93
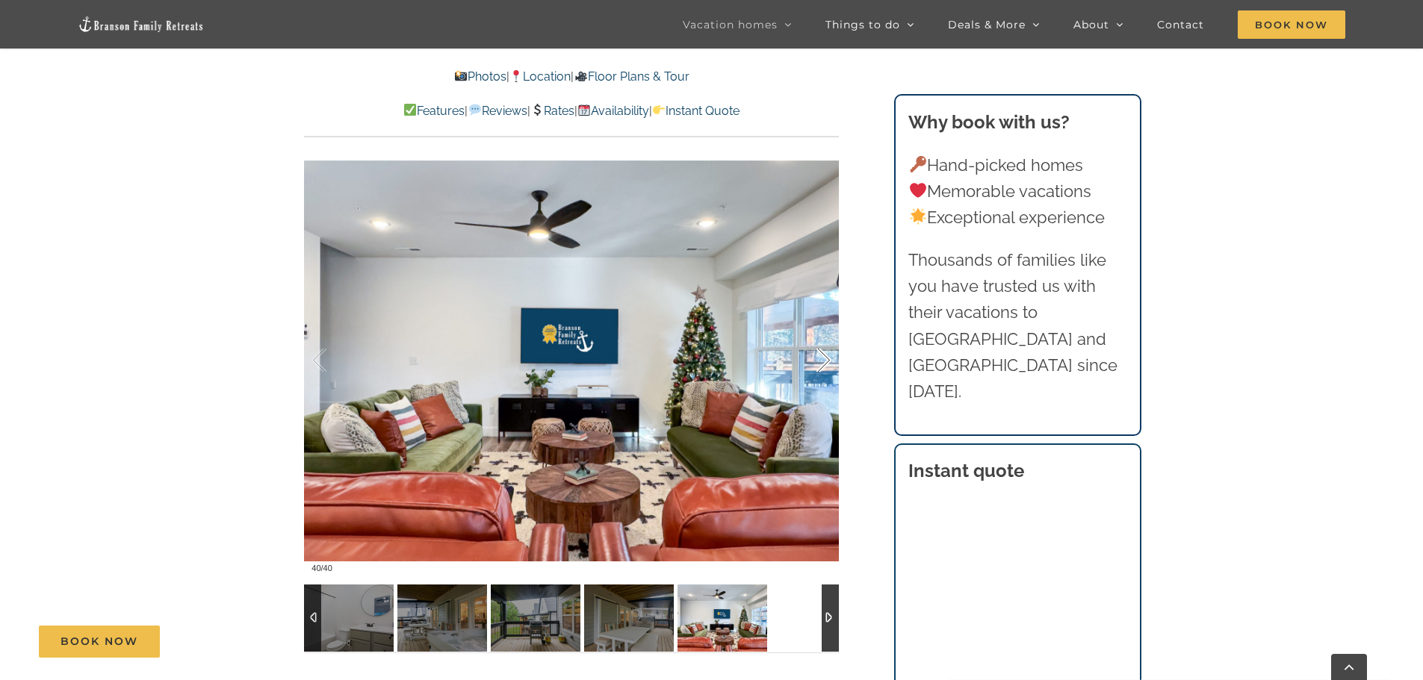
click at [823, 356] on div at bounding box center [808, 360] width 46 height 93
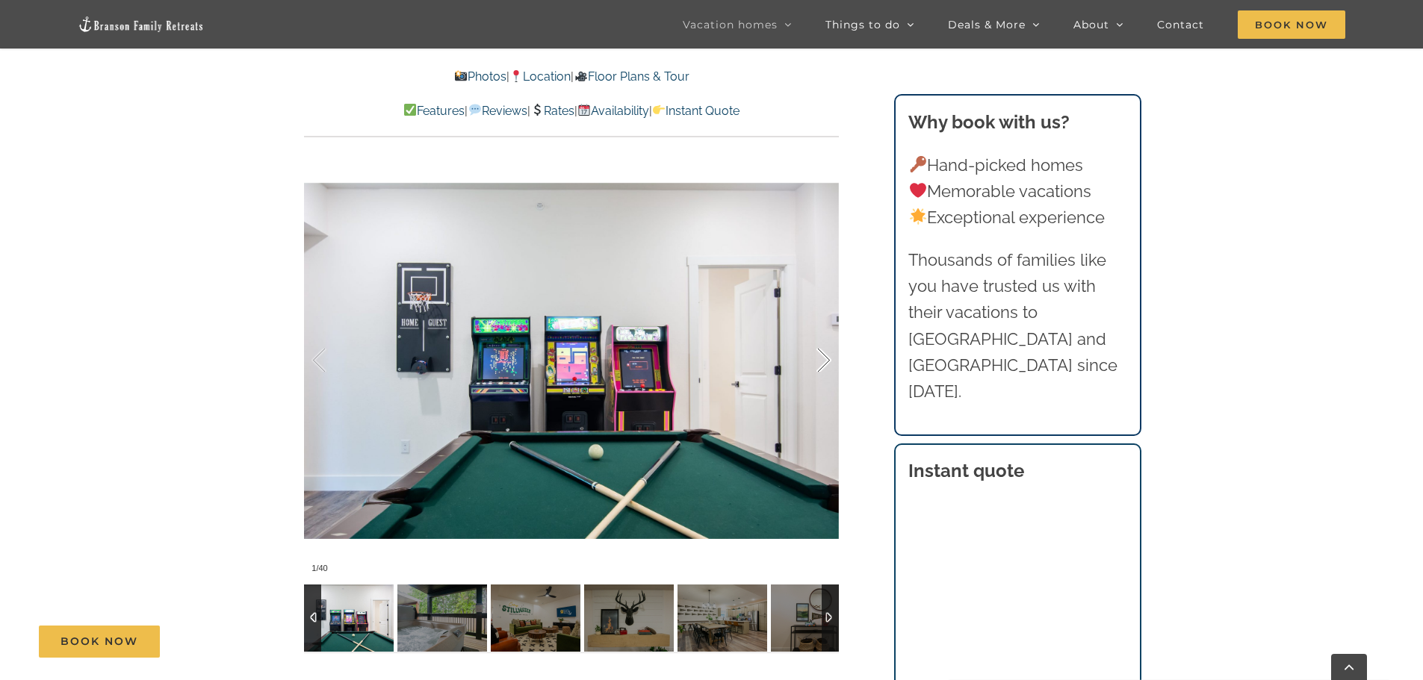
click at [824, 347] on div at bounding box center [808, 360] width 46 height 93
